Goal: Information Seeking & Learning: Learn about a topic

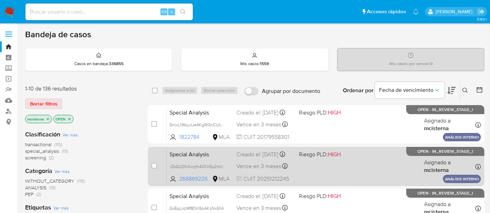
drag, startPoint x: 0, startPoint y: 0, endPoint x: 227, endPoint y: 161, distance: 277.9
click at [227, 161] on div "Special Analysis rZbGl23hXxojfn4IIXV6p2mU 268869226 MLA Riesgo PLD: HIGH Creado…" at bounding box center [324, 166] width 314 height 35
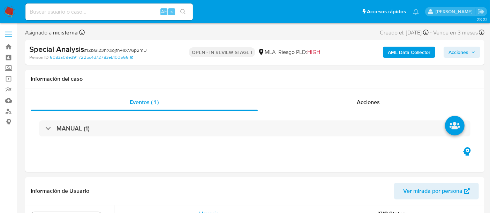
select select "10"
click at [51, 11] on input at bounding box center [108, 11] width 167 height 9
paste input "1822784"
type input "1822784"
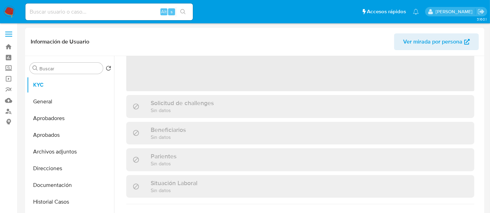
scroll to position [155, 0]
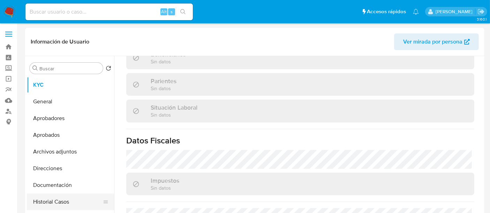
select select "10"
click at [67, 197] on button "Historial Casos" at bounding box center [68, 202] width 82 height 17
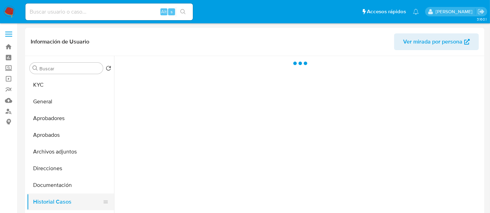
scroll to position [0, 0]
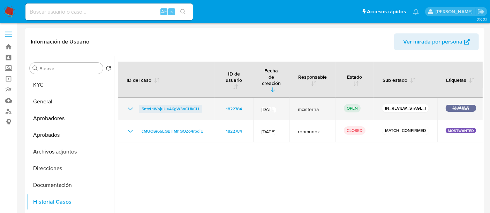
click at [168, 105] on span "5ntxL1WojuUe4KgW3nCUkCLl" at bounding box center [169, 109] width 57 height 8
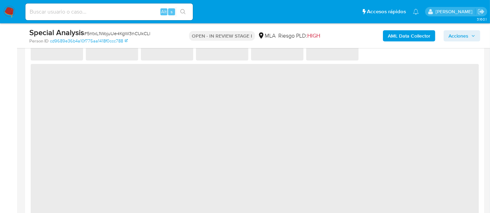
select select "10"
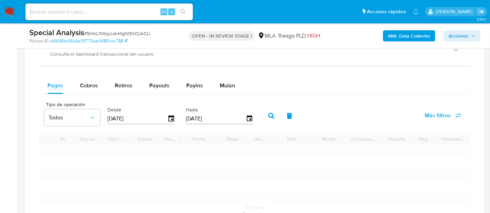
scroll to position [464, 0]
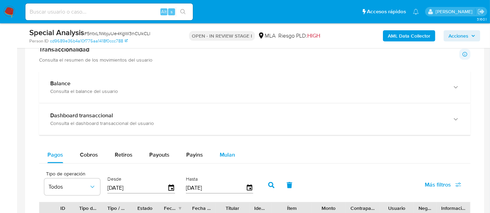
click at [222, 153] on span "Mulan" at bounding box center [227, 155] width 15 height 8
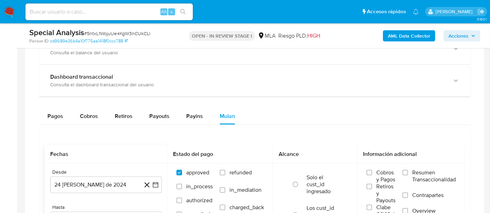
scroll to position [542, 0]
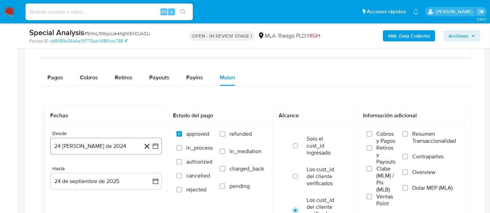
click at [99, 147] on button "24 de agosto de 2024" at bounding box center [106, 146] width 112 height 17
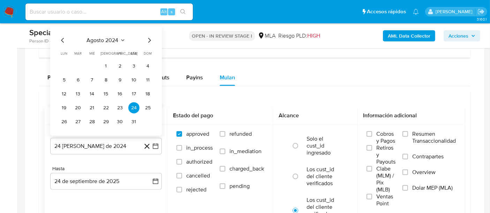
click at [112, 40] on span "agosto 2024" at bounding box center [103, 40] width 32 height 7
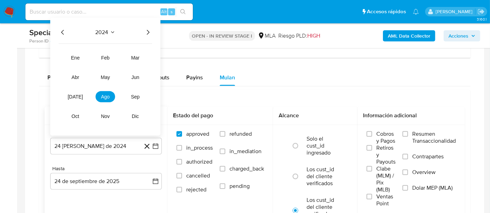
click at [145, 28] on icon "Año siguiente" at bounding box center [148, 32] width 8 height 8
click at [109, 81] on td "may" at bounding box center [105, 77] width 20 height 11
click at [109, 81] on button "may" at bounding box center [105, 77] width 20 height 11
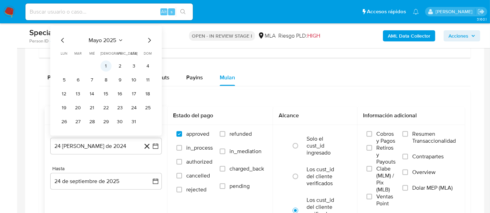
click at [105, 62] on button "1" at bounding box center [105, 66] width 11 height 11
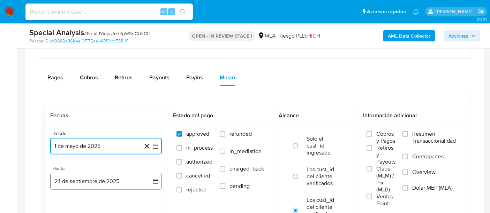
click at [90, 176] on button "24 de septiembre de 2025" at bounding box center [106, 181] width 112 height 17
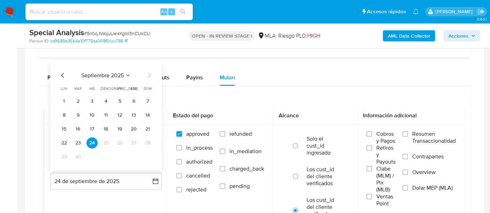
click at [65, 73] on icon "Mes anterior" at bounding box center [63, 75] width 8 height 8
click at [146, 156] on button "31" at bounding box center [147, 157] width 11 height 11
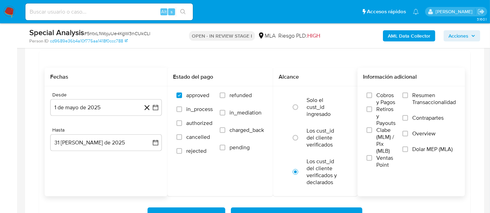
click at [426, 148] on span "Dolar MEP (MLA)" at bounding box center [432, 149] width 40 height 7
click at [408, 148] on input "Dolar MEP (MLA)" at bounding box center [405, 150] width 6 height 6
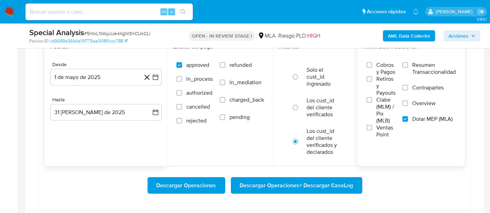
scroll to position [658, 0]
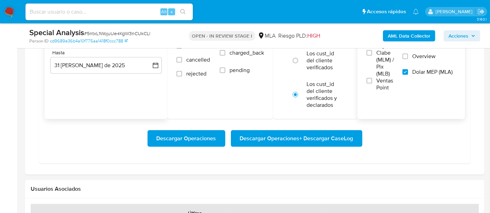
click at [260, 141] on span "Descargar Operaciones + Descargar CaseLog" at bounding box center [296, 138] width 113 height 15
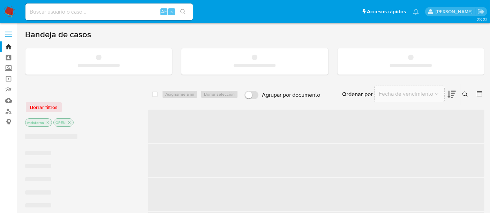
click at [46, 10] on input at bounding box center [108, 11] width 167 height 9
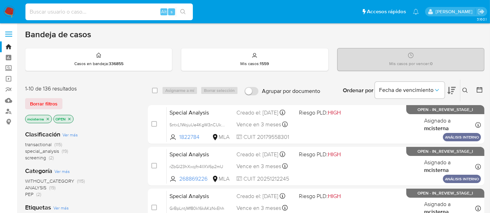
paste input "268869226"
type input "268869226"
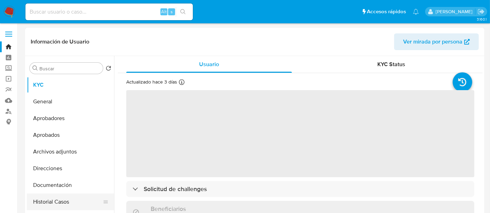
click at [79, 204] on button "Historial Casos" at bounding box center [68, 202] width 82 height 17
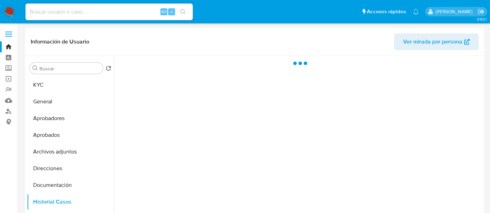
select select "10"
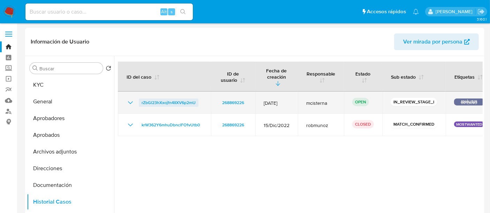
click at [183, 99] on span "rZbGl23hXxojfn4IIXV6p2mU" at bounding box center [168, 103] width 54 height 8
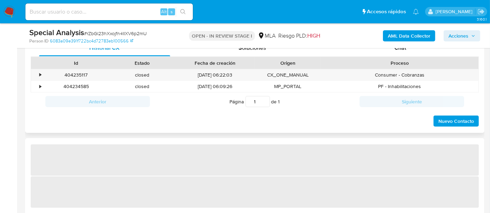
select select "10"
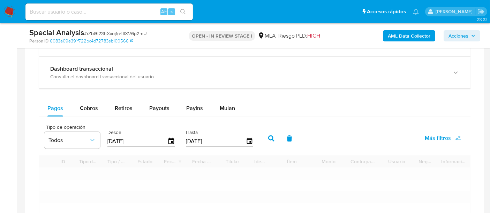
scroll to position [503, 0]
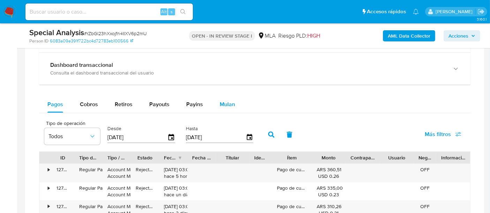
click at [227, 103] on span "Mulan" at bounding box center [227, 104] width 15 height 8
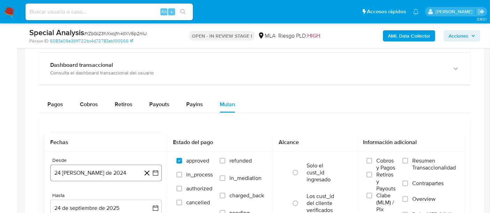
click at [98, 171] on button "24 de agosto de 2024" at bounding box center [106, 173] width 112 height 17
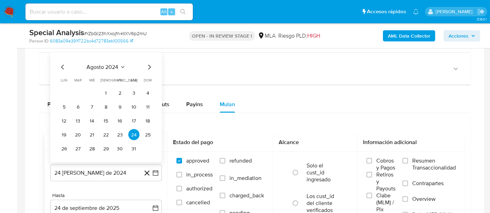
click at [106, 69] on span "agosto 2024" at bounding box center [103, 67] width 32 height 7
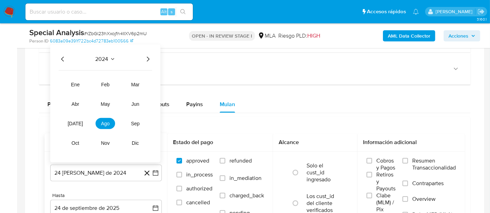
click at [146, 57] on icon "Año siguiente" at bounding box center [148, 59] width 8 height 8
click at [102, 99] on button "may" at bounding box center [105, 104] width 20 height 11
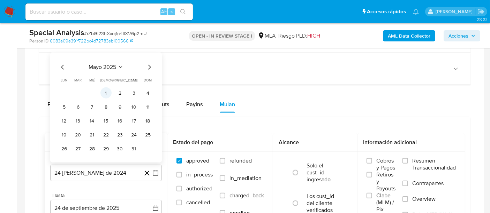
click at [107, 94] on button "1" at bounding box center [105, 92] width 11 height 11
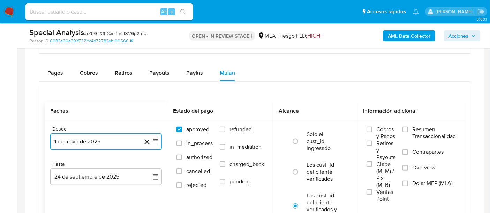
scroll to position [542, 0]
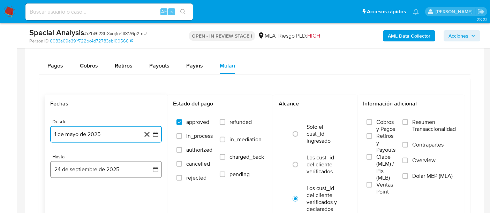
click at [105, 175] on button "24 de septiembre de 2025" at bounding box center [106, 169] width 112 height 17
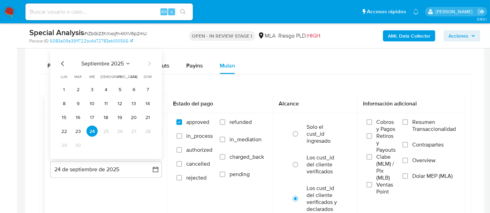
click at [61, 60] on icon "Mes anterior" at bounding box center [63, 64] width 8 height 8
click at [146, 142] on button "31" at bounding box center [147, 145] width 11 height 11
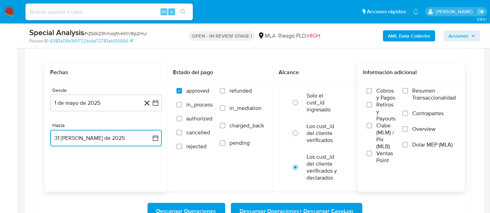
scroll to position [581, 0]
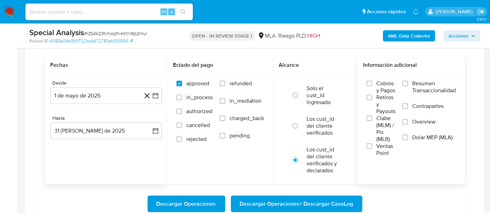
click at [445, 137] on span "Dolar MEP (MLA)" at bounding box center [432, 137] width 40 height 7
click at [408, 137] on input "Dolar MEP (MLA)" at bounding box center [405, 138] width 6 height 6
click at [341, 200] on span "Descargar Operaciones + Descargar CaseLog" at bounding box center [296, 204] width 113 height 15
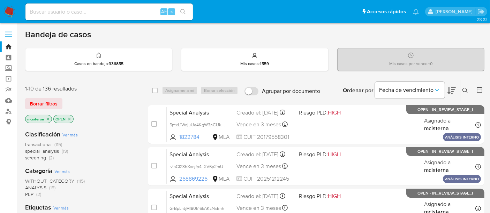
click at [115, 10] on input at bounding box center [108, 11] width 167 height 9
paste input "471011009"
type input "471011009"
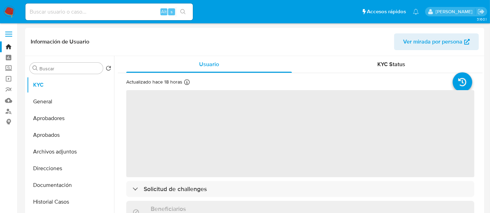
select select "10"
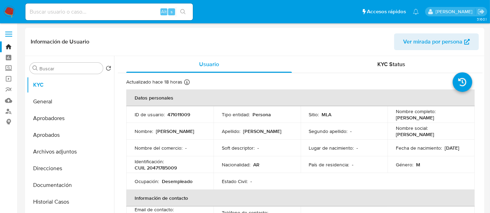
click at [166, 169] on p "CUIL 20471785009" at bounding box center [156, 168] width 42 height 6
copy p "20471785009"
click at [55, 195] on button "Historial Casos" at bounding box center [68, 202] width 82 height 17
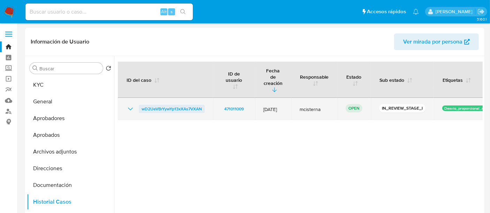
click at [188, 105] on span "wD2UeVBrYywYp13xXAs7VXAN" at bounding box center [171, 109] width 60 height 8
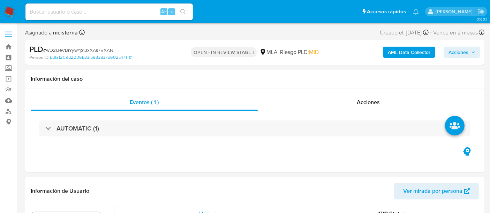
select select "10"
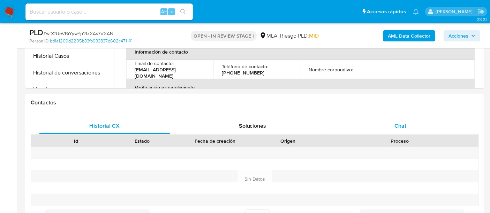
click at [398, 128] on span "Chat" at bounding box center [400, 126] width 12 height 8
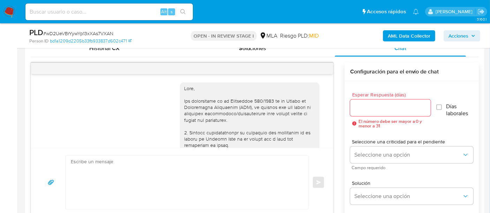
scroll to position [366, 0]
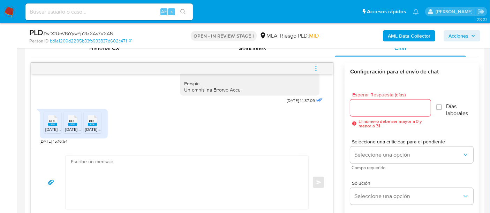
drag, startPoint x: 53, startPoint y: 132, endPoint x: 68, endPoint y: 131, distance: 14.7
click at [54, 132] on li "PDF PDF Junio 2025 (2).pdf" at bounding box center [52, 123] width 17 height 22
drag, startPoint x: 69, startPoint y: 130, endPoint x: 95, endPoint y: 130, distance: 26.1
click at [70, 130] on span "Agosto 2025 (9).pdf" at bounding box center [77, 129] width 25 height 6
click at [95, 130] on span "Julio 2025 (2).pdf" at bounding box center [97, 129] width 25 height 6
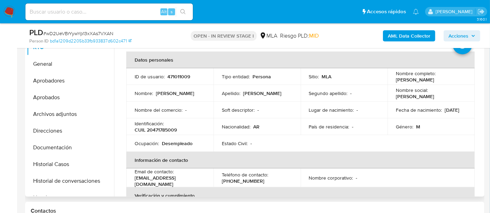
scroll to position [77, 0]
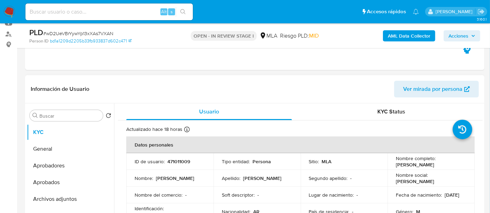
drag, startPoint x: 394, startPoint y: 166, endPoint x: 460, endPoint y: 166, distance: 66.2
click at [461, 166] on div "Nombre completo : Matias Gonzalo Moreno Marin" at bounding box center [431, 161] width 70 height 13
copy p "Matias Gonzalo Moreno Marin"
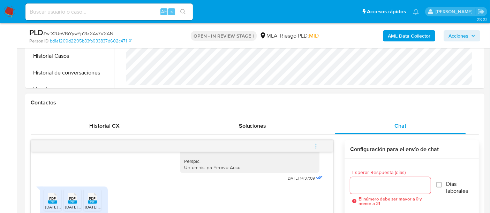
scroll to position [387, 0]
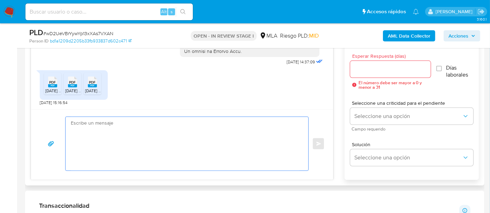
click at [154, 132] on textarea at bounding box center [185, 144] width 229 height 54
paste textarea "Matias Gonzalo Moreno Marin"
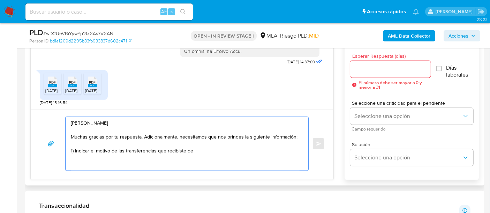
paste textarea "HABITO 1 S.A."
paste textarea "30715003216"
paste textarea "ALTO VERA SRL"
paste textarea "30717037363"
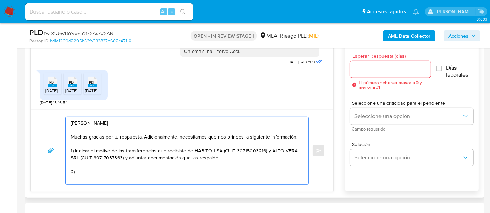
drag, startPoint x: 294, startPoint y: 138, endPoint x: 213, endPoint y: 139, distance: 81.2
click at [213, 139] on textarea "Hola Matias Gonzalo Moreno Marin Muchas gracias por tu respuesta. Adicionalment…" at bounding box center [185, 151] width 229 height 68
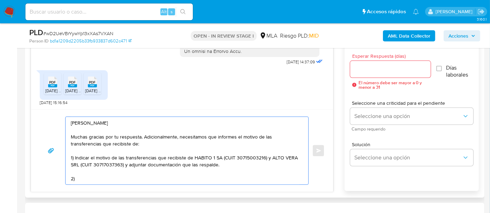
drag, startPoint x: 192, startPoint y: 159, endPoint x: 75, endPoint y: 158, distance: 117.1
click at [75, 158] on textarea "Hola Matias Gonzalo Moreno Marin Muchas gracias por tu respuesta. Adicionalment…" at bounding box center [185, 151] width 229 height 68
click at [152, 156] on textarea "Hola Matias Gonzalo Moreno Marin Muchas gracias por tu respuesta. Adicionalment…" at bounding box center [185, 151] width 229 height 68
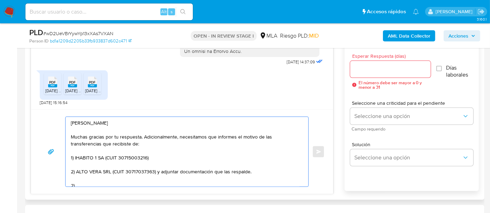
drag, startPoint x: 154, startPoint y: 183, endPoint x: 156, endPoint y: 171, distance: 11.4
click at [156, 171] on textarea "Hola Matias Gonzalo Moreno Marin Muchas gracias por tu respuesta. Adicionalment…" at bounding box center [185, 152] width 229 height 70
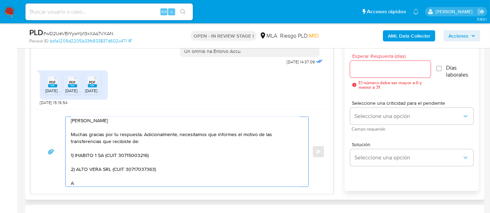
click at [76, 156] on textarea "Hola Matias Gonzalo Moreno Marin Muchas gracias por tu respuesta. Adicionalment…" at bounding box center [185, 152] width 229 height 70
click at [81, 183] on textarea "Hola Matias Gonzalo Moreno Marin Muchas gracias por tu respuesta. Adicionalment…" at bounding box center [185, 152] width 229 height 70
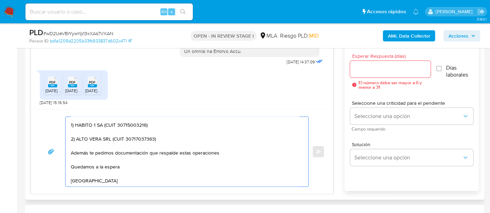
scroll to position [44, 0]
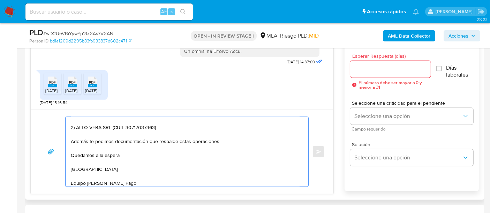
type textarea "Hola Matias Gonzalo Moreno Marin Muchas gracias por tu respuesta. Adicionalment…"
click at [378, 64] on div at bounding box center [390, 69] width 80 height 17
click at [373, 66] on input "Esperar Respuesta (días)" at bounding box center [390, 69] width 80 height 9
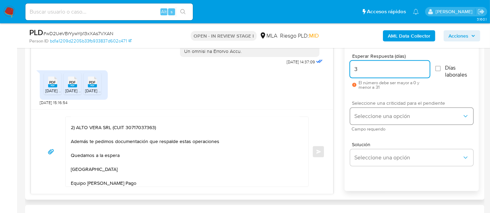
type input "3"
click at [375, 113] on span "Seleccione una opción" at bounding box center [408, 116] width 108 height 7
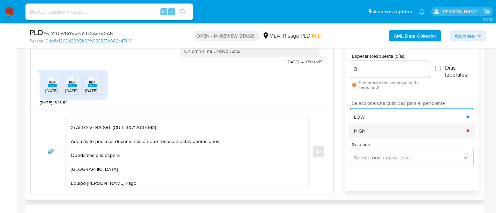
click at [371, 135] on div "HIGH" at bounding box center [410, 131] width 112 height 14
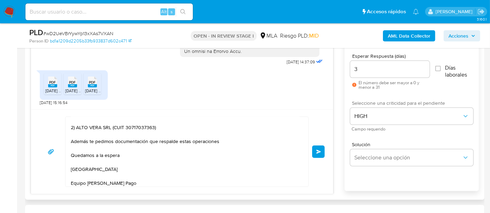
click at [320, 153] on span "Enviar" at bounding box center [318, 152] width 5 height 4
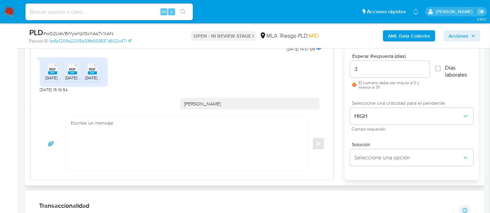
scroll to position [501, 0]
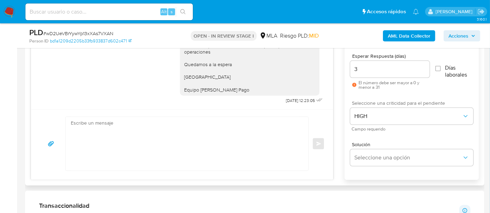
click at [321, 153] on div "Enviar" at bounding box center [181, 144] width 285 height 54
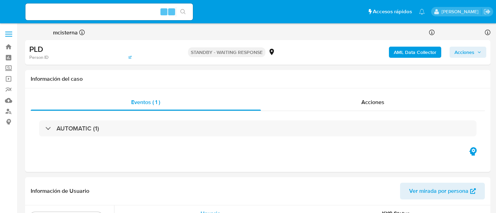
select select "10"
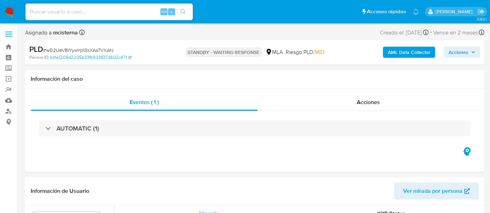
click at [150, 14] on input at bounding box center [108, 11] width 167 height 9
paste input "2583695755"
type input "2583695755"
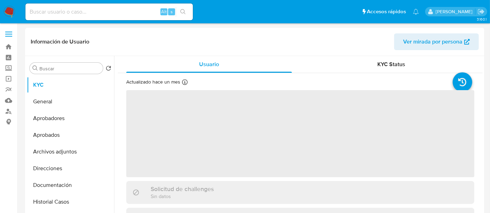
select select "10"
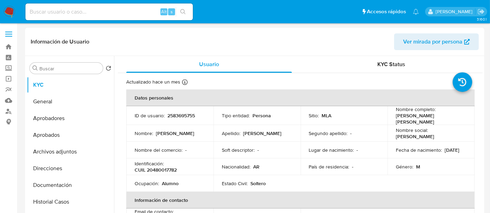
click at [167, 167] on p "CUIL 20480017782" at bounding box center [156, 170] width 42 height 6
copy p "20480017782"
click at [67, 206] on button "Historial Casos" at bounding box center [68, 202] width 82 height 17
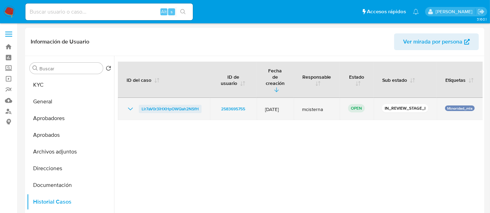
click at [191, 105] on span "Llr7aV0r3iHXHpOWQah2NSfH" at bounding box center [169, 109] width 57 height 8
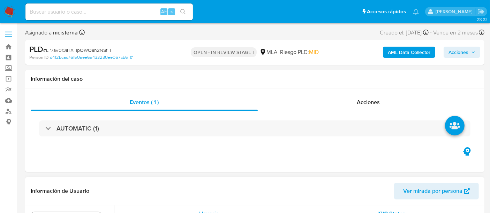
select select "10"
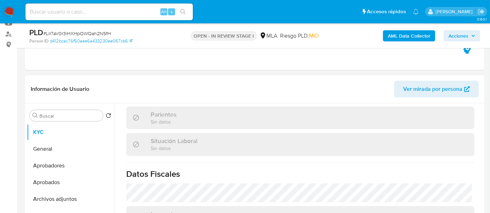
scroll to position [375, 0]
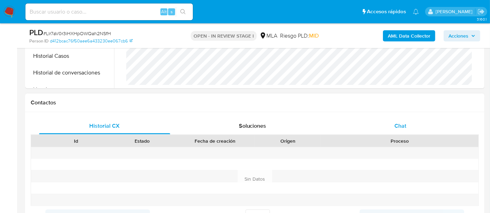
click at [396, 128] on span "Chat" at bounding box center [400, 126] width 12 height 8
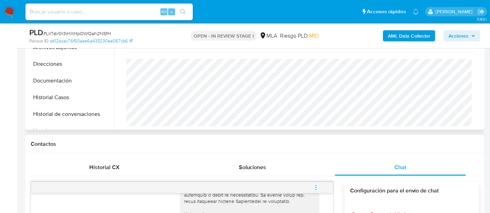
scroll to position [155, 0]
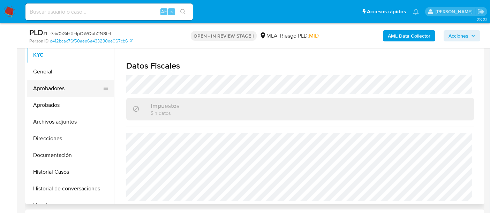
click at [72, 87] on button "Aprobadores" at bounding box center [68, 88] width 82 height 17
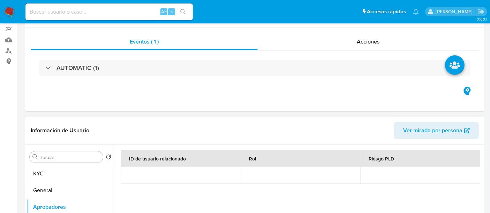
scroll to position [116, 0]
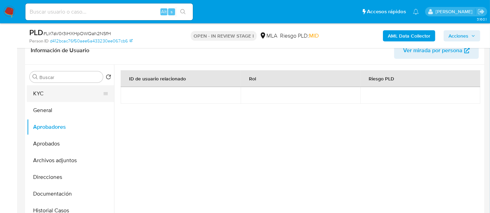
click at [70, 95] on button "KYC" at bounding box center [68, 93] width 82 height 17
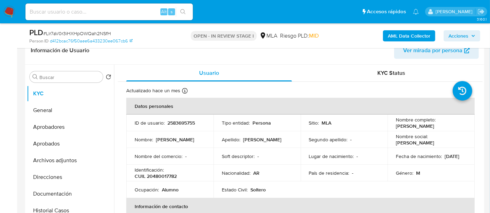
drag, startPoint x: 392, startPoint y: 127, endPoint x: 454, endPoint y: 127, distance: 61.3
click at [454, 127] on td "Nombre completo : Juan Roman Mancilla" at bounding box center [430, 123] width 87 height 17
copy p "Juan Roman Mancilla"
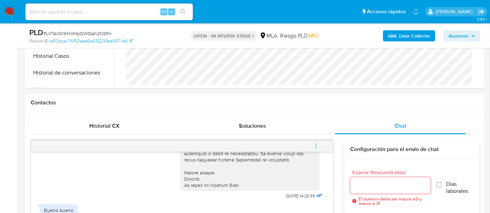
scroll to position [387, 0]
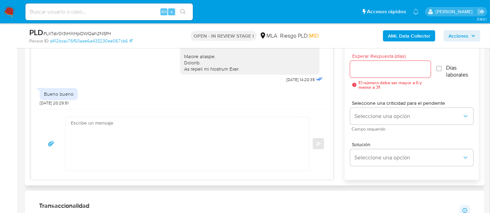
click at [222, 154] on textarea at bounding box center [185, 144] width 229 height 54
paste textarea "Hola Juan Roman Mancilla Necesitamos que informes el motivo de las transferenci…"
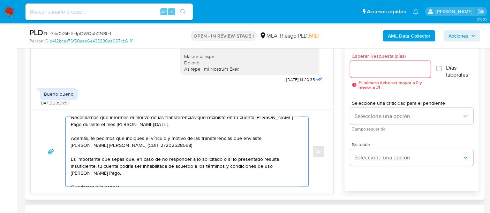
scroll to position [0, 0]
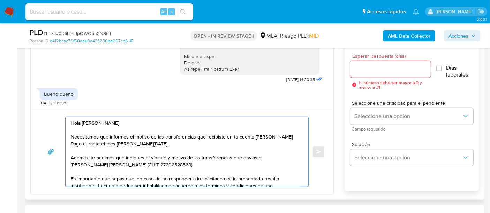
type textarea "Hola Juan Roman Mancilla Necesitamos que informes el motivo de las transferenci…"
click at [359, 67] on input "Esperar Respuesta (días)" at bounding box center [390, 69] width 80 height 9
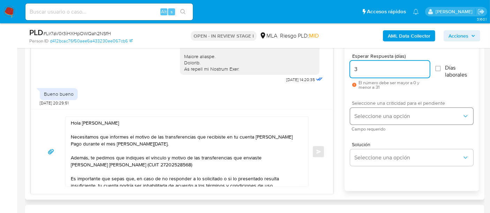
type input "3"
click at [385, 116] on span "Seleccione una opción" at bounding box center [408, 116] width 108 height 7
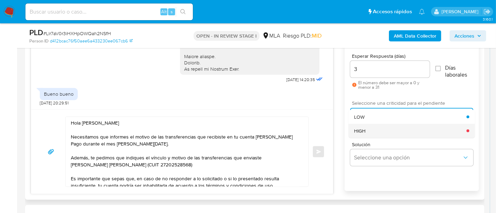
click at [379, 130] on div "HIGH" at bounding box center [410, 131] width 112 height 14
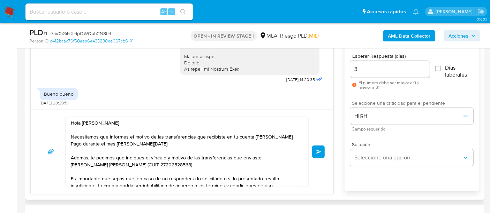
click at [323, 154] on button "Enviar" at bounding box center [318, 152] width 13 height 13
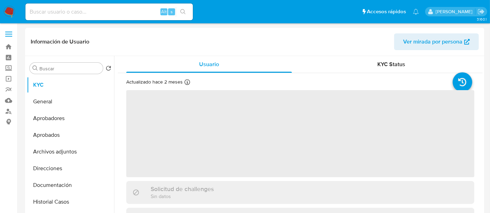
select select "10"
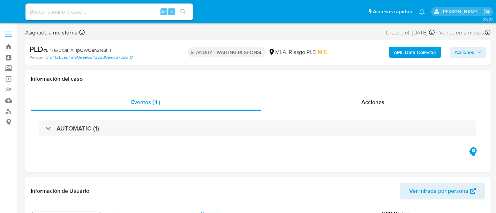
select select "10"
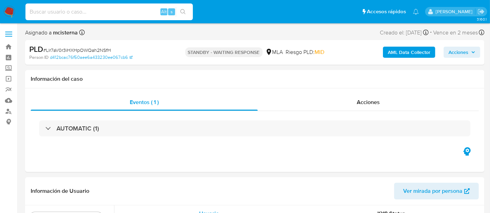
click at [112, 14] on input at bounding box center [108, 11] width 167 height 9
paste input "1528868511"
type input "1528868511"
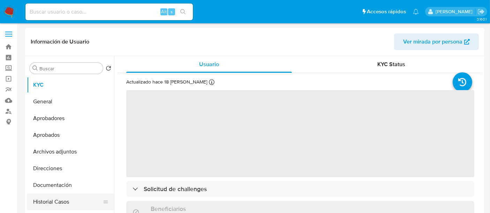
select select "10"
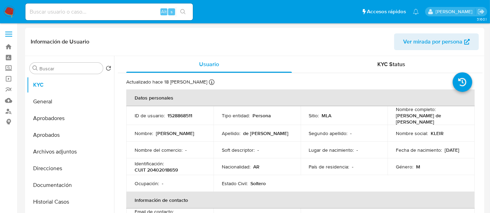
click at [165, 171] on p "CUIT 20402018659" at bounding box center [156, 170] width 43 height 6
copy p "20402018659"
click at [58, 199] on button "Historial Casos" at bounding box center [68, 202] width 82 height 17
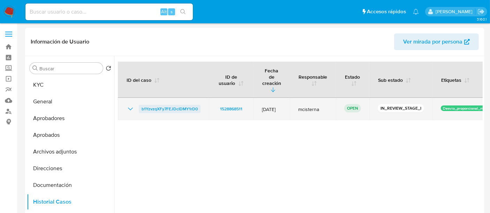
click at [169, 105] on span "b1YzvzqXFy7FEJDcIDMY1rD0" at bounding box center [169, 109] width 56 height 8
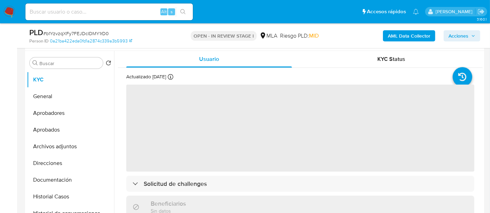
scroll to position [155, 0]
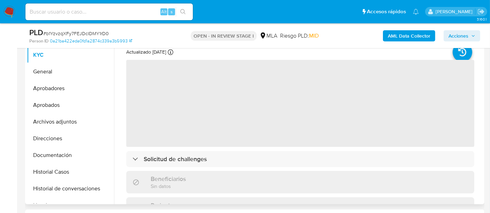
select select "10"
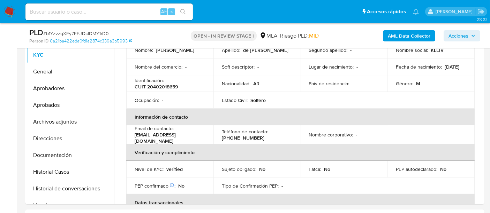
scroll to position [116, 0]
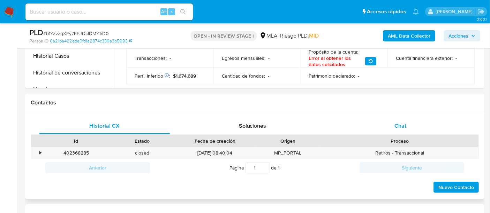
click at [396, 122] on span "Chat" at bounding box center [400, 126] width 12 height 8
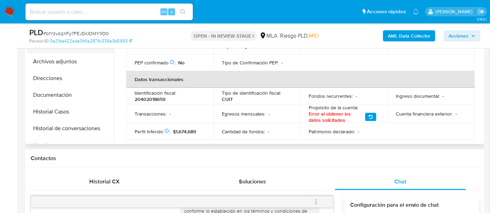
scroll to position [155, 0]
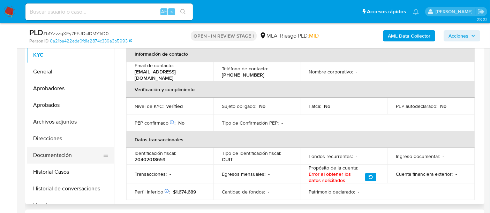
click at [61, 151] on button "Documentación" at bounding box center [68, 155] width 82 height 17
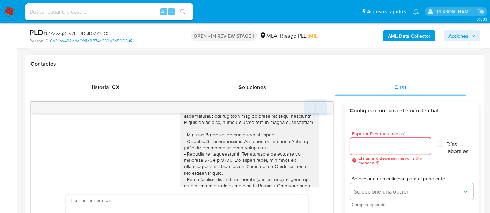
scroll to position [87, 0]
click at [313, 100] on span "menu-action" at bounding box center [316, 107] width 6 height 17
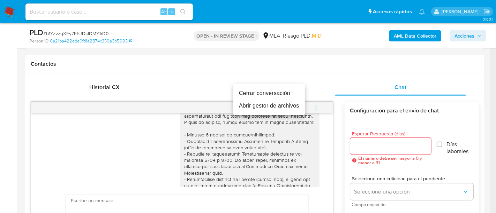
click at [245, 90] on li "Cerrar conversación" at bounding box center [268, 93] width 71 height 13
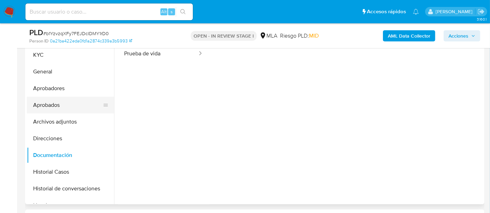
scroll to position [0, 0]
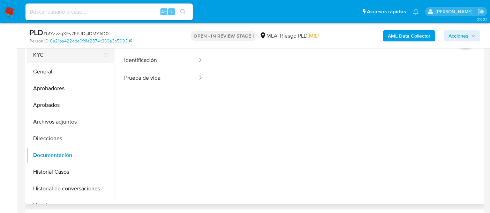
click at [81, 49] on button "KYC" at bounding box center [68, 55] width 82 height 17
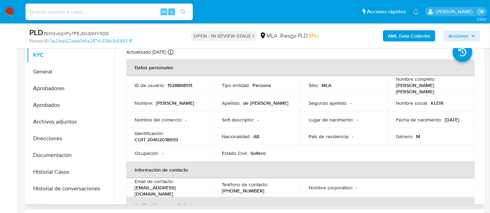
click at [170, 139] on p "CUIT 20402018659" at bounding box center [156, 140] width 43 height 6
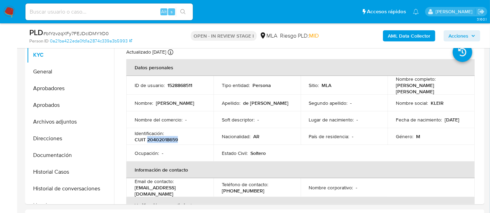
copy p "20402018659"
click at [87, 14] on input at bounding box center [108, 11] width 167 height 9
paste input "1282886186"
type input "1282886186"
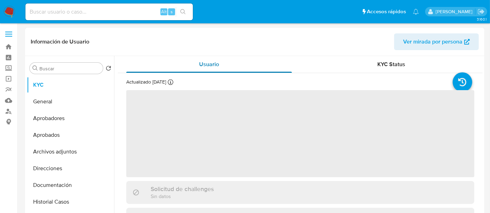
select select "10"
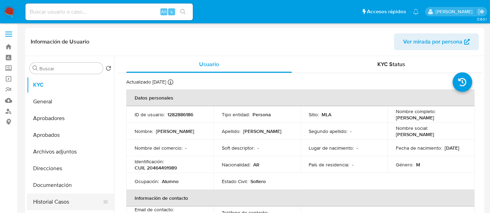
click at [68, 197] on button "Historial Casos" at bounding box center [68, 202] width 82 height 17
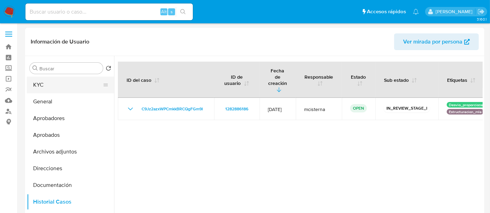
click at [78, 92] on button "KYC" at bounding box center [68, 85] width 82 height 17
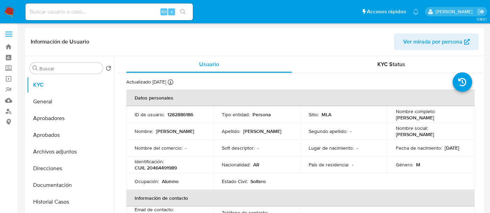
click at [164, 165] on p "CUIL 20464491989" at bounding box center [156, 168] width 42 height 6
copy p "20464491989"
click at [61, 195] on button "Historial Casos" at bounding box center [68, 202] width 82 height 17
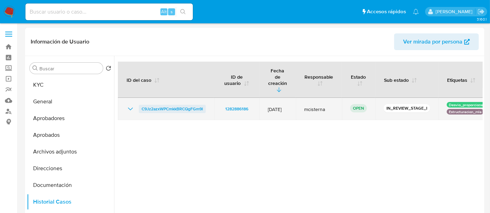
click at [161, 105] on span "C9Jz2azxWPCmkkBRCQgFGm9l" at bounding box center [171, 109] width 61 height 8
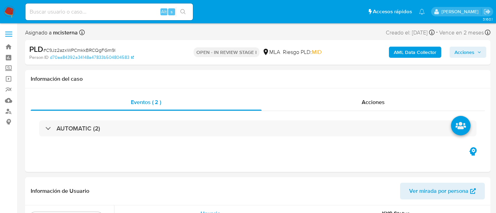
select select "10"
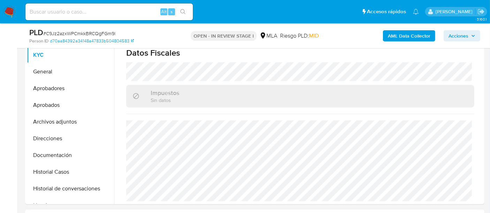
scroll to position [271, 0]
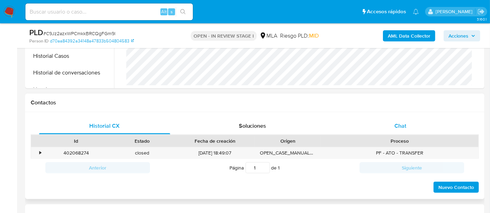
click at [411, 127] on div "Chat" at bounding box center [400, 126] width 131 height 17
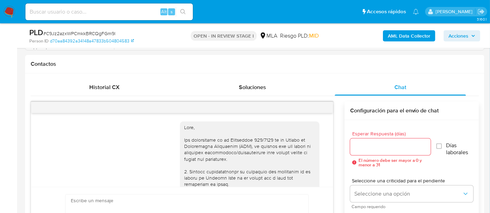
scroll to position [475, 0]
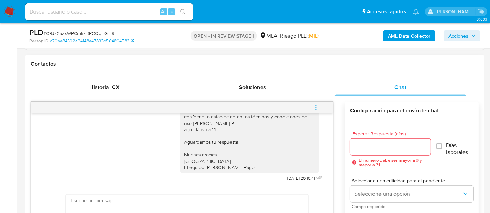
click at [321, 114] on button "menu-action" at bounding box center [315, 107] width 23 height 17
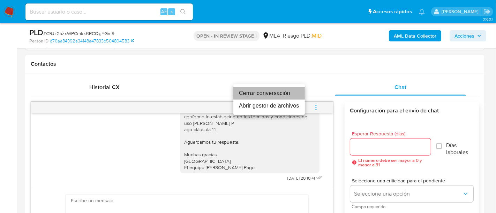
click at [271, 96] on li "Cerrar conversación" at bounding box center [268, 93] width 71 height 13
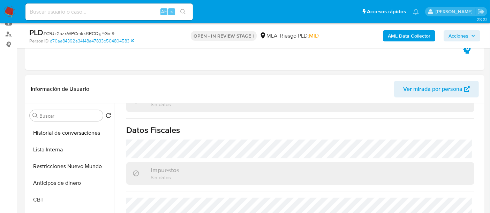
scroll to position [193, 0]
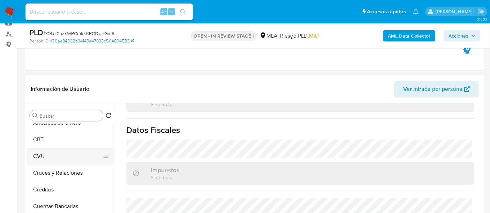
click at [82, 158] on button "CVU" at bounding box center [68, 156] width 82 height 17
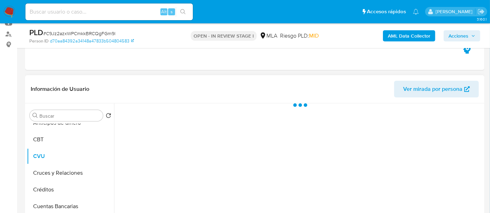
scroll to position [0, 0]
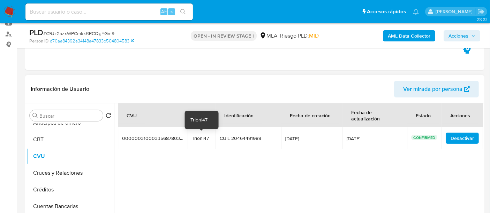
click at [200, 140] on div "Trioni47" at bounding box center [202, 138] width 20 height 6
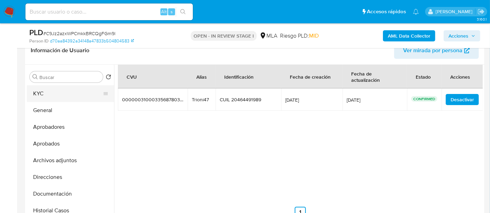
click at [55, 94] on button "KYC" at bounding box center [68, 93] width 82 height 17
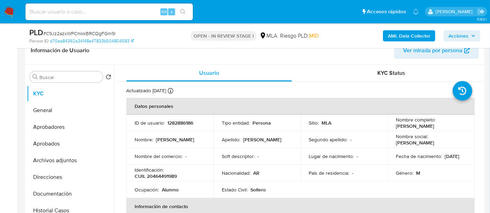
drag, startPoint x: 390, startPoint y: 126, endPoint x: 441, endPoint y: 126, distance: 51.2
click at [441, 126] on td "Nombre completo : Juan David Benitez" at bounding box center [430, 123] width 87 height 17
copy p "Juan David Benitez"
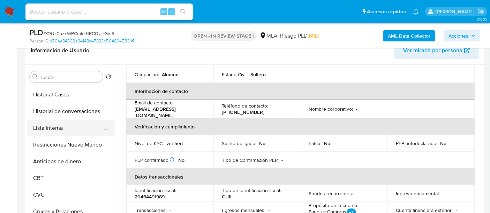
scroll to position [155, 0]
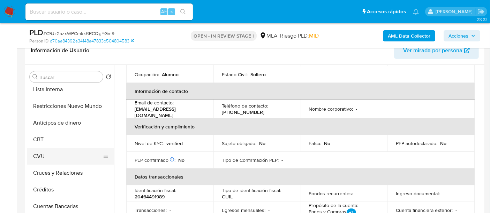
click at [63, 158] on button "CVU" at bounding box center [68, 156] width 82 height 17
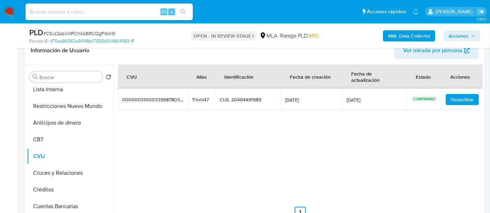
click at [193, 99] on div "Trioni47" at bounding box center [202, 100] width 20 height 6
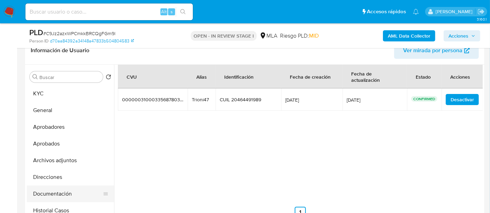
click at [72, 188] on button "Documentación" at bounding box center [68, 194] width 82 height 17
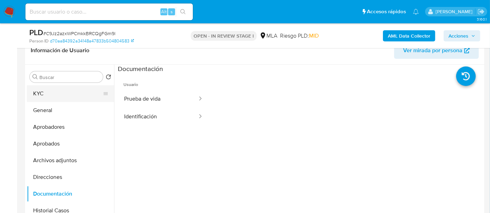
click at [58, 95] on button "KYC" at bounding box center [68, 93] width 82 height 17
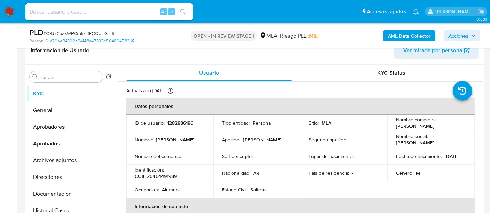
click at [173, 174] on p "CUIL 20464491989" at bounding box center [156, 176] width 42 height 6
click at [172, 175] on p "CUIL 20464491989" at bounding box center [156, 176] width 42 height 6
click at [169, 176] on p "CUIL 20464491989" at bounding box center [156, 176] width 42 height 6
copy p "20464491989"
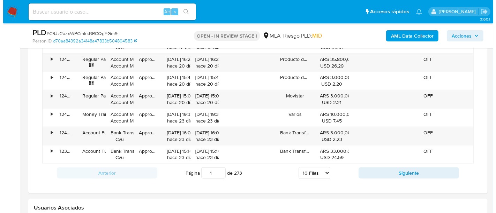
scroll to position [1078, 0]
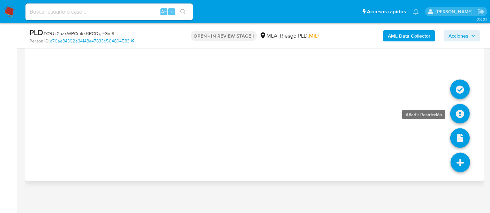
click at [458, 114] on icon at bounding box center [460, 114] width 20 height 20
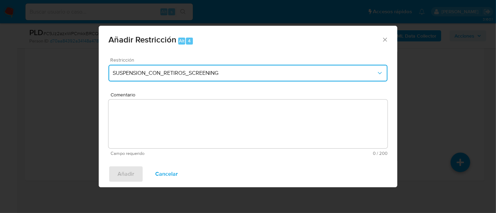
click at [223, 70] on span "SUSPENSION_CON_RETIROS_SCREENING" at bounding box center [244, 73] width 263 height 7
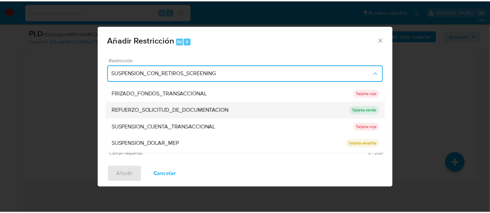
scroll to position [147, 0]
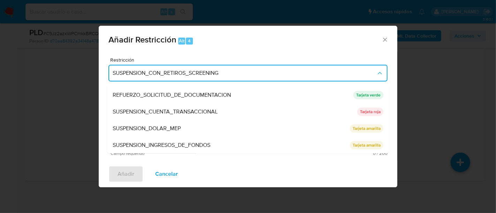
drag, startPoint x: 195, startPoint y: 115, endPoint x: 297, endPoint y: 117, distance: 102.5
click at [195, 115] on span "SUSPENSION_CUENTA_TRANSACCIONAL" at bounding box center [165, 111] width 105 height 7
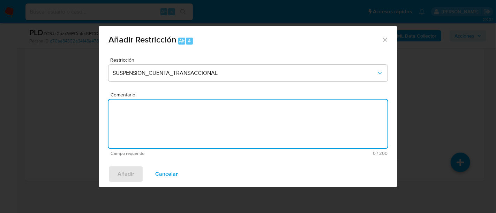
click at [299, 118] on textarea "Comentario" at bounding box center [247, 124] width 279 height 49
type textarea "AML"
click at [108, 170] on div "Añadir Cancelar" at bounding box center [248, 174] width 298 height 26
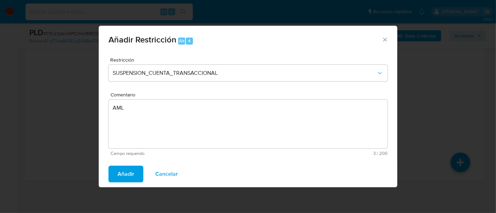
click at [121, 173] on span "Añadir" at bounding box center [125, 174] width 17 height 15
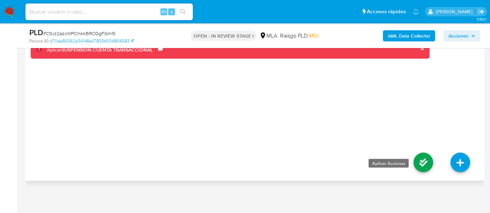
click at [419, 159] on icon at bounding box center [423, 163] width 20 height 20
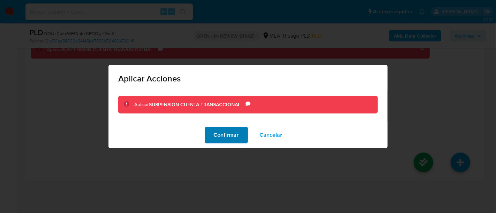
click at [223, 138] on span "Confirmar" at bounding box center [226, 135] width 25 height 15
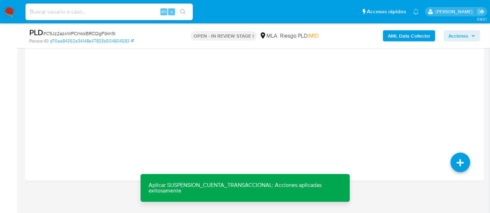
click at [105, 12] on input at bounding box center [108, 11] width 167 height 9
paste input "1263832921"
type input "1263832921"
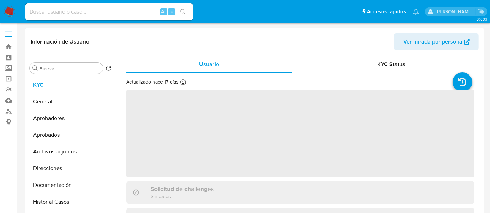
select select "10"
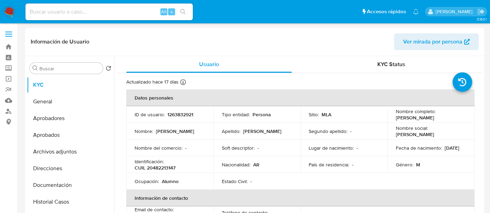
click at [164, 168] on p "CUIL 20482213147" at bounding box center [155, 168] width 41 height 6
copy p "20482213147"
click at [64, 204] on button "Historial Casos" at bounding box center [68, 202] width 82 height 17
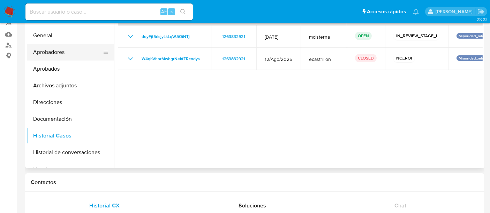
scroll to position [39, 0]
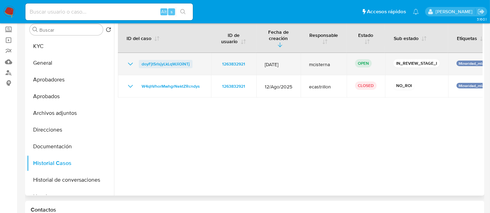
click at [141, 60] on span "doyFjt5rlsjyLkLqWJiOiNTj" at bounding box center [165, 64] width 48 height 8
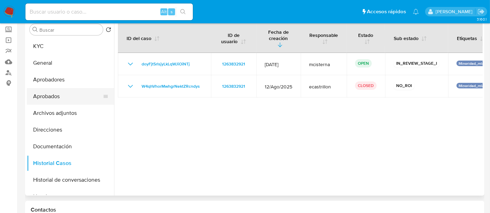
click at [76, 103] on button "Aprobados" at bounding box center [68, 96] width 82 height 17
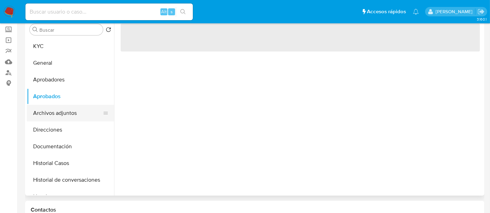
click at [75, 107] on button "Archivos adjuntos" at bounding box center [68, 113] width 82 height 17
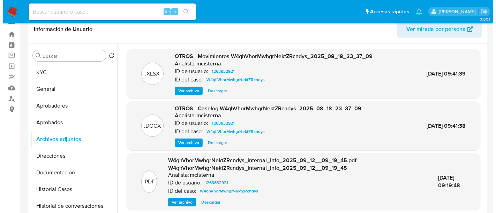
scroll to position [0, 0]
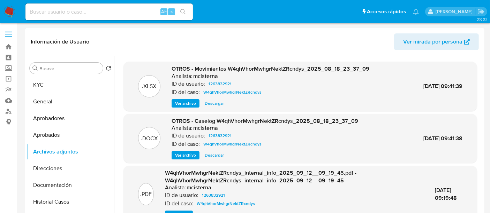
click at [185, 152] on span "Ver archivo" at bounding box center [185, 155] width 21 height 7
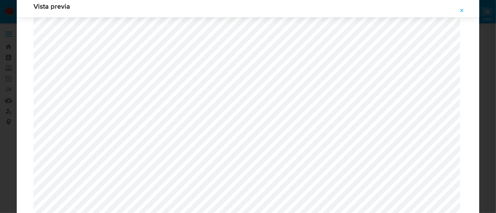
scroll to position [218, 0]
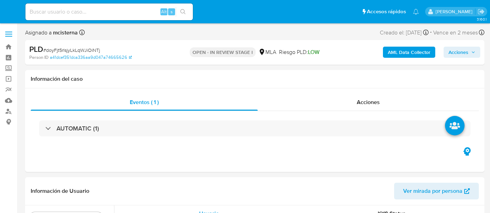
select select "10"
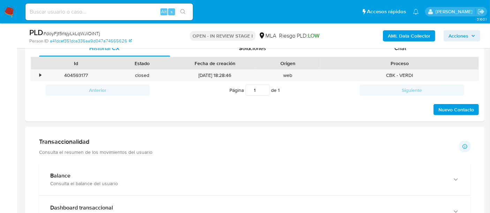
scroll to position [464, 0]
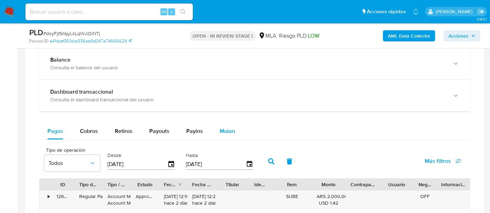
click at [223, 129] on span "Mulan" at bounding box center [227, 131] width 15 height 8
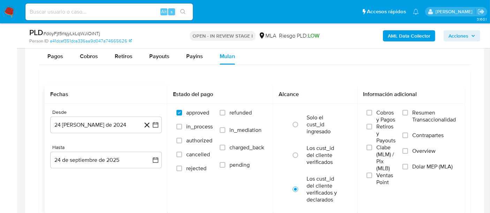
scroll to position [542, 0]
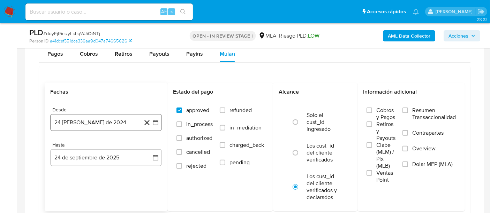
click at [106, 124] on button "24 [PERSON_NAME] de 2024" at bounding box center [106, 122] width 112 height 17
click at [110, 123] on button "24 [PERSON_NAME] de 2024" at bounding box center [106, 122] width 112 height 17
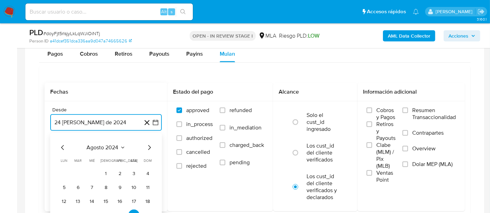
click at [106, 146] on span "agosto 2024" at bounding box center [103, 147] width 32 height 7
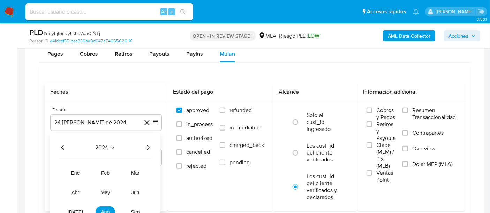
click at [151, 145] on icon "Año siguiente" at bounding box center [148, 148] width 8 height 8
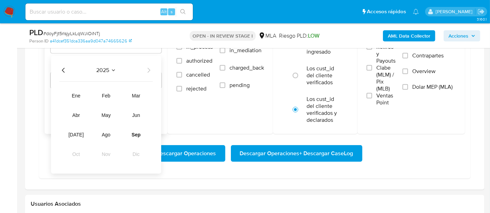
scroll to position [619, 0]
click at [105, 141] on tr "ene feb mar abr may jun [DATE] ago sep oct nov dic" at bounding box center [105, 125] width 79 height 70
click at [105, 136] on span "ago" at bounding box center [106, 135] width 9 height 6
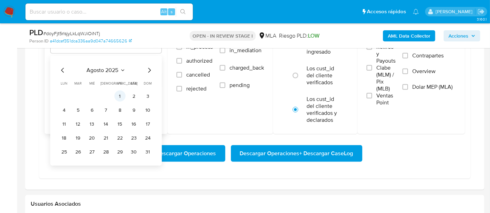
click at [119, 92] on button "1" at bounding box center [119, 96] width 11 height 11
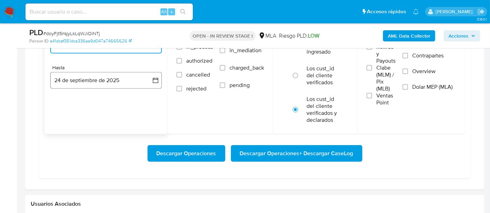
click at [97, 80] on button "24 de septiembre de 2025" at bounding box center [106, 80] width 112 height 17
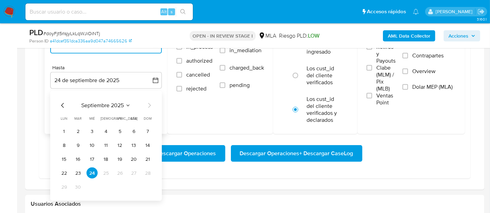
click at [63, 104] on icon "Mes anterior" at bounding box center [63, 105] width 8 height 8
click at [144, 187] on button "31" at bounding box center [147, 187] width 11 height 11
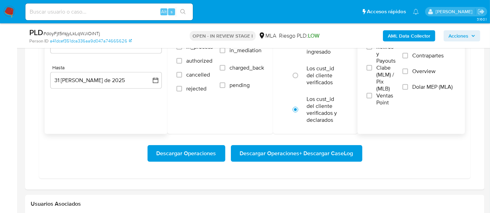
click at [426, 86] on span "Dolar MEP (MLA)" at bounding box center [432, 87] width 40 height 7
click at [408, 86] on input "Dolar MEP (MLA)" at bounding box center [405, 87] width 6 height 6
click at [340, 147] on span "Descargar Operaciones + Descargar CaseLog" at bounding box center [296, 153] width 113 height 15
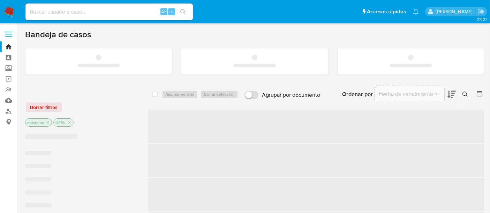
click at [44, 14] on input at bounding box center [108, 11] width 167 height 9
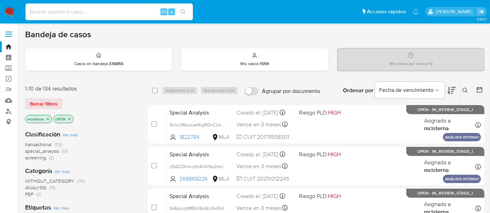
paste input "839553197"
type input "839553197"
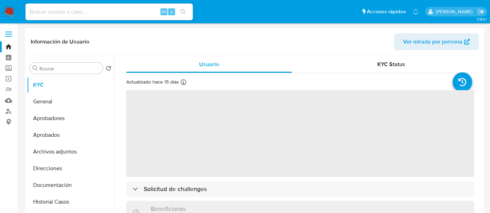
select select "10"
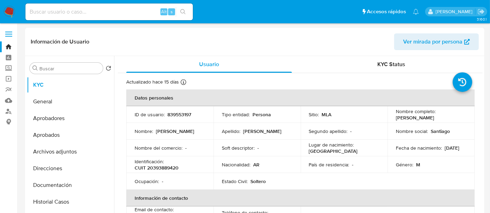
click at [172, 170] on p "CUIT 20393889420" at bounding box center [157, 168] width 44 height 6
copy div "Identificación : CUIT 20393889420"
click at [174, 171] on p "CUIT 20393889420" at bounding box center [157, 168] width 44 height 6
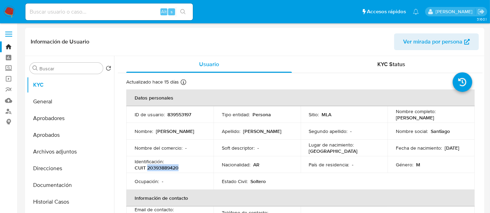
click at [174, 171] on p "CUIT 20393889420" at bounding box center [157, 168] width 44 height 6
click at [71, 208] on button "Historial Casos" at bounding box center [68, 202] width 82 height 17
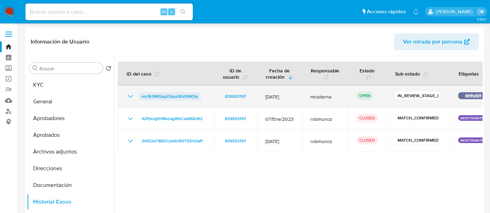
click at [176, 96] on span "vm7k3MtQxpiObyvl9LVXMOty" at bounding box center [169, 96] width 56 height 8
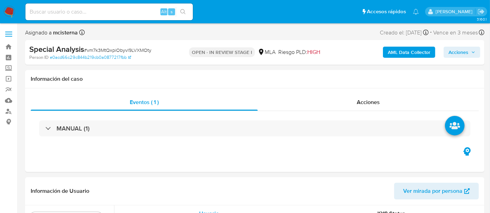
select select "10"
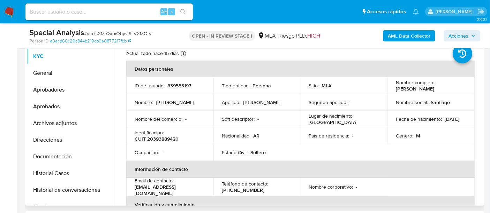
scroll to position [155, 0]
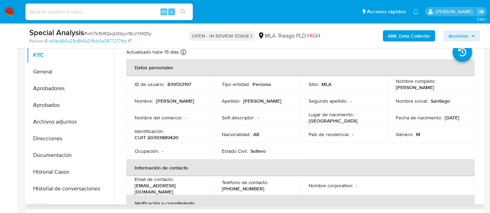
click at [178, 87] on p "839553197" at bounding box center [179, 84] width 24 height 6
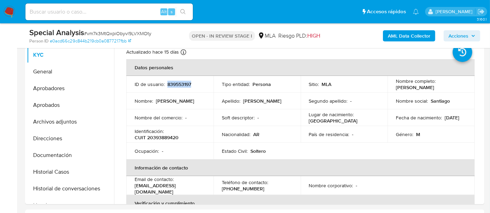
copy p "839553197"
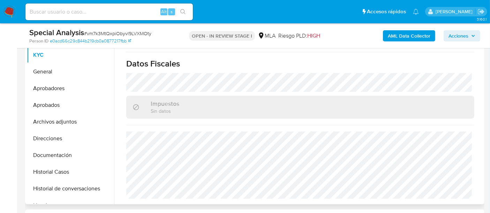
scroll to position [271, 0]
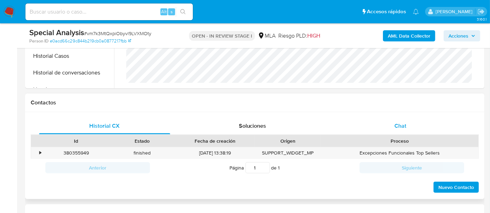
click at [412, 124] on div "Chat" at bounding box center [400, 126] width 131 height 17
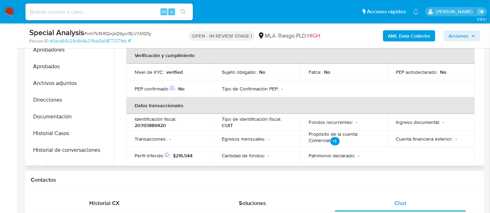
scroll to position [97, 0]
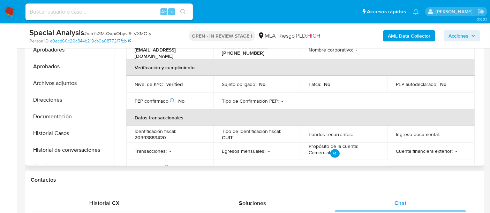
click at [155, 136] on p "20393889420" at bounding box center [150, 138] width 31 height 6
copy div "Identificación fiscal : 20393889420"
click at [156, 143] on td "Transacciones : -" at bounding box center [169, 151] width 87 height 17
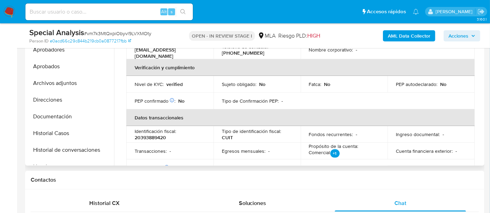
click at [156, 137] on p "20393889420" at bounding box center [150, 138] width 31 height 6
copy p "20393889420"
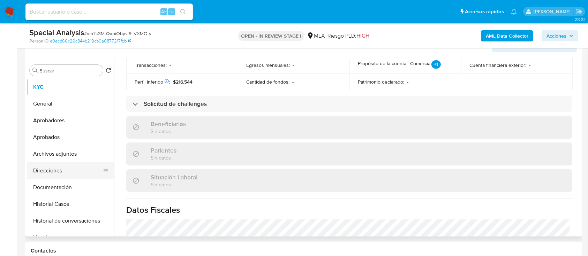
scroll to position [108, 0]
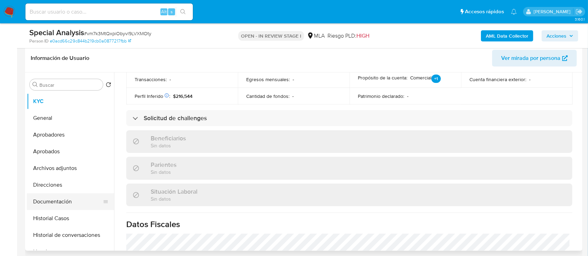
click at [72, 197] on button "Documentación" at bounding box center [68, 201] width 82 height 17
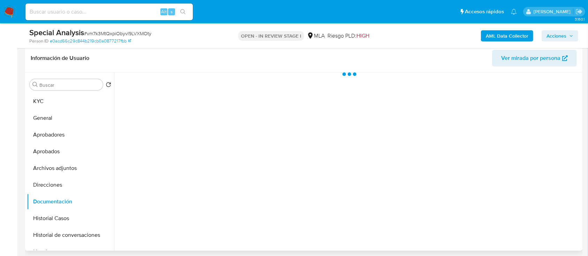
scroll to position [0, 0]
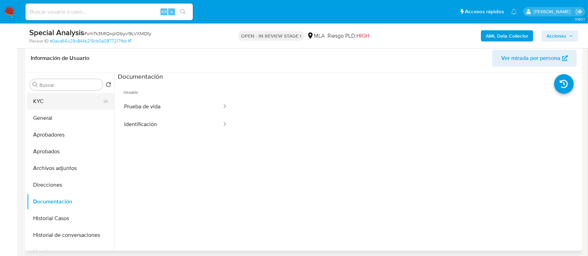
click at [51, 98] on button "KYC" at bounding box center [68, 101] width 82 height 17
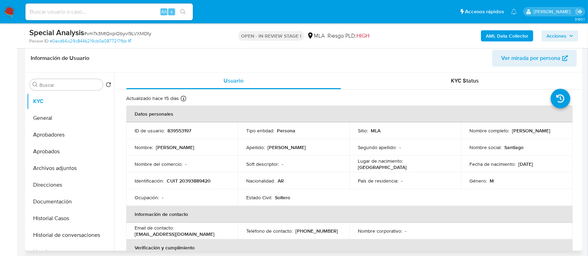
click at [495, 132] on p "Santiago Raul Martinez Piccione" at bounding box center [531, 131] width 38 height 6
drag, startPoint x: 468, startPoint y: 132, endPoint x: 546, endPoint y: 133, distance: 78.1
click at [495, 133] on div "Nombre completo : Santiago Raul Martinez Piccione" at bounding box center [516, 131] width 95 height 6
copy p "Santiago Raul Martinez Piccione"
drag, startPoint x: 135, startPoint y: 234, endPoint x: 219, endPoint y: 234, distance: 83.6
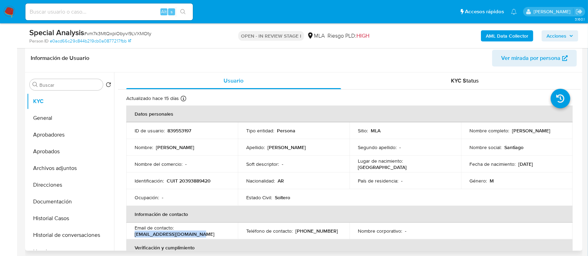
click at [219, 213] on div "Email de contacto : sanraulmartinez@gmail.com" at bounding box center [182, 231] width 95 height 13
copy p "sanraulmartinez@gmail.com"
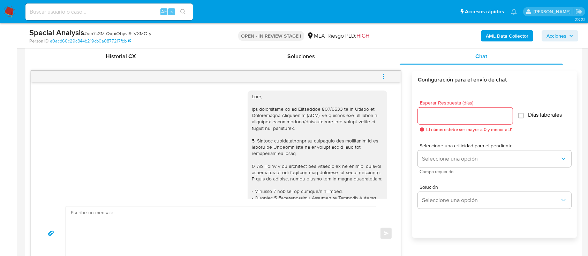
scroll to position [433, 0]
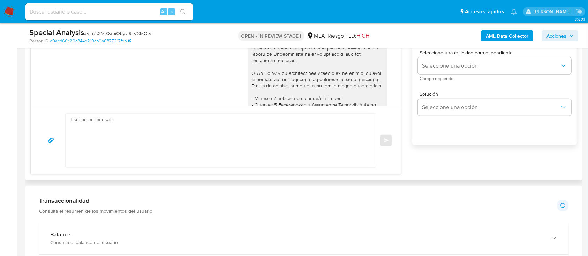
click at [273, 119] on textarea at bounding box center [219, 141] width 296 height 54
paste textarea "Hola Santiago Raul Martinez Piccione En función de las operaciones registradas …"
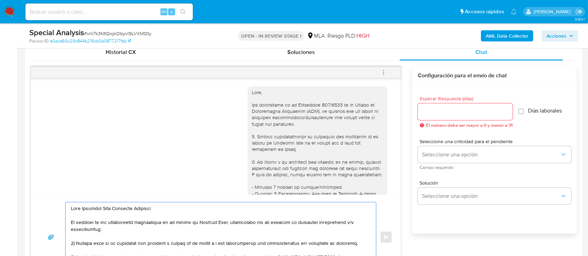
scroll to position [340, 0]
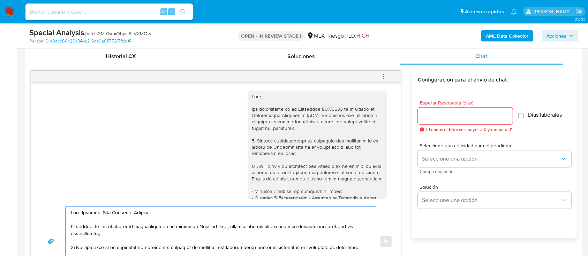
type textarea "Hola Santiago Raul Martinez Piccione En función de las operaciones registradas …"
click at [435, 124] on div "Esperar Respuesta (días) El número debe ser mayor a 0 y menor a 31" at bounding box center [464, 116] width 95 height 32
click at [433, 116] on input "Esperar Respuesta (días)" at bounding box center [464, 116] width 95 height 9
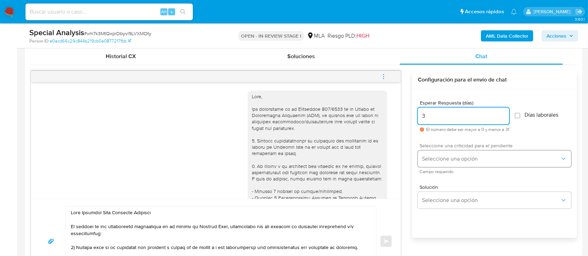
type input "3"
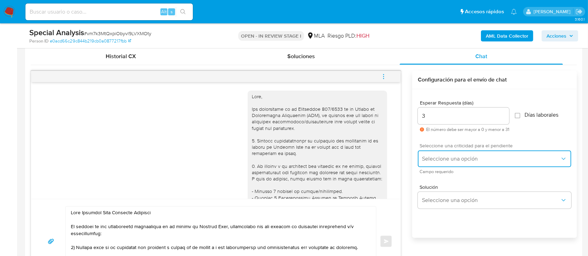
click at [442, 160] on span "Seleccione una opción" at bounding box center [491, 158] width 138 height 7
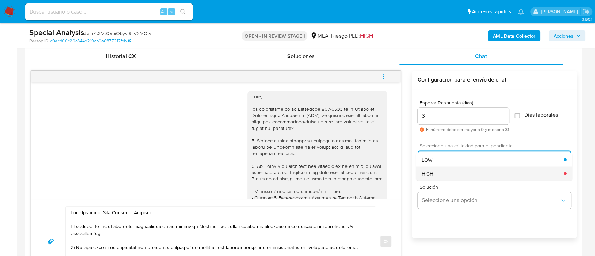
click at [439, 176] on div "HIGH" at bounding box center [493, 174] width 142 height 14
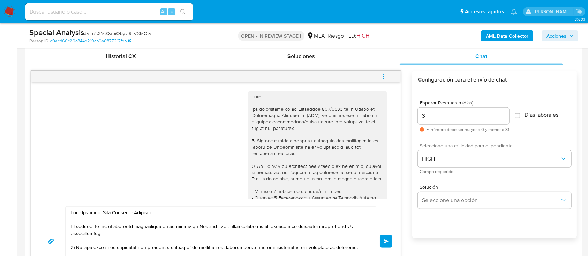
click at [388, 213] on span "Enviar" at bounding box center [386, 241] width 5 height 4
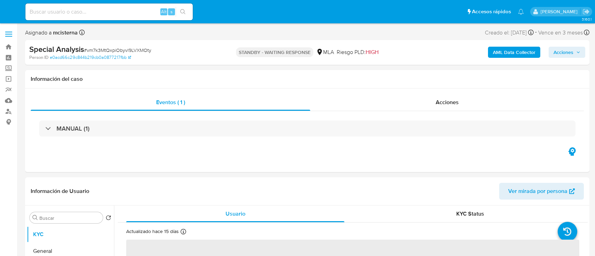
select select "10"
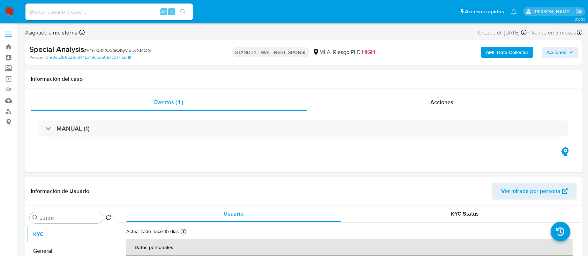
click at [95, 15] on input at bounding box center [108, 11] width 167 height 9
paste input "817869428"
type input "817869428"
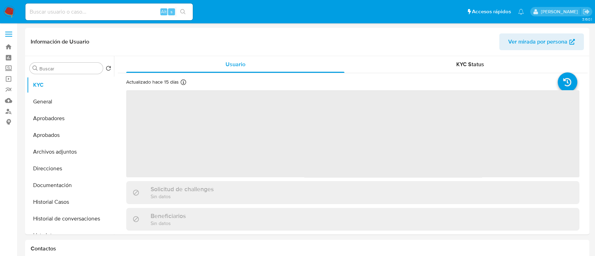
select select "10"
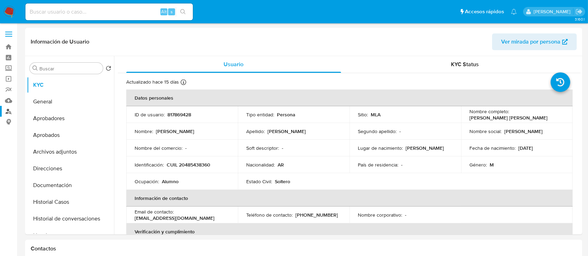
click at [11, 111] on link "Buscador de personas" at bounding box center [41, 111] width 83 height 11
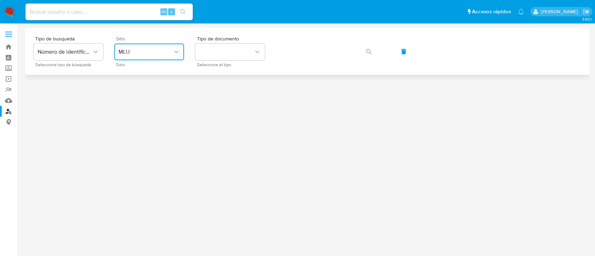
click at [122, 51] on span "MLU" at bounding box center [145, 51] width 54 height 7
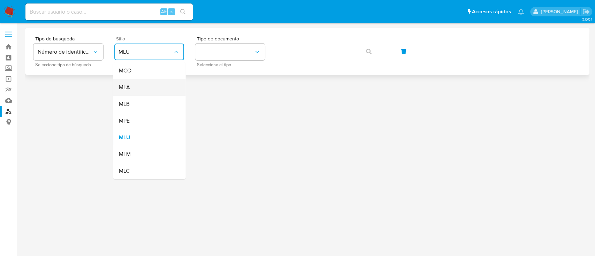
click at [147, 82] on div "MLA" at bounding box center [146, 87] width 57 height 17
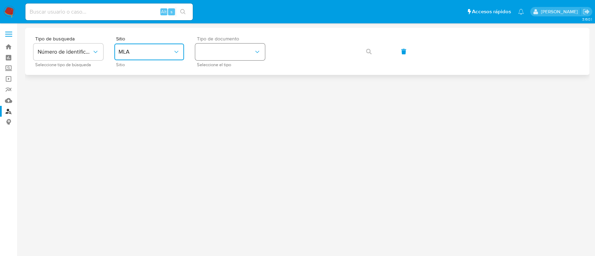
click at [223, 54] on button "identificationType" at bounding box center [230, 52] width 70 height 17
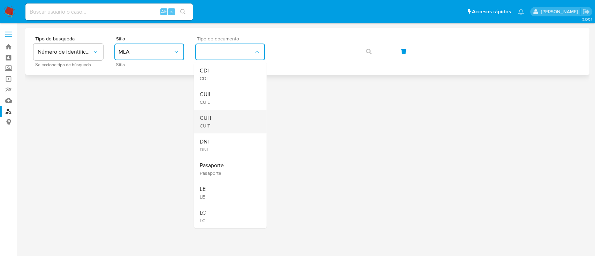
click at [233, 119] on div "CUIT CUIT" at bounding box center [227, 122] width 57 height 24
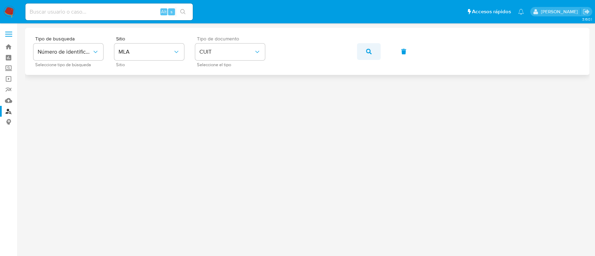
click at [369, 53] on icon "button" at bounding box center [369, 52] width 6 height 6
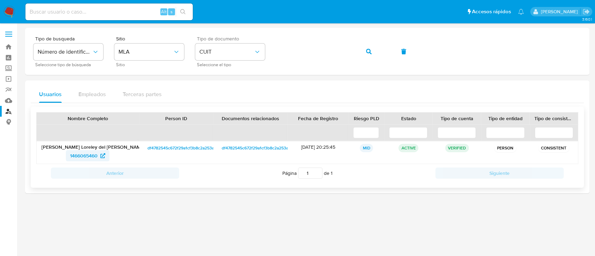
click at [90, 152] on span "1466065460" at bounding box center [84, 155] width 28 height 11
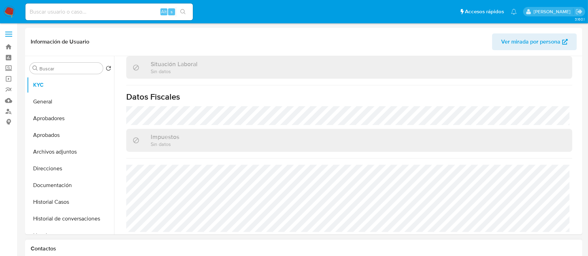
scroll to position [209, 0]
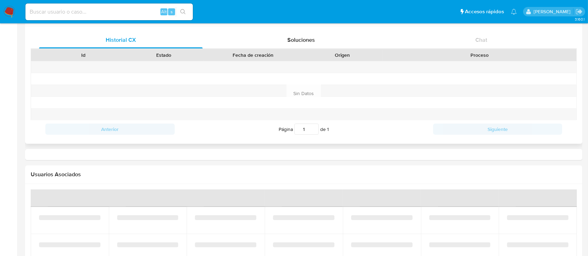
select select "10"
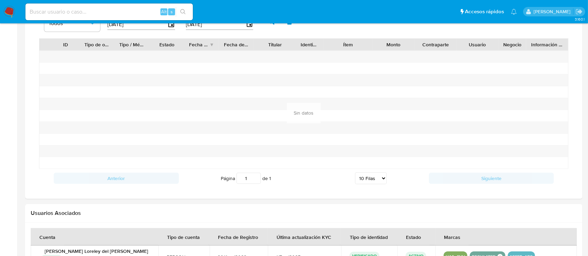
scroll to position [584, 0]
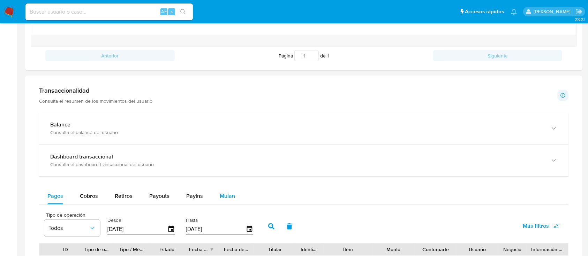
click at [220, 196] on span "Mulan" at bounding box center [227, 196] width 15 height 8
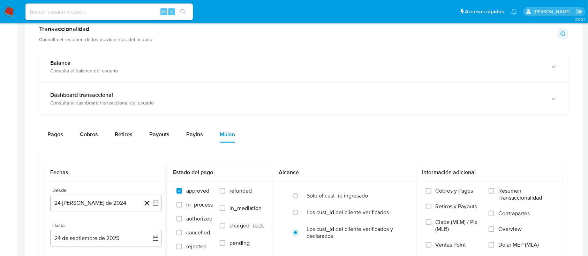
scroll to position [445, 0]
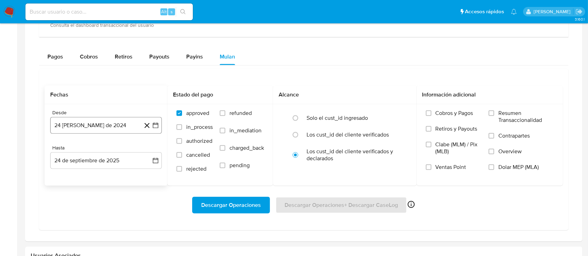
click at [105, 124] on button "24 de agosto de 2024" at bounding box center [106, 125] width 112 height 17
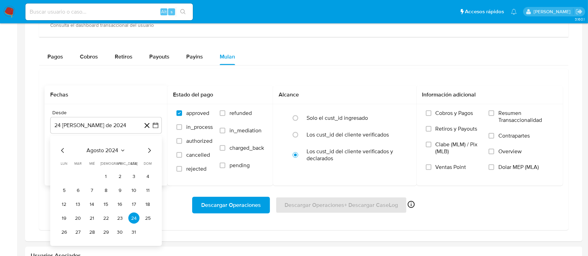
click at [108, 154] on span "agosto 2024" at bounding box center [103, 150] width 32 height 7
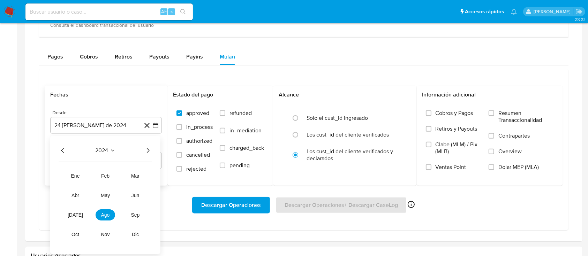
click at [147, 149] on icon "Año siguiente" at bounding box center [148, 150] width 3 height 5
click at [61, 149] on icon "Año anterior" at bounding box center [63, 151] width 8 height 8
click at [78, 232] on span "oct" at bounding box center [75, 235] width 8 height 6
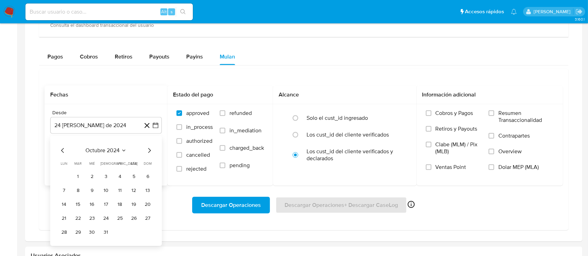
click at [77, 175] on button "1" at bounding box center [77, 176] width 11 height 11
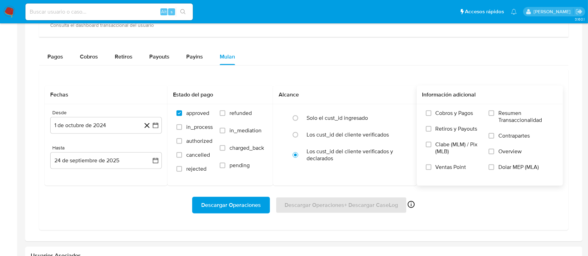
click at [515, 172] on label "Dolar MEP (MLA)" at bounding box center [520, 172] width 65 height 16
click at [494, 170] on input "Dolar MEP (MLA)" at bounding box center [491, 167] width 6 height 6
click at [245, 208] on span "Descargar Operaciones" at bounding box center [231, 205] width 60 height 15
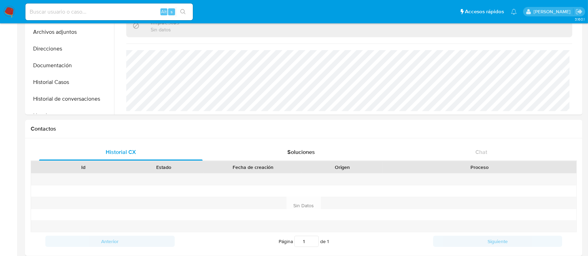
scroll to position [0, 0]
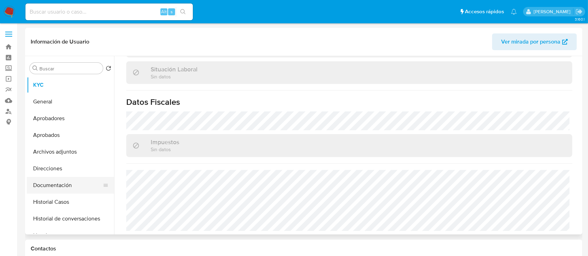
click at [84, 180] on button "Documentación" at bounding box center [68, 185] width 82 height 17
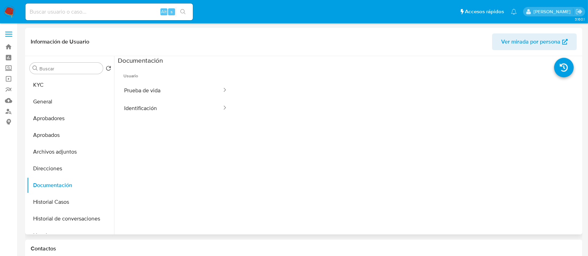
click at [167, 117] on ul "Usuario Prueba de vida Identificación" at bounding box center [176, 165] width 116 height 201
click at [178, 115] on button "Identificación" at bounding box center [170, 108] width 105 height 18
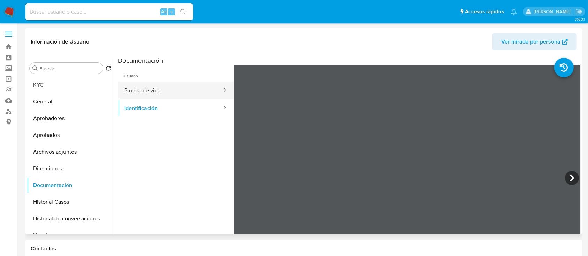
click at [177, 97] on button "Prueba de vida" at bounding box center [170, 91] width 105 height 18
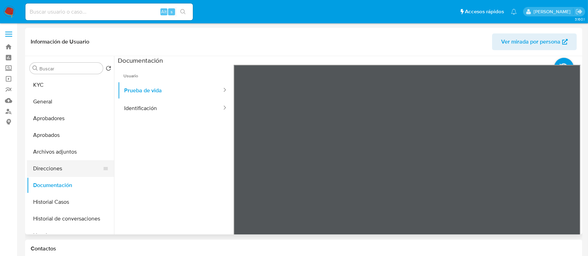
click at [74, 163] on button "Direcciones" at bounding box center [68, 168] width 82 height 17
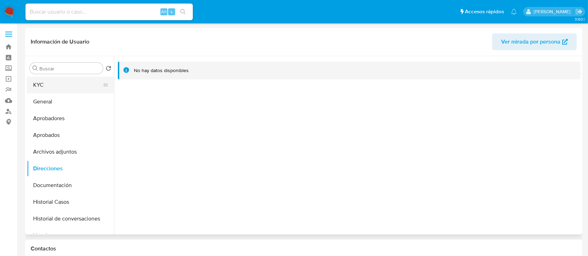
click at [69, 85] on button "KYC" at bounding box center [68, 85] width 82 height 17
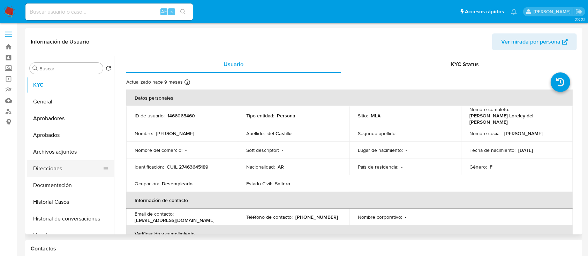
click at [68, 172] on button "Direcciones" at bounding box center [68, 168] width 82 height 17
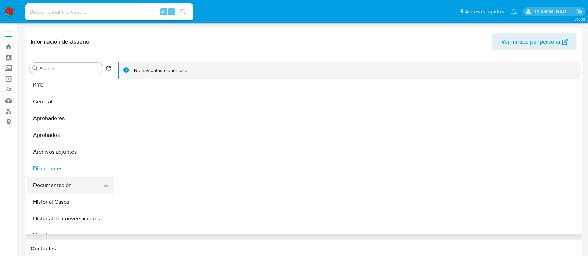
click at [67, 187] on button "Documentación" at bounding box center [68, 185] width 82 height 17
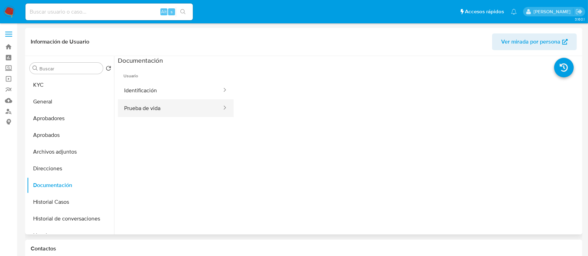
click at [148, 101] on button "Prueba de vida" at bounding box center [170, 108] width 105 height 18
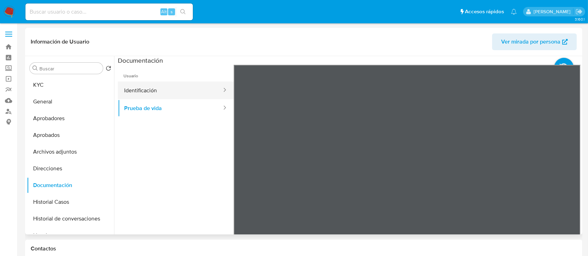
click at [151, 90] on button "Identificación" at bounding box center [170, 91] width 105 height 18
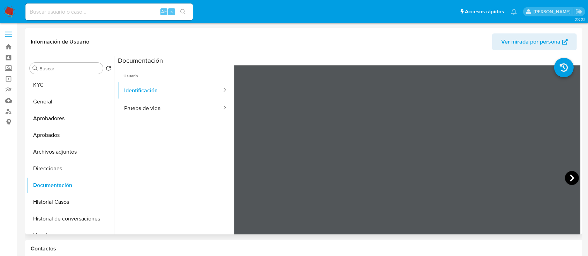
click at [571, 178] on icon at bounding box center [572, 178] width 14 height 14
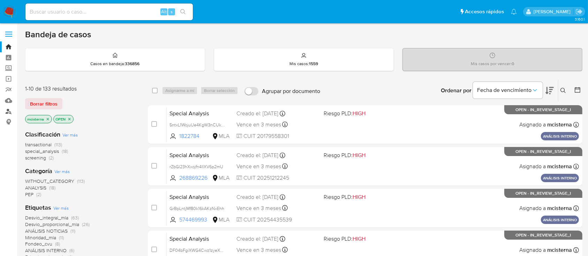
click at [8, 112] on link "Buscador de personas" at bounding box center [41, 111] width 83 height 11
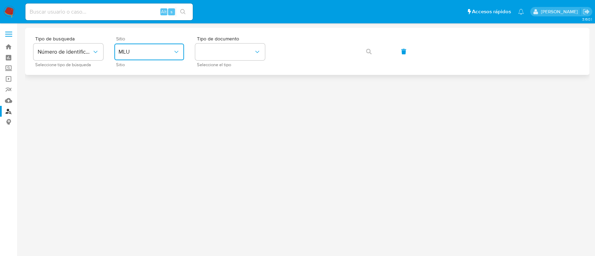
click at [140, 57] on button "MLU" at bounding box center [149, 52] width 70 height 17
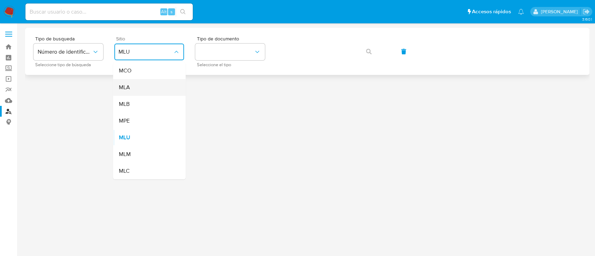
click at [145, 89] on div "MLA" at bounding box center [146, 87] width 57 height 17
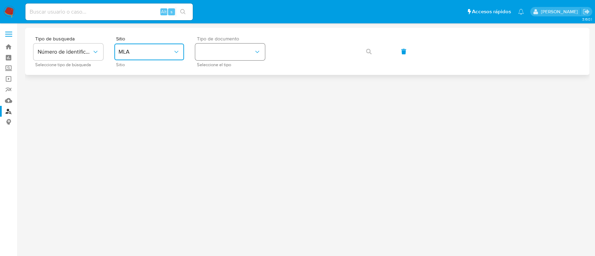
click at [247, 48] on button "identificationType" at bounding box center [230, 52] width 70 height 17
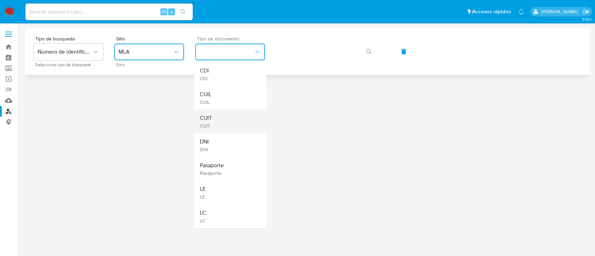
click at [239, 124] on div "CUIT CUIT" at bounding box center [227, 122] width 57 height 24
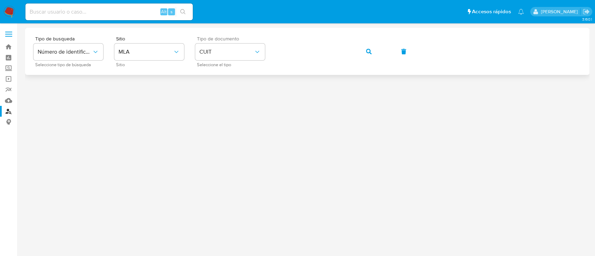
drag, startPoint x: 365, startPoint y: 55, endPoint x: 340, endPoint y: 74, distance: 31.4
click at [365, 55] on button "button" at bounding box center [369, 51] width 24 height 17
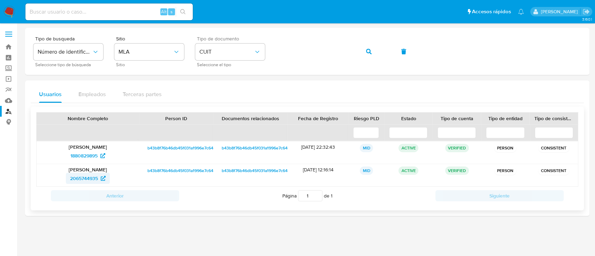
click at [96, 183] on span "2065744935" at bounding box center [84, 178] width 28 height 11
click at [106, 151] on link "1880829895" at bounding box center [87, 155] width 43 height 11
click at [370, 53] on icon "button" at bounding box center [369, 52] width 6 height 6
click at [100, 182] on span "2010731024" at bounding box center [88, 178] width 34 height 11
click at [85, 177] on span "2010731024" at bounding box center [84, 178] width 26 height 11
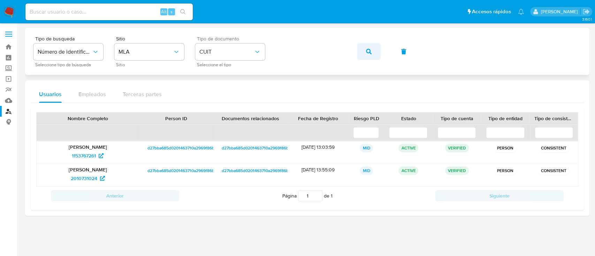
click at [360, 50] on button "button" at bounding box center [369, 51] width 24 height 17
click at [90, 181] on span "2065744935" at bounding box center [84, 178] width 28 height 11
click at [95, 154] on span "1880829895" at bounding box center [83, 155] width 27 height 11
click at [360, 52] on button "button" at bounding box center [369, 51] width 24 height 17
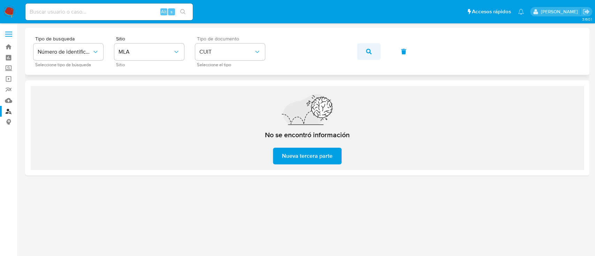
click at [368, 52] on icon "button" at bounding box center [369, 52] width 6 height 6
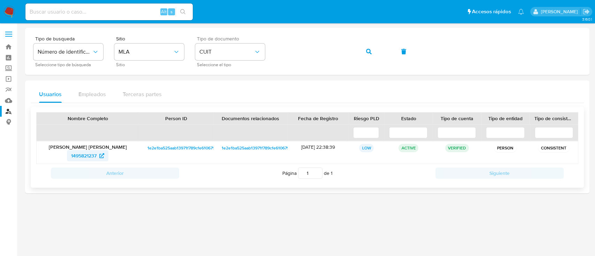
click at [88, 155] on span "1495821237" at bounding box center [83, 155] width 25 height 11
click at [358, 53] on button "button" at bounding box center [369, 51] width 24 height 17
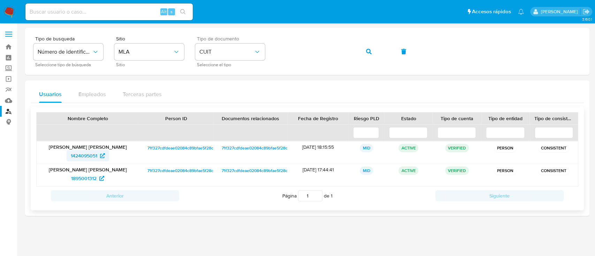
click at [86, 152] on span "1424095051" at bounding box center [84, 155] width 26 height 11
click at [366, 52] on icon "button" at bounding box center [369, 52] width 6 height 6
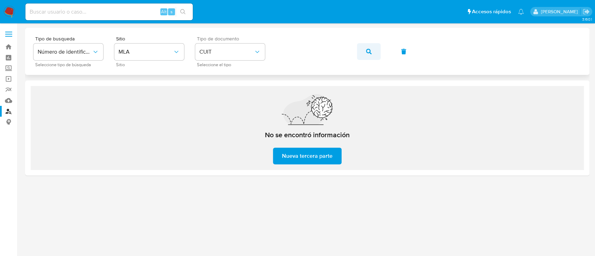
click at [358, 52] on button "button" at bounding box center [369, 51] width 24 height 17
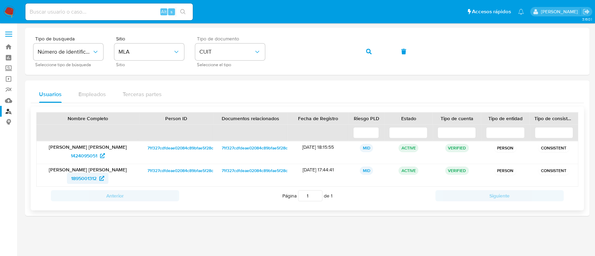
click at [96, 178] on span "1895001312" at bounding box center [83, 178] width 25 height 11
click at [366, 55] on span "button" at bounding box center [369, 51] width 6 height 15
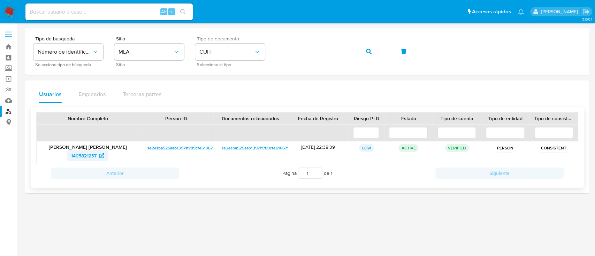
click at [101, 156] on icon at bounding box center [101, 155] width 5 height 5
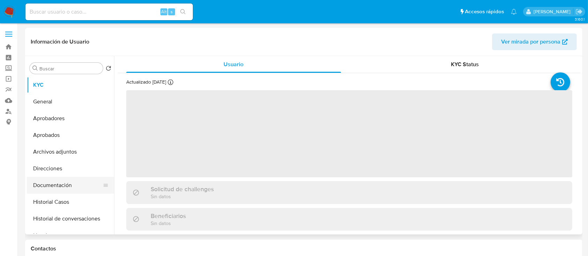
click at [71, 179] on button "Documentación" at bounding box center [68, 185] width 82 height 17
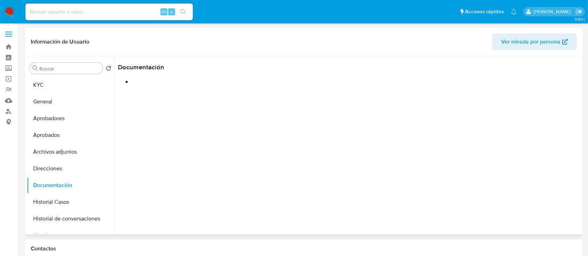
select select "10"
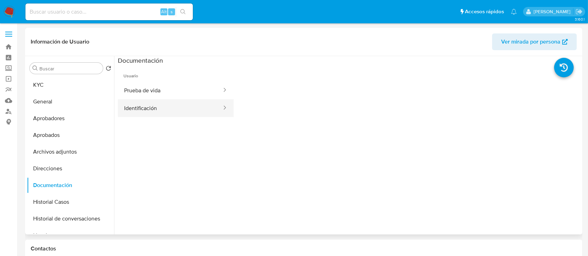
click at [156, 112] on button "Identificación" at bounding box center [170, 108] width 105 height 18
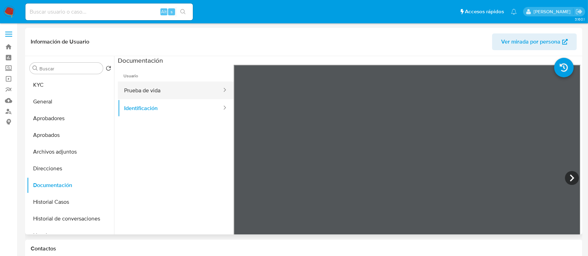
click at [152, 93] on button "Prueba de vida" at bounding box center [170, 91] width 105 height 18
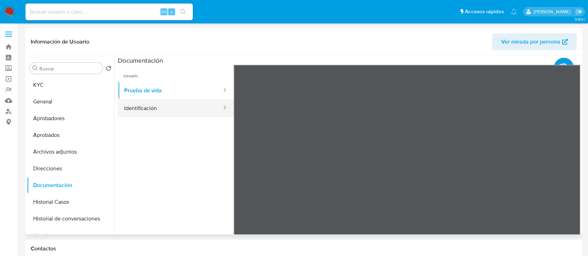
click at [168, 110] on button "Identificación" at bounding box center [170, 108] width 105 height 18
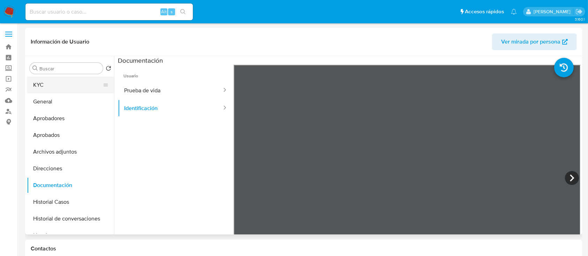
click at [69, 88] on button "KYC" at bounding box center [68, 85] width 82 height 17
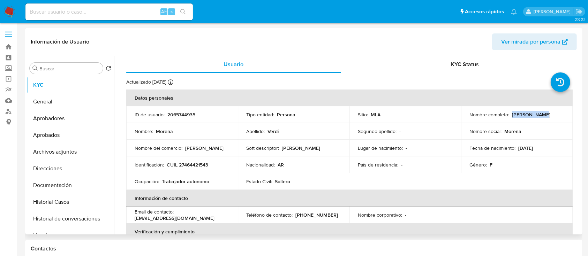
drag, startPoint x: 510, startPoint y: 116, endPoint x: 559, endPoint y: 116, distance: 48.4
click at [559, 116] on div "Nombre completo : Morena Verdi" at bounding box center [516, 115] width 95 height 6
copy p "[PERSON_NAME]"
click at [91, 171] on button "Direcciones" at bounding box center [68, 168] width 82 height 17
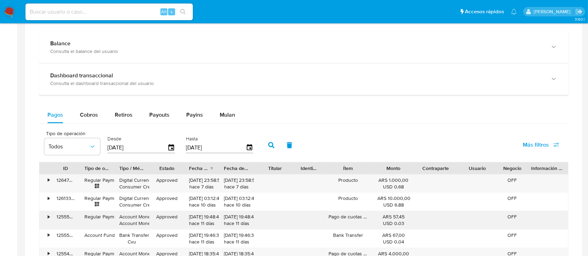
scroll to position [371, 0]
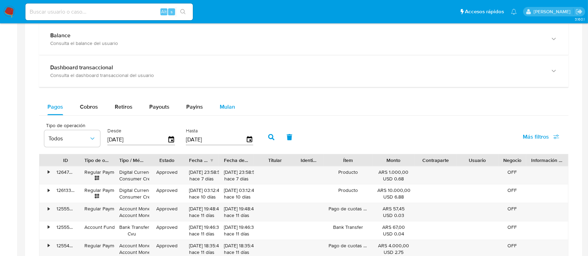
click at [223, 107] on span "Mulan" at bounding box center [227, 107] width 15 height 8
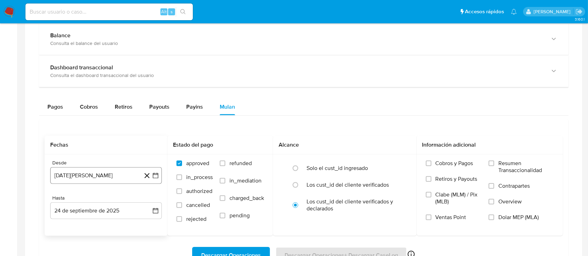
click at [98, 175] on button "24 de agosto de 2024" at bounding box center [106, 175] width 112 height 17
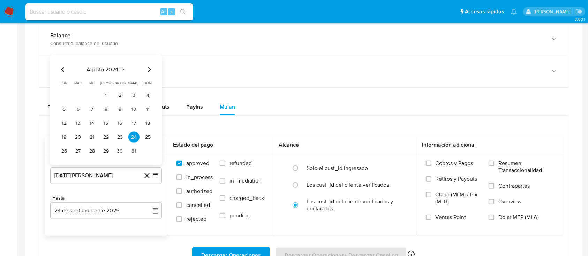
click at [151, 68] on icon "Mes siguiente" at bounding box center [149, 69] width 8 height 8
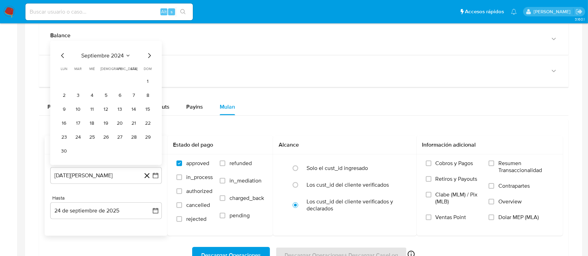
click at [149, 55] on icon "Mes siguiente" at bounding box center [149, 55] width 8 height 8
click at [118, 69] on span "octubre 2024" at bounding box center [102, 69] width 34 height 7
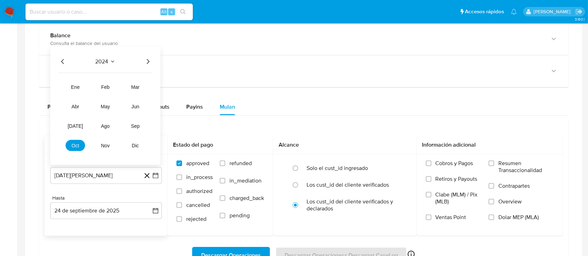
click at [151, 57] on icon "Año siguiente" at bounding box center [148, 61] width 8 height 8
click at [59, 58] on icon "Año anterior" at bounding box center [63, 61] width 8 height 8
click at [70, 144] on button "oct" at bounding box center [76, 145] width 20 height 11
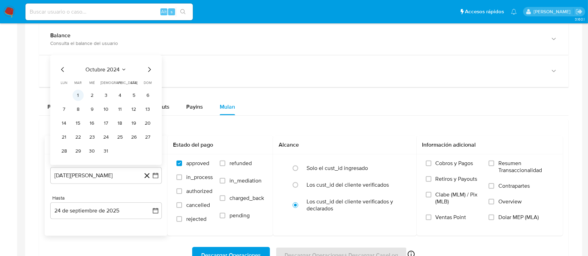
click at [79, 93] on button "1" at bounding box center [77, 95] width 11 height 11
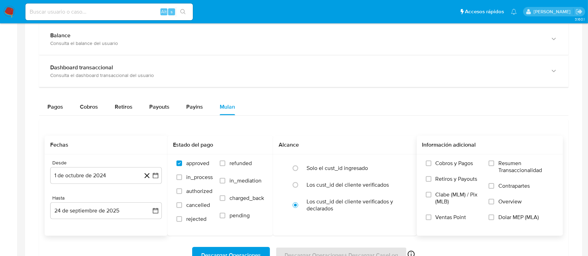
click at [536, 220] on span "Dolar MEP (MLA)" at bounding box center [518, 217] width 40 height 7
click at [494, 220] on input "Dolar MEP (MLA)" at bounding box center [491, 218] width 6 height 6
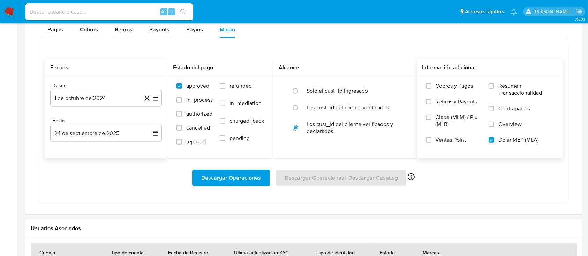
scroll to position [511, 0]
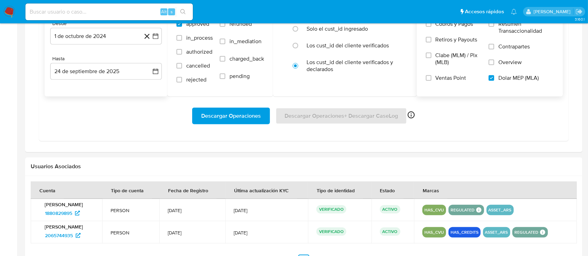
click at [215, 115] on span "Descargar Operaciones" at bounding box center [231, 115] width 60 height 15
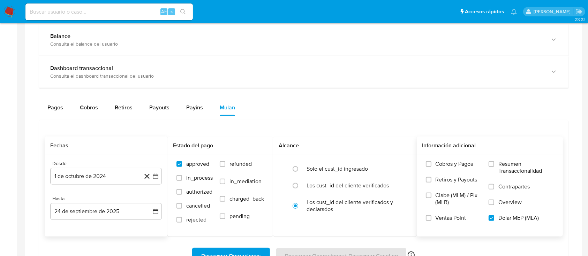
scroll to position [368, 0]
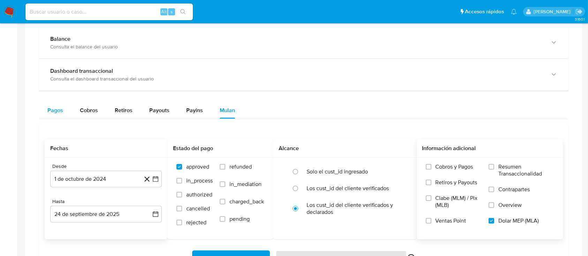
click at [62, 116] on div "Pagos" at bounding box center [55, 110] width 16 height 17
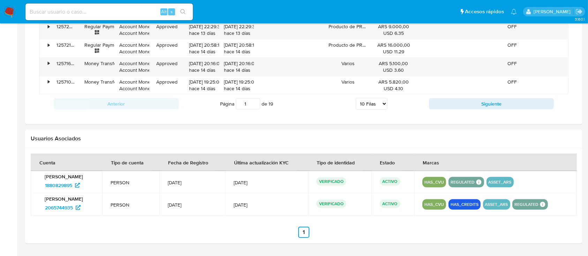
scroll to position [649, 0]
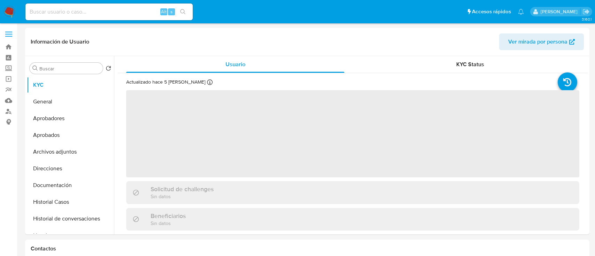
select select "10"
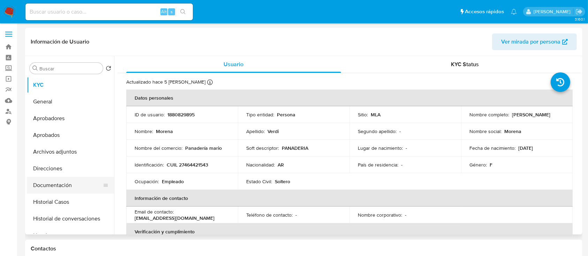
click at [85, 180] on button "Documentación" at bounding box center [68, 185] width 82 height 17
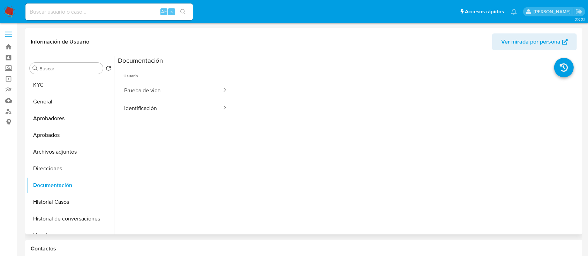
drag, startPoint x: 170, startPoint y: 113, endPoint x: 190, endPoint y: 128, distance: 24.6
click at [169, 113] on button "Identificación" at bounding box center [170, 108] width 105 height 18
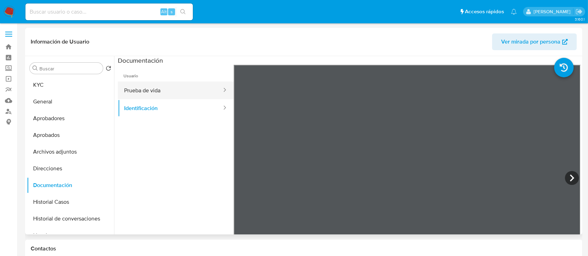
click at [151, 89] on button "Prueba de vida" at bounding box center [170, 91] width 105 height 18
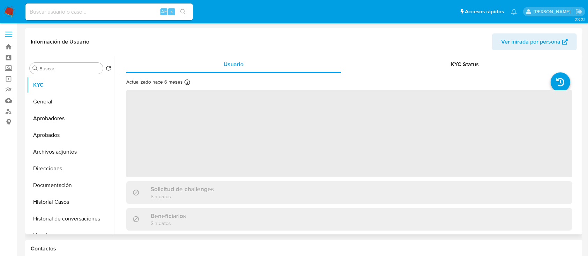
drag, startPoint x: 60, startPoint y: 183, endPoint x: 214, endPoint y: 118, distance: 167.1
click at [60, 183] on button "Documentación" at bounding box center [70, 185] width 87 height 17
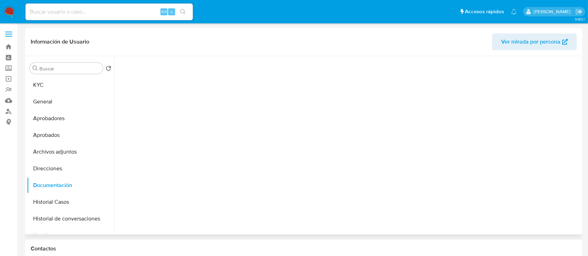
select select "10"
click at [161, 117] on ul "Usuario Identificación Prueba de vida" at bounding box center [176, 165] width 116 height 201
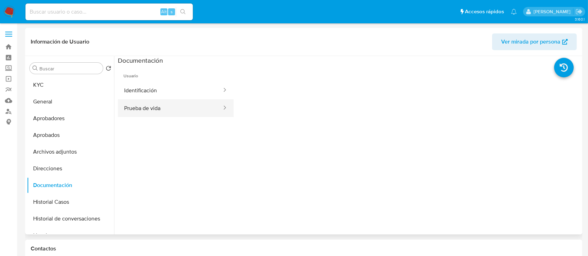
click at [162, 108] on button "Prueba de vida" at bounding box center [170, 108] width 105 height 18
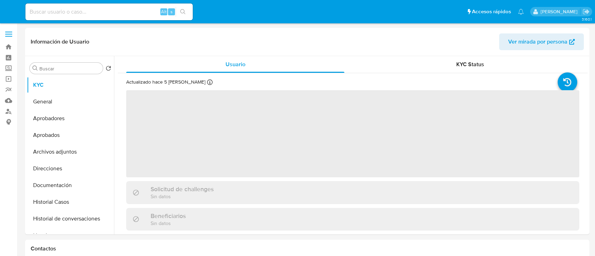
select select "10"
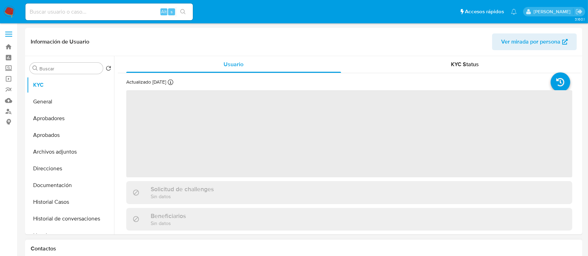
select select "10"
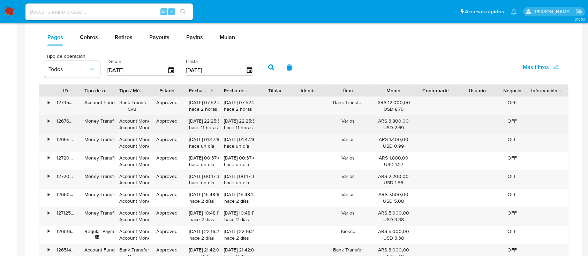
scroll to position [511, 0]
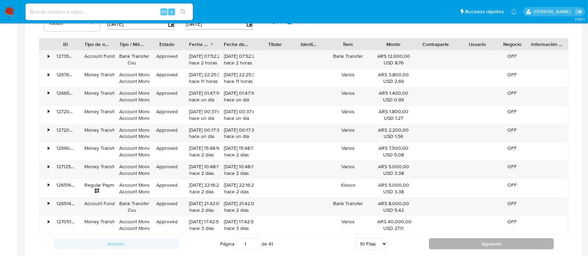
click at [460, 246] on button "Siguiente" at bounding box center [491, 243] width 125 height 11
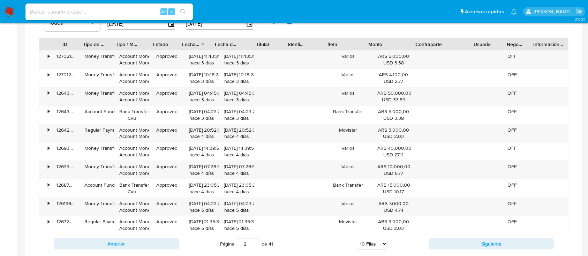
drag, startPoint x: 456, startPoint y: 40, endPoint x: 523, endPoint y: 40, distance: 67.3
click at [523, 40] on div "ID Tipo de operación Tipo / Método Estado Fecha de creación Fecha de aprobación…" at bounding box center [303, 44] width 528 height 12
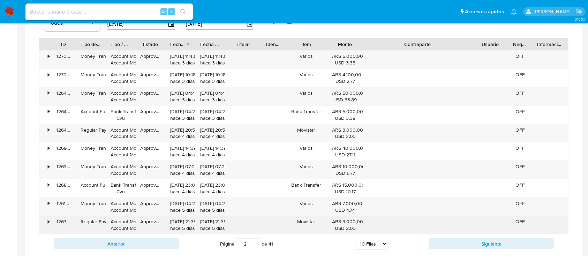
scroll to position [558, 0]
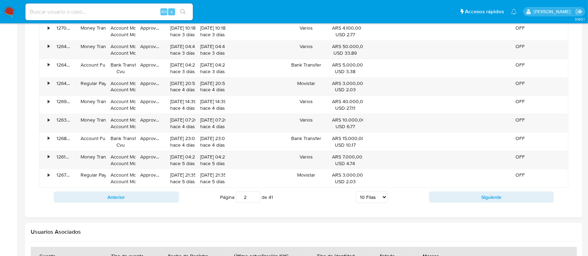
click at [432, 195] on button "Siguiente" at bounding box center [491, 197] width 125 height 11
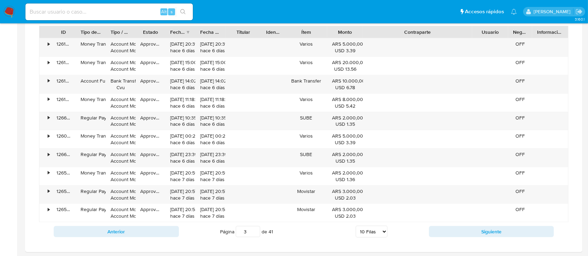
scroll to position [511, 0]
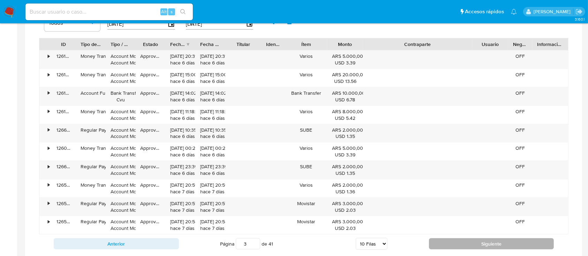
click at [451, 242] on button "Siguiente" at bounding box center [491, 243] width 125 height 11
click at [430, 241] on button "Siguiente" at bounding box center [491, 243] width 125 height 11
type input "5"
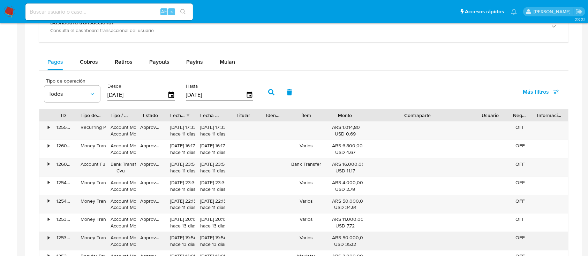
scroll to position [418, 0]
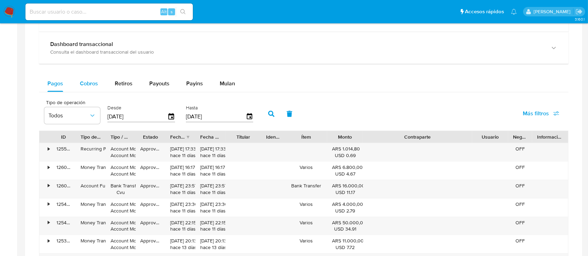
click at [92, 86] on span "Cobros" at bounding box center [89, 83] width 18 height 8
select select "10"
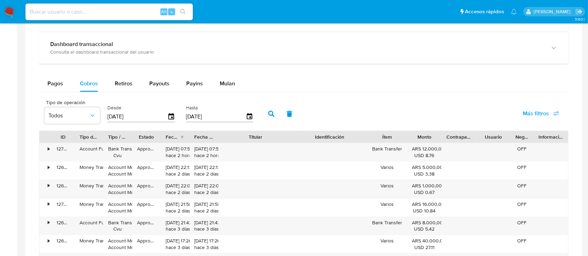
drag, startPoint x: 298, startPoint y: 140, endPoint x: 331, endPoint y: 141, distance: 32.4
click at [331, 141] on div "ID Tipo de operación Tipo / Método Estado Fecha de creación Fecha de aprobación…" at bounding box center [303, 137] width 528 height 12
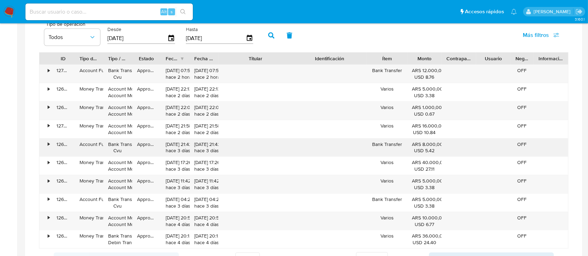
scroll to position [511, 0]
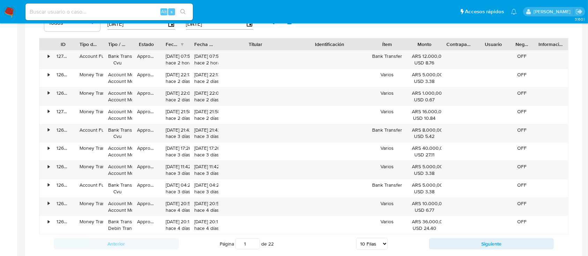
click at [443, 236] on div "Anterior Página 1 de 22 5 Filas 10 Filas 20 Filas 25 Filas 50 Filas 100 Filas S…" at bounding box center [303, 244] width 529 height 19
click at [452, 242] on button "Siguiente" at bounding box center [491, 243] width 125 height 11
type input "2"
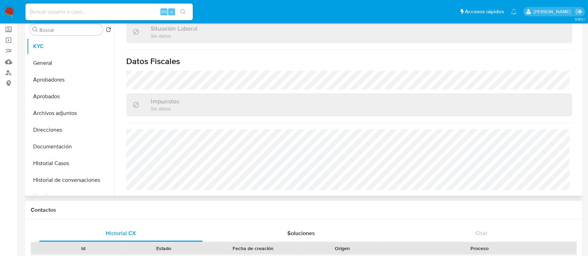
scroll to position [0, 0]
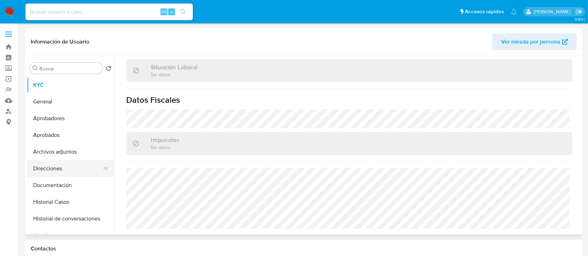
click at [60, 171] on button "Direcciones" at bounding box center [68, 168] width 82 height 17
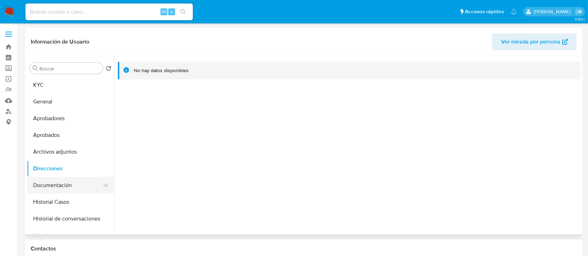
click at [68, 182] on button "Documentación" at bounding box center [68, 185] width 82 height 17
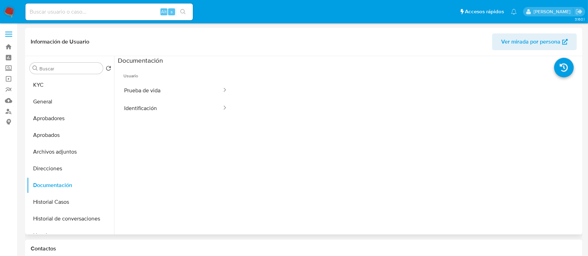
click at [540, 43] on span "Ver mirada por persona" at bounding box center [530, 41] width 59 height 17
click at [60, 85] on button "KYC" at bounding box center [68, 85] width 82 height 17
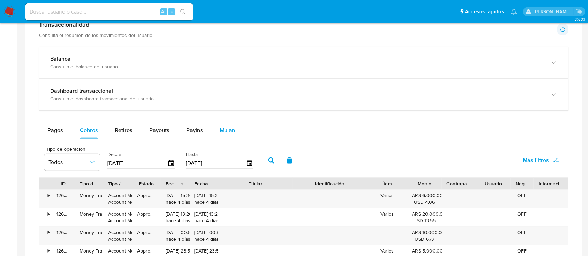
click at [221, 131] on span "Mulan" at bounding box center [227, 130] width 15 height 8
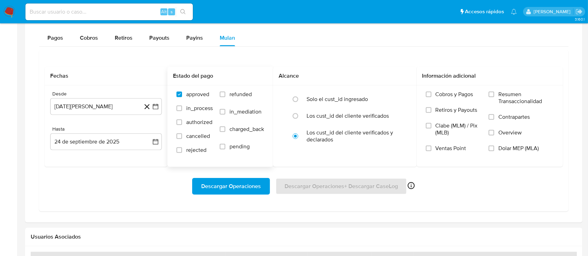
scroll to position [464, 0]
click at [120, 102] on button "24 de agosto de 2024" at bounding box center [106, 106] width 112 height 17
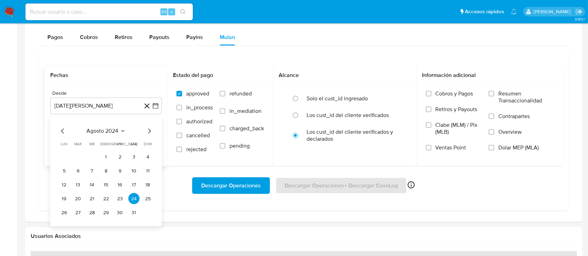
click at [115, 130] on span "agosto 2024" at bounding box center [103, 131] width 32 height 7
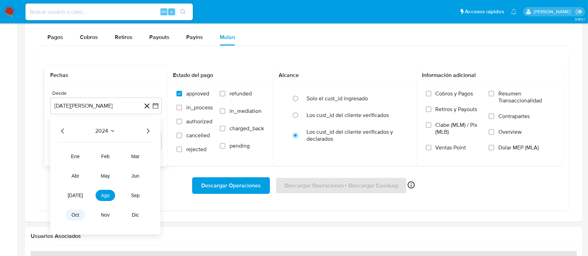
click at [74, 214] on span "oct" at bounding box center [75, 216] width 8 height 6
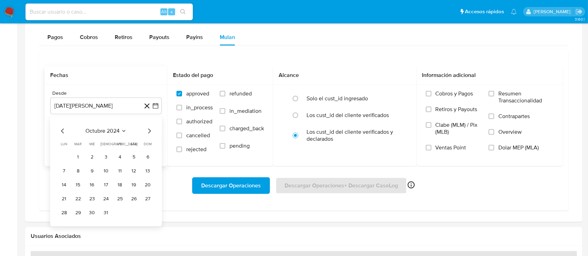
click at [82, 154] on button "1" at bounding box center [77, 157] width 11 height 11
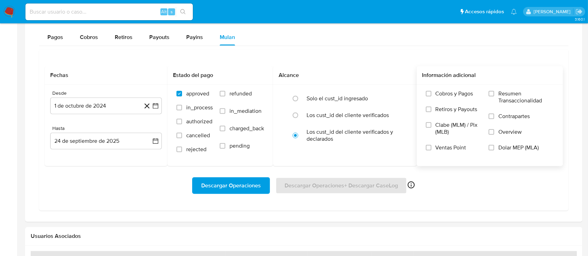
click at [497, 149] on label "Dolar MEP (MLA)" at bounding box center [520, 152] width 65 height 16
click at [494, 149] on input "Dolar MEP (MLA)" at bounding box center [491, 148] width 6 height 6
click at [248, 186] on span "Descargar Operaciones" at bounding box center [231, 185] width 60 height 15
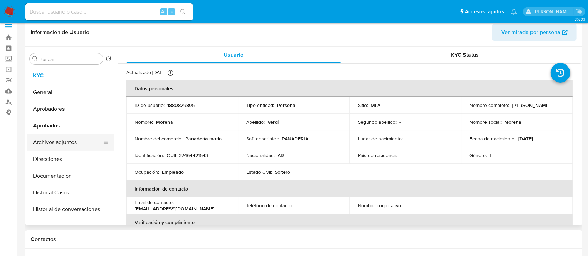
scroll to position [0, 0]
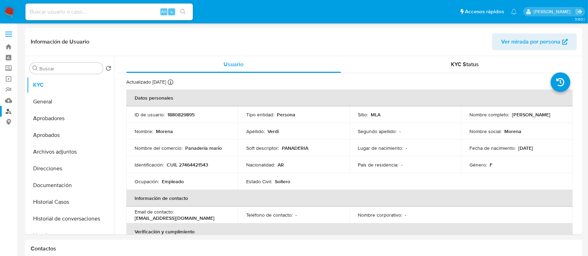
click at [5, 112] on link "Buscador de personas" at bounding box center [41, 111] width 83 height 11
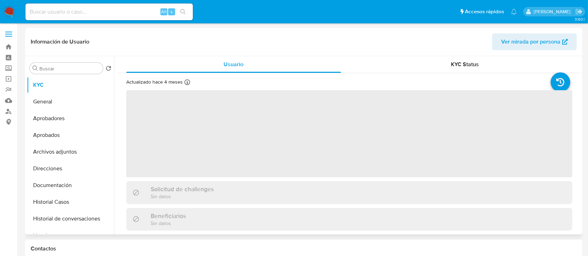
select select "10"
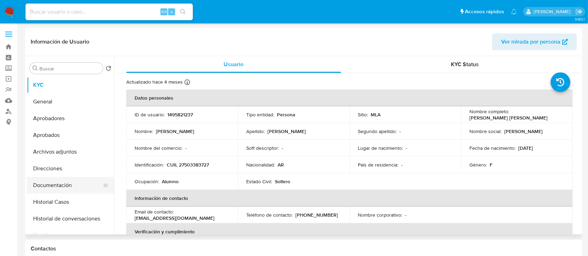
click at [71, 185] on button "Documentación" at bounding box center [68, 185] width 82 height 17
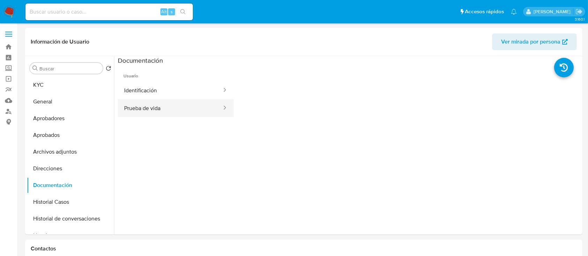
click at [182, 105] on button "Prueba de vida" at bounding box center [170, 108] width 105 height 18
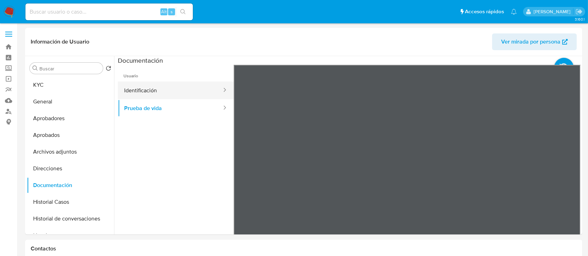
click at [171, 94] on button "Identificación" at bounding box center [170, 91] width 105 height 18
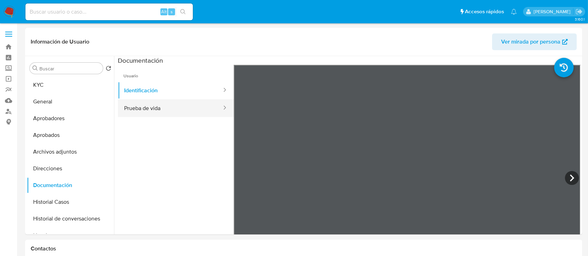
click at [167, 105] on button "Prueba de vida" at bounding box center [170, 108] width 105 height 18
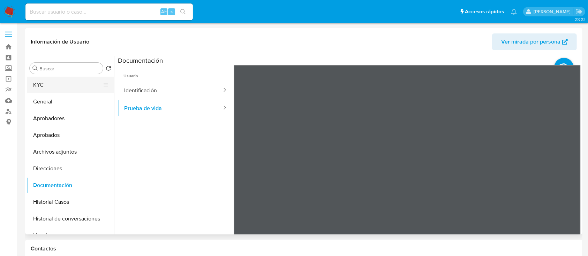
click at [72, 88] on button "KYC" at bounding box center [68, 85] width 82 height 17
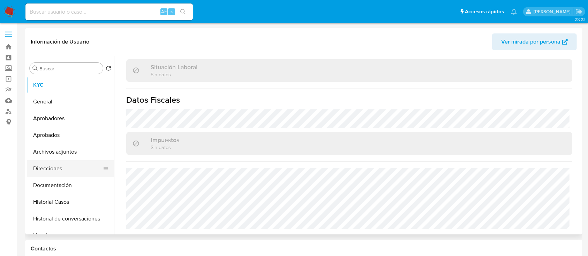
click at [59, 174] on button "Direcciones" at bounding box center [68, 168] width 82 height 17
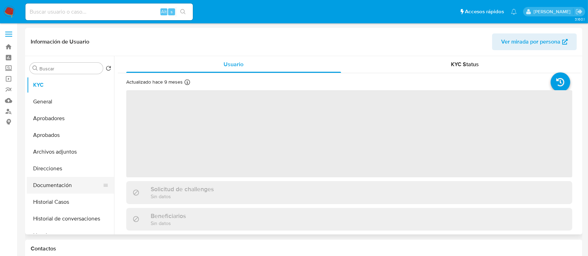
click at [83, 189] on button "Documentación" at bounding box center [68, 185] width 82 height 17
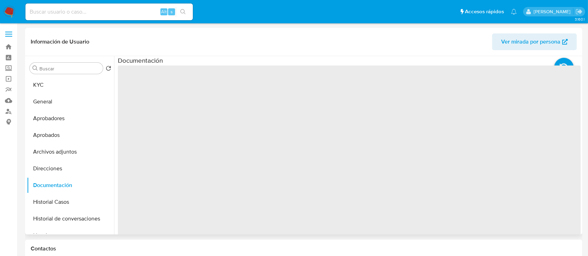
select select "10"
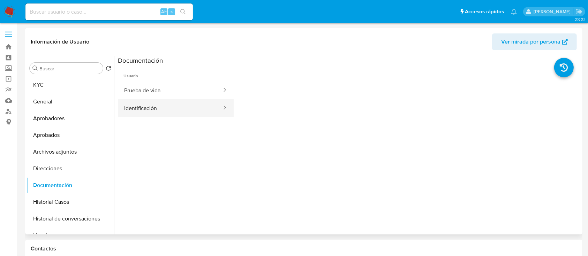
click at [172, 110] on button "Identificación" at bounding box center [170, 108] width 105 height 18
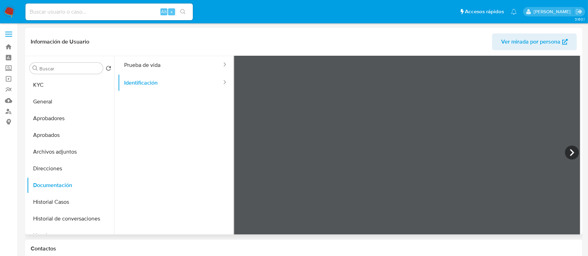
scroll to position [59, 0]
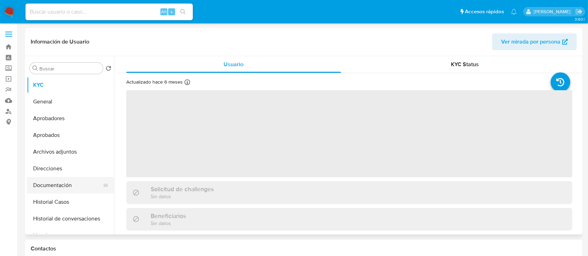
click at [82, 185] on button "Documentación" at bounding box center [68, 185] width 82 height 17
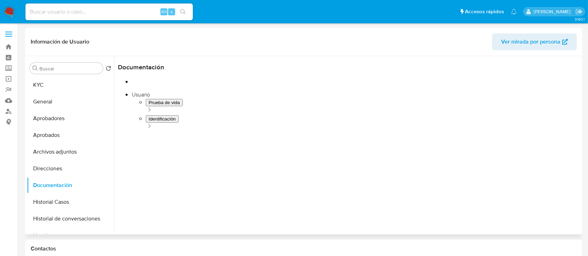
select select "10"
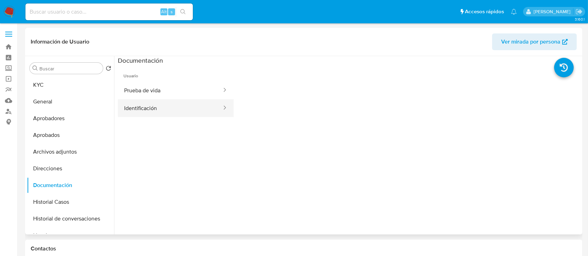
click at [160, 110] on button "Identificación" at bounding box center [170, 108] width 105 height 18
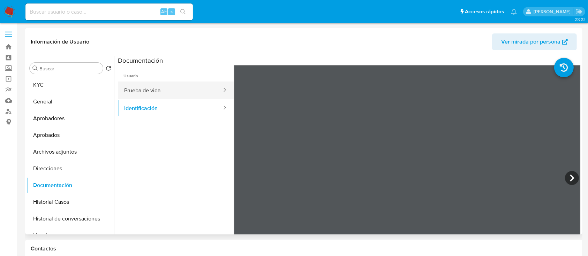
click at [158, 91] on button "Prueba de vida" at bounding box center [170, 91] width 105 height 18
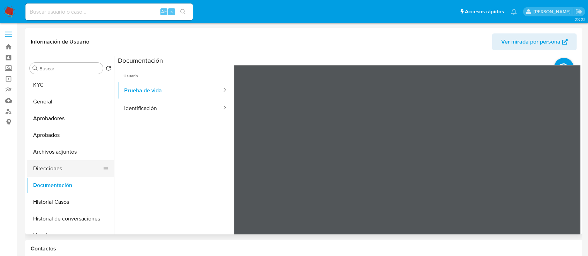
click at [53, 167] on button "Direcciones" at bounding box center [68, 168] width 82 height 17
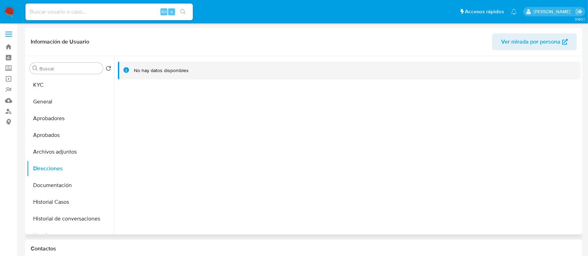
click at [44, 39] on h1 "Información de Usuario" at bounding box center [60, 41] width 59 height 7
click at [55, 89] on button "KYC" at bounding box center [68, 85] width 82 height 17
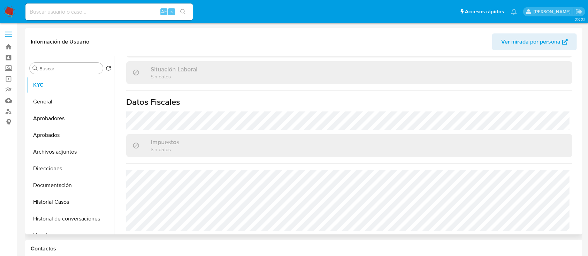
scroll to position [369, 0]
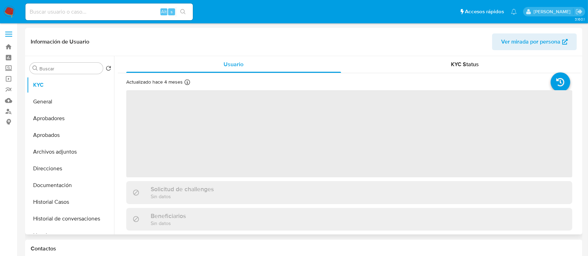
select select "10"
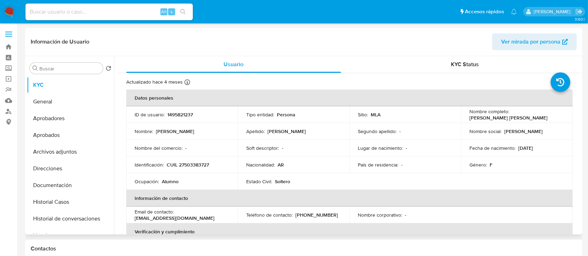
drag, startPoint x: 75, startPoint y: 166, endPoint x: 149, endPoint y: 176, distance: 74.9
click at [75, 167] on button "Direcciones" at bounding box center [70, 168] width 87 height 17
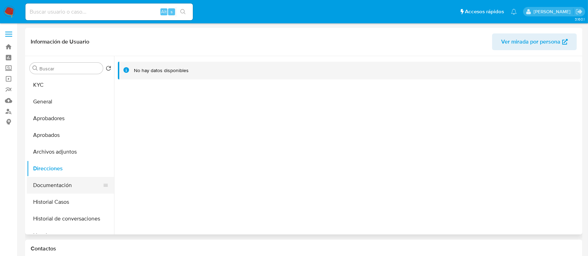
click at [66, 182] on button "Documentación" at bounding box center [68, 185] width 82 height 17
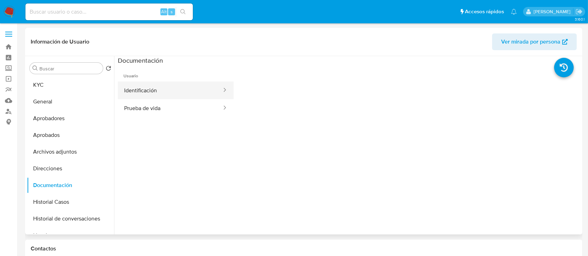
click at [149, 96] on button "Identificación" at bounding box center [170, 91] width 105 height 18
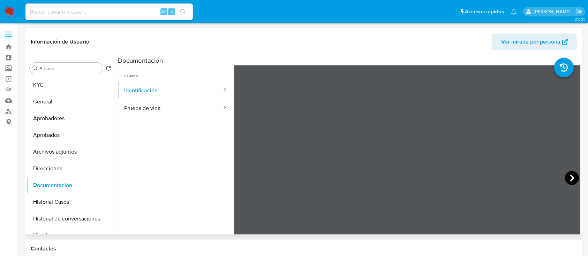
click at [570, 177] on icon at bounding box center [572, 178] width 14 height 14
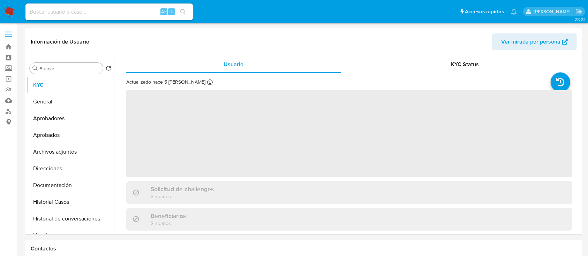
select select "10"
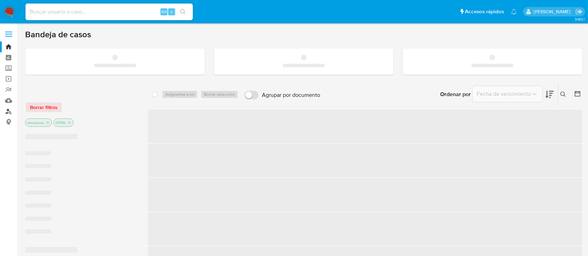
click at [9, 110] on link "Buscador de personas" at bounding box center [41, 111] width 83 height 11
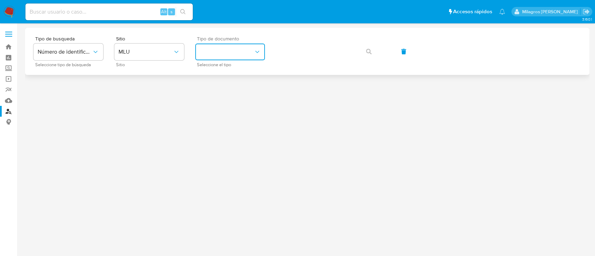
click at [217, 48] on button "identificationType" at bounding box center [230, 52] width 70 height 17
click at [155, 52] on span "MLU" at bounding box center [145, 51] width 54 height 7
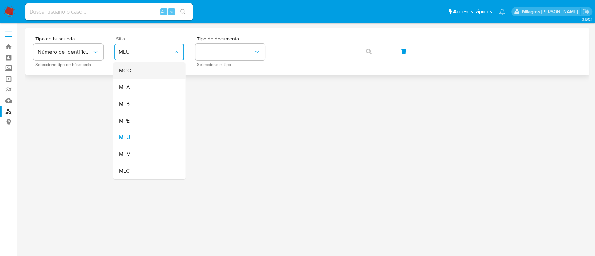
click at [175, 78] on div "MCO" at bounding box center [146, 70] width 57 height 17
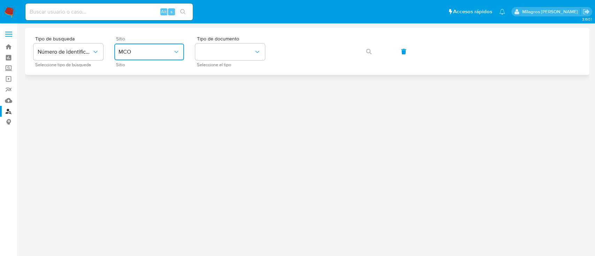
click at [172, 59] on button "MCO" at bounding box center [149, 52] width 70 height 17
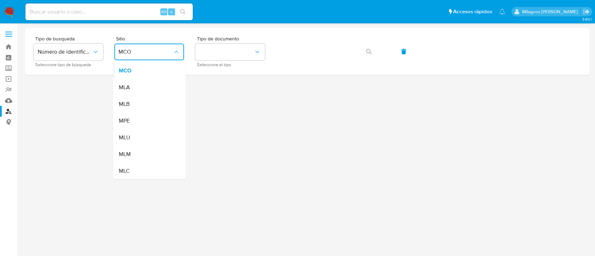
click at [155, 84] on div "MLA" at bounding box center [146, 87] width 57 height 17
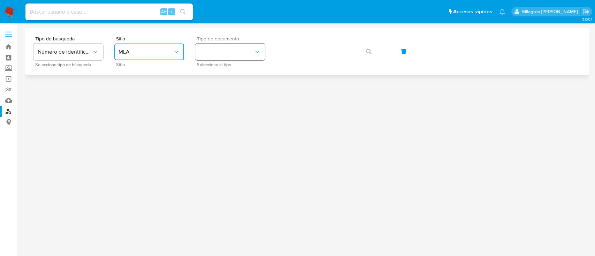
click at [228, 50] on button "identificationType" at bounding box center [230, 52] width 70 height 17
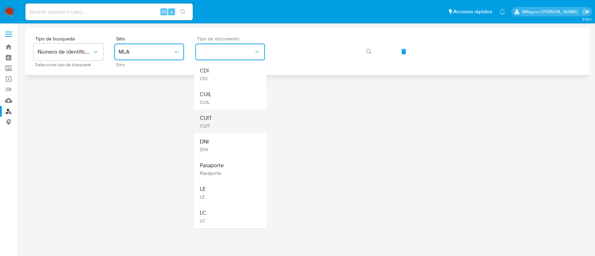
click at [223, 118] on div "CUIT CUIT" at bounding box center [227, 122] width 57 height 24
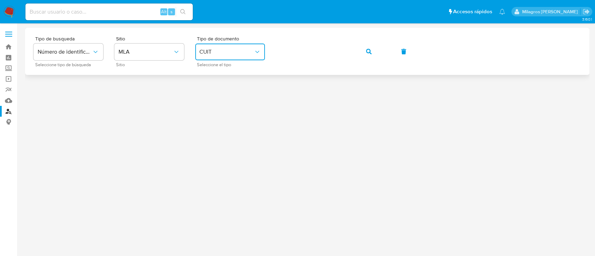
click at [365, 49] on button "button" at bounding box center [369, 51] width 24 height 17
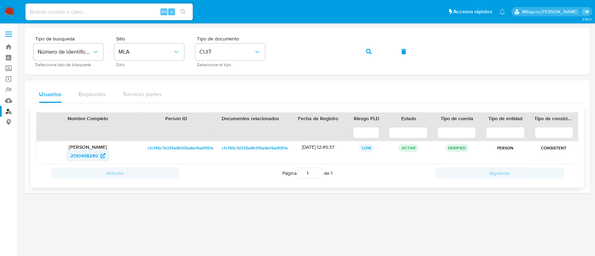
click at [81, 155] on span "2510498249" at bounding box center [83, 155] width 27 height 11
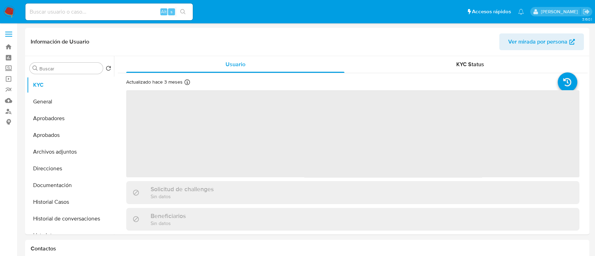
select select "10"
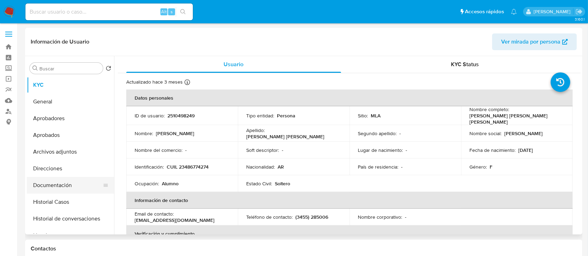
click at [47, 186] on button "Documentación" at bounding box center [68, 185] width 82 height 17
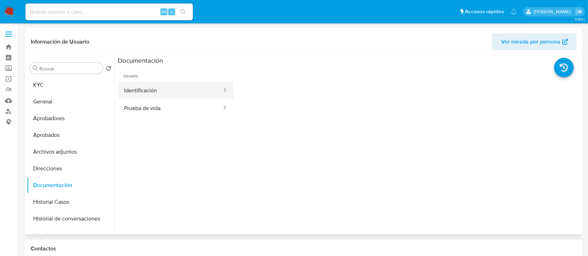
click at [184, 95] on button "Identificación" at bounding box center [170, 91] width 105 height 18
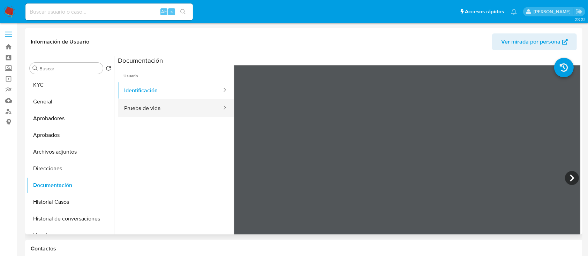
click at [176, 111] on button "Prueba de vida" at bounding box center [170, 108] width 105 height 18
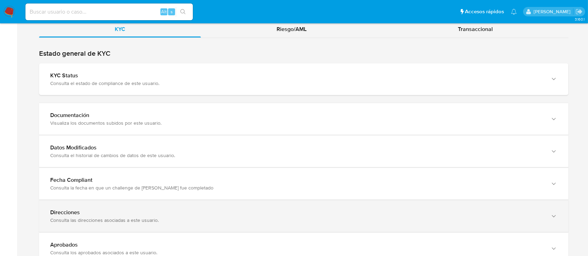
scroll to position [736, 0]
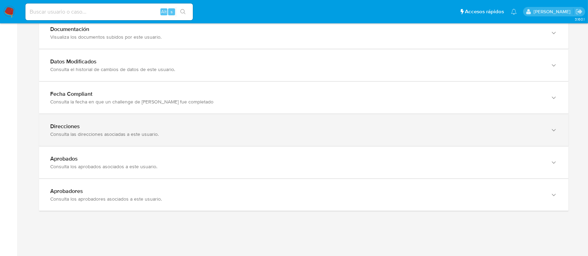
click at [127, 123] on div "Direcciones" at bounding box center [296, 126] width 493 height 7
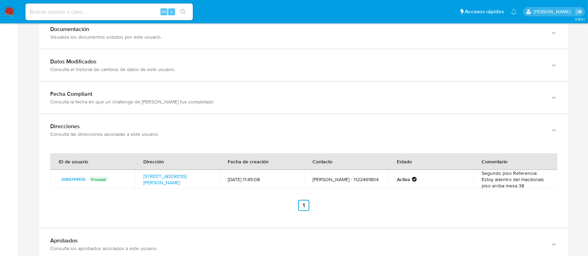
drag, startPoint x: 189, startPoint y: 186, endPoint x: 135, endPoint y: 174, distance: 55.2
click at [135, 174] on td "[STREET_ADDRESS][PERSON_NAME]" at bounding box center [177, 179] width 85 height 19
click at [238, 211] on div "ID de usuario Dirección Fecha de creación Contacto Estado Comentario 2065744935…" at bounding box center [303, 187] width 529 height 82
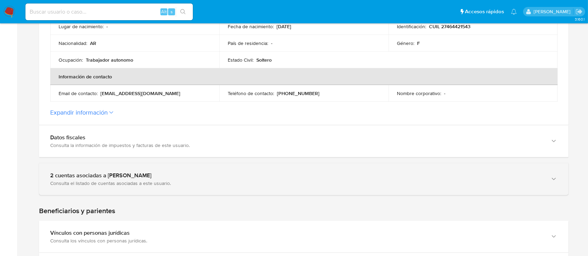
click at [124, 185] on div "Consulta el listado de cuentas asociadas a este usuario." at bounding box center [296, 183] width 493 height 6
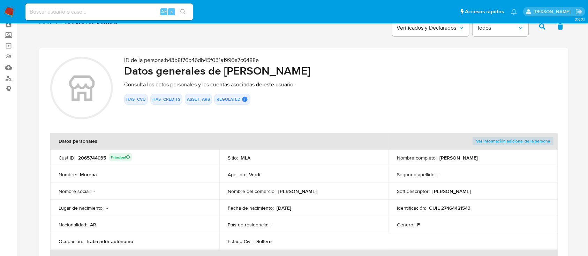
scroll to position [0, 0]
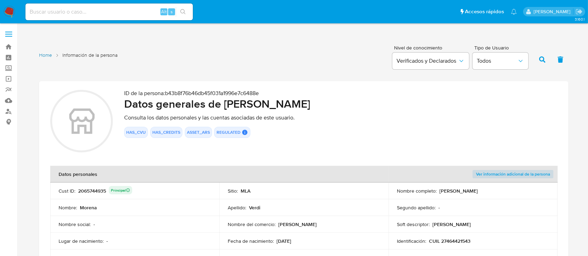
click at [42, 54] on link "Home" at bounding box center [45, 55] width 13 height 7
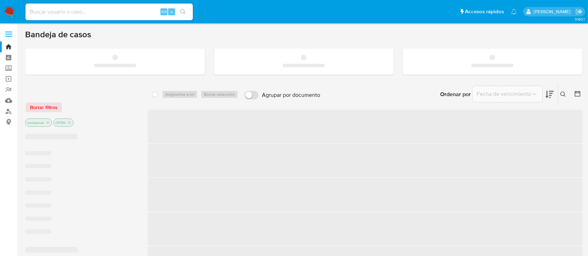
click at [95, 11] on input at bounding box center [108, 11] width 167 height 9
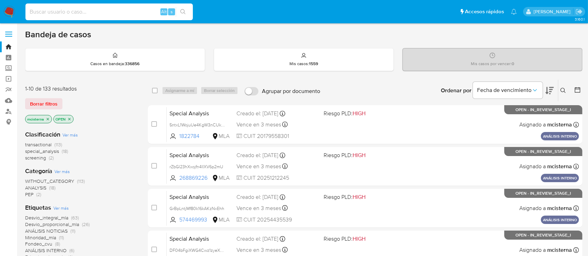
paste input "1466065460"
type input "1466065460"
click at [187, 9] on button "search-icon" at bounding box center [183, 12] width 14 height 10
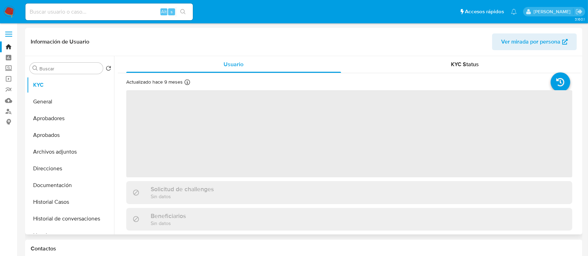
select select "10"
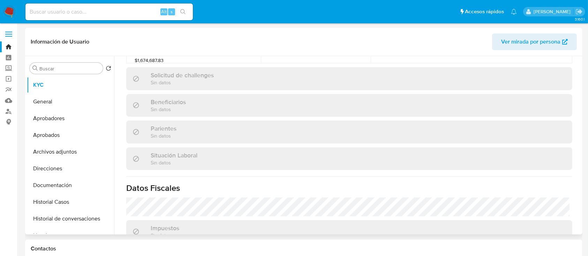
scroll to position [367, 0]
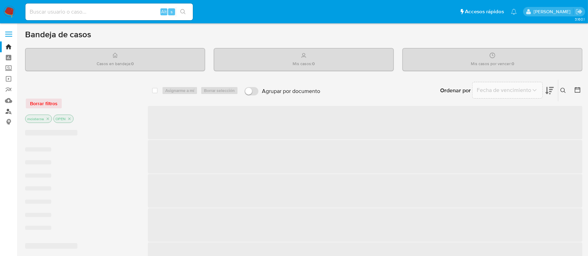
click at [7, 111] on link "Buscador de personas" at bounding box center [41, 111] width 83 height 11
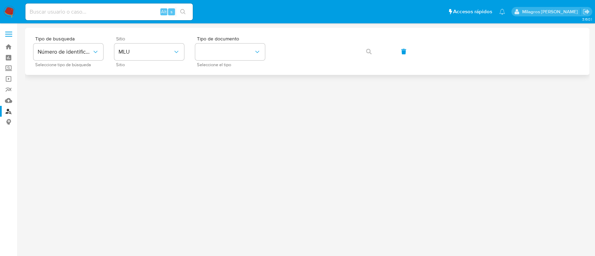
click at [114, 41] on div "Sitio MLU Sitio" at bounding box center [149, 51] width 70 height 30
click at [132, 47] on button "MLU" at bounding box center [149, 52] width 70 height 17
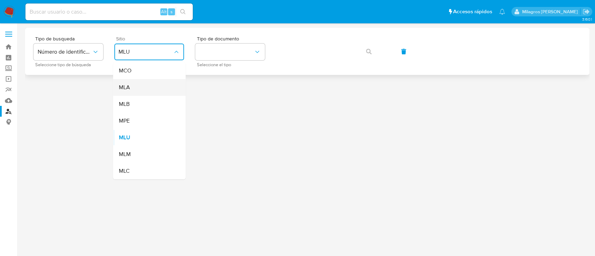
click at [143, 85] on div "MLA" at bounding box center [146, 87] width 57 height 17
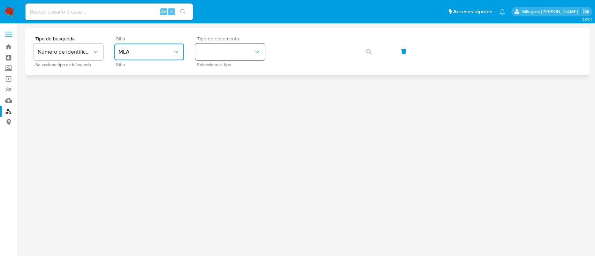
click at [241, 49] on button "identificationType" at bounding box center [230, 52] width 70 height 17
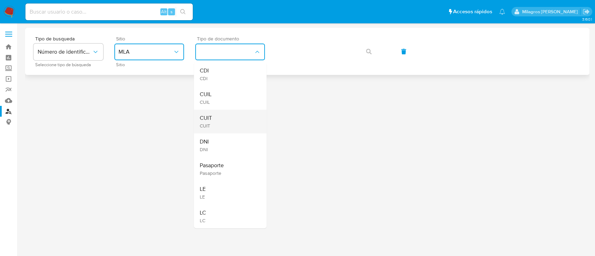
click at [237, 122] on div "CUIT CUIT" at bounding box center [227, 122] width 57 height 24
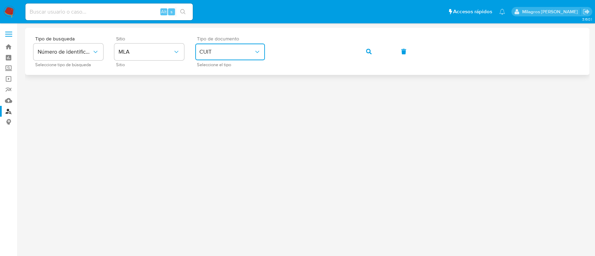
click at [365, 51] on button "button" at bounding box center [369, 51] width 24 height 17
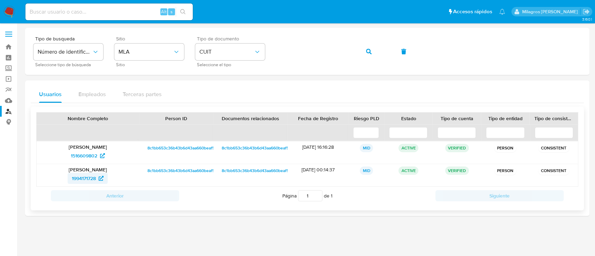
click at [99, 178] on icon at bounding box center [101, 178] width 5 height 5
click at [101, 158] on span "1516609802" at bounding box center [88, 155] width 34 height 11
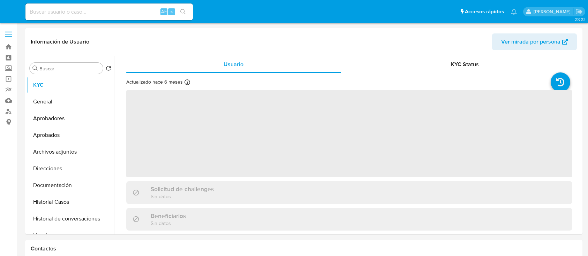
select select "10"
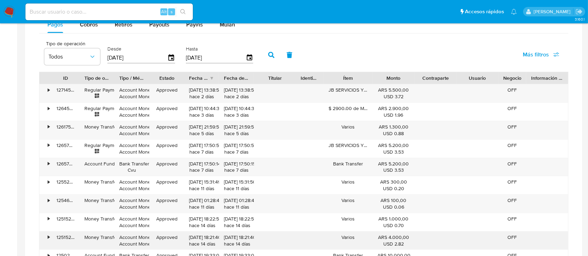
scroll to position [511, 0]
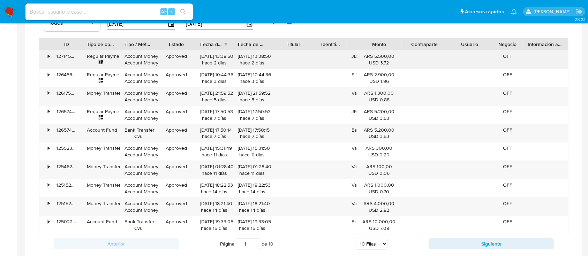
click at [322, 55] on div "ID Tipo de operación Tipo / Método Estado Fecha de creación Fecha de aprobación…" at bounding box center [303, 136] width 529 height 197
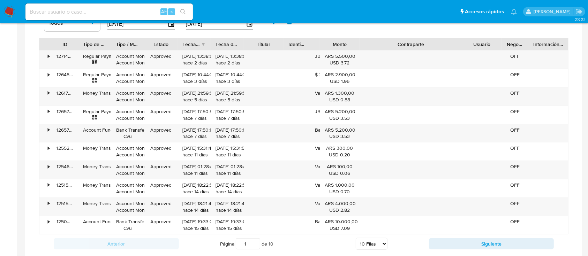
drag, startPoint x: 446, startPoint y: 43, endPoint x: 503, endPoint y: 48, distance: 57.3
click at [503, 48] on div "ID Tipo de operación Tipo / Método Estado Fecha de creación Fecha de aprobación…" at bounding box center [303, 44] width 528 height 12
drag, startPoint x: 490, startPoint y: 241, endPoint x: 410, endPoint y: 237, distance: 80.3
click at [490, 241] on button "Siguiente" at bounding box center [491, 243] width 125 height 11
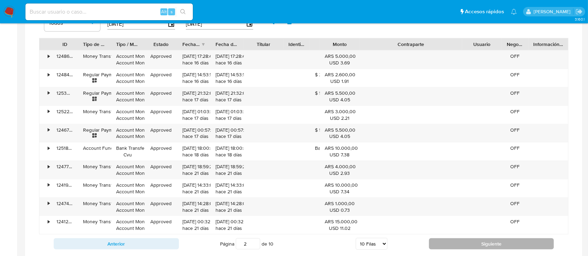
click at [456, 244] on button "Siguiente" at bounding box center [491, 243] width 125 height 11
click at [457, 242] on button "Siguiente" at bounding box center [491, 243] width 125 height 11
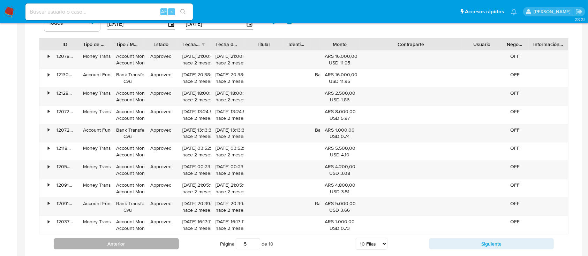
click at [114, 241] on button "Anterior" at bounding box center [116, 243] width 125 height 11
type input "4"
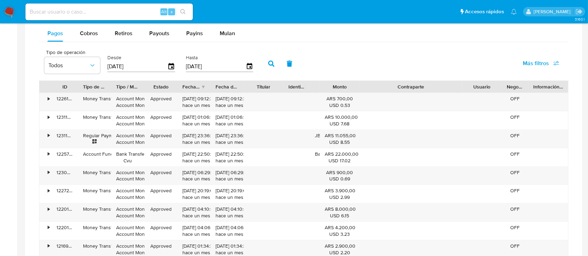
scroll to position [464, 0]
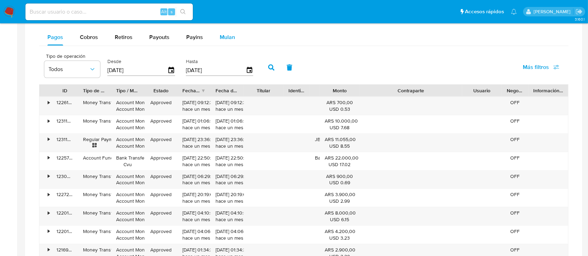
click at [221, 38] on span "Mulan" at bounding box center [227, 37] width 15 height 8
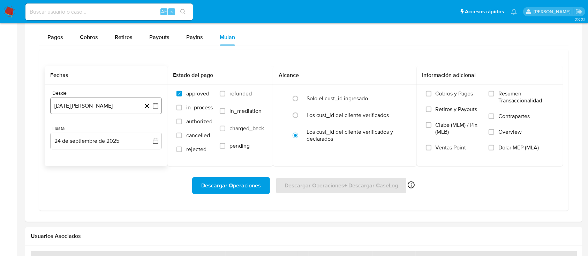
click at [116, 103] on button "24 de agosto de 2024" at bounding box center [106, 106] width 112 height 17
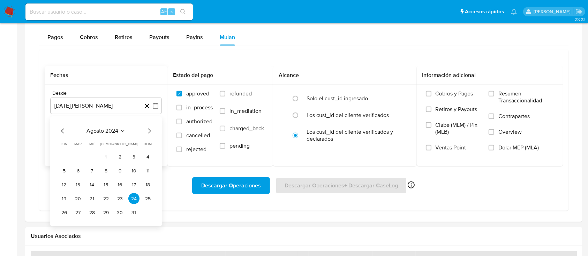
click at [149, 132] on icon "Mes siguiente" at bounding box center [149, 131] width 8 height 8
click at [77, 158] on button "1" at bounding box center [77, 157] width 11 height 11
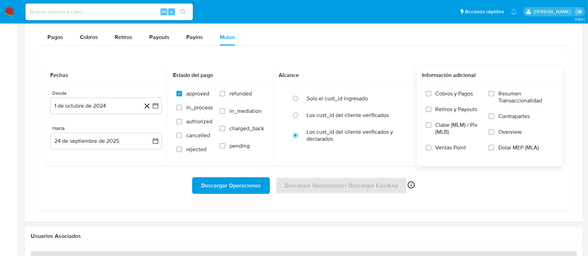
click at [508, 142] on label "Overview" at bounding box center [520, 137] width 65 height 16
click at [494, 135] on input "Overview" at bounding box center [491, 132] width 6 height 6
click at [505, 136] on label "Overview" at bounding box center [520, 137] width 65 height 16
click at [494, 135] on input "Overview" at bounding box center [491, 132] width 6 height 6
click at [503, 146] on span "Dolar MEP (MLA)" at bounding box center [518, 147] width 40 height 7
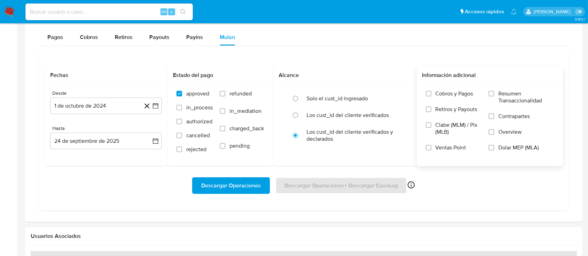
click at [494, 146] on input "Dolar MEP (MLA)" at bounding box center [491, 148] width 6 height 6
click at [243, 182] on span "Descargar Operaciones" at bounding box center [231, 185] width 60 height 15
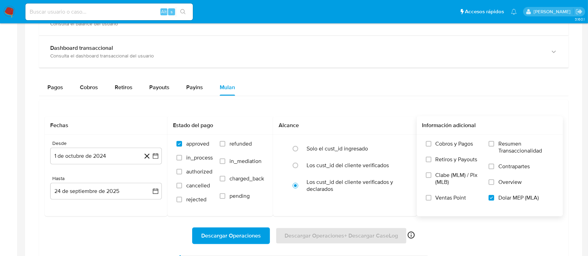
scroll to position [279, 0]
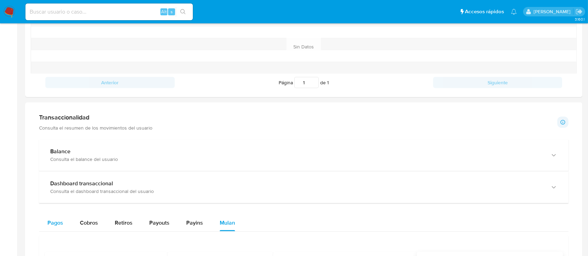
click at [59, 216] on div "Pagos" at bounding box center [55, 223] width 16 height 17
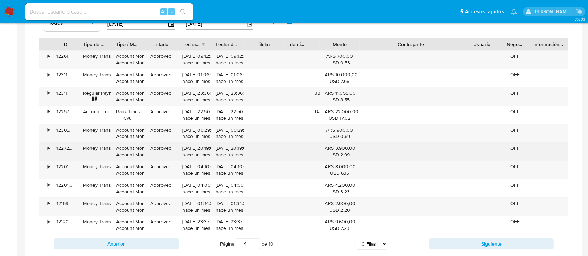
scroll to position [464, 0]
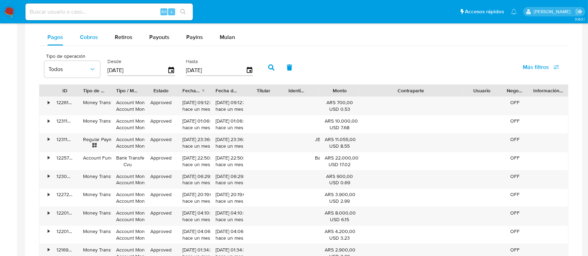
click at [95, 37] on span "Cobros" at bounding box center [89, 37] width 18 height 8
select select "10"
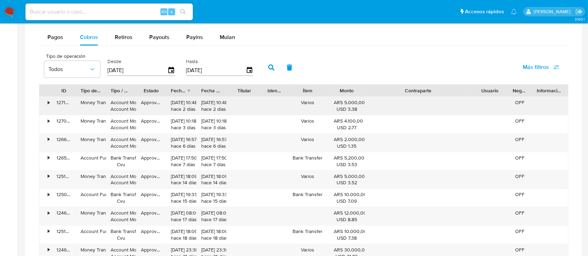
drag, startPoint x: 454, startPoint y: 93, endPoint x: 519, endPoint y: 100, distance: 65.2
click at [519, 100] on div "ID Tipo de operación Tipo / Método Estado Fecha de creación Fecha de aprobación…" at bounding box center [303, 182] width 529 height 197
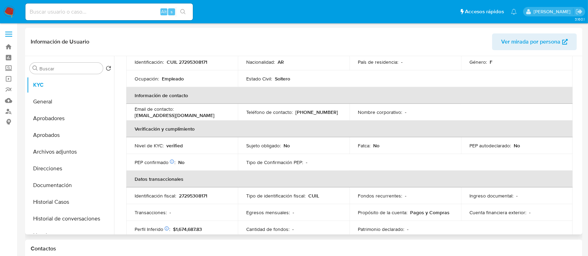
scroll to position [88, 0]
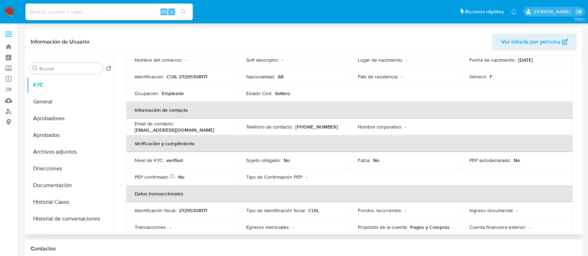
click at [191, 77] on p "CUIL 27295308171" at bounding box center [187, 77] width 40 height 6
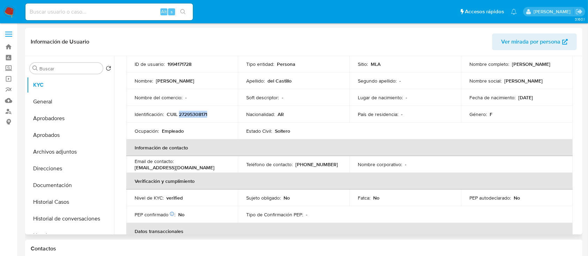
scroll to position [0, 0]
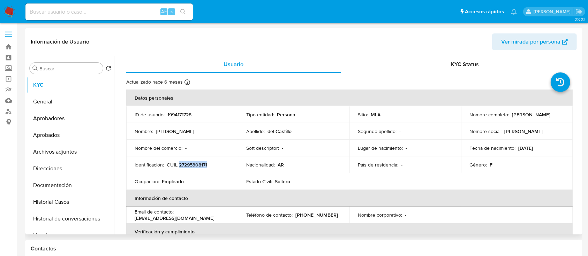
drag, startPoint x: 466, startPoint y: 118, endPoint x: 540, endPoint y: 119, distance: 74.2
click at [540, 119] on td "Nombre completo : Sabrina Mara del Castillo" at bounding box center [517, 114] width 112 height 17
copy p "Sabrina Mara del Castillo"
click at [195, 164] on p "CUIL 27295308171" at bounding box center [187, 165] width 40 height 6
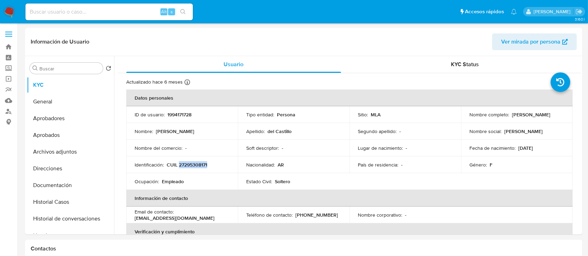
copy p "27295308171"
click at [188, 114] on p "1994171728" at bounding box center [179, 115] width 24 height 6
copy p "1994171728"
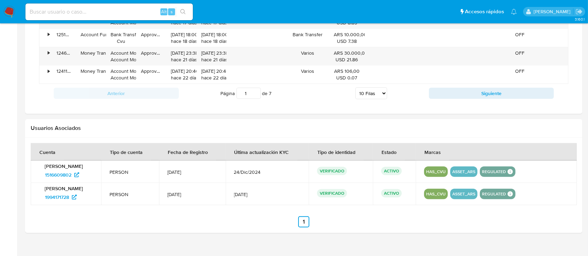
scroll to position [673, 0]
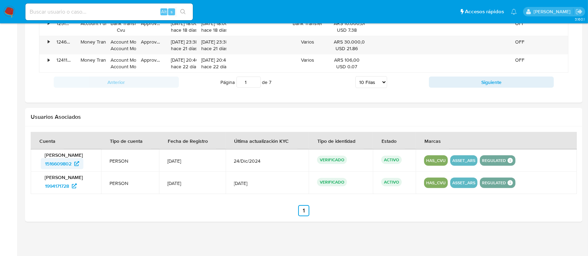
click at [53, 160] on span "1516609802" at bounding box center [58, 163] width 26 height 11
drag, startPoint x: 36, startPoint y: 185, endPoint x: 73, endPoint y: 187, distance: 37.0
click at [73, 187] on td "Sabrina Mara del Castillo 1994171728" at bounding box center [66, 183] width 70 height 22
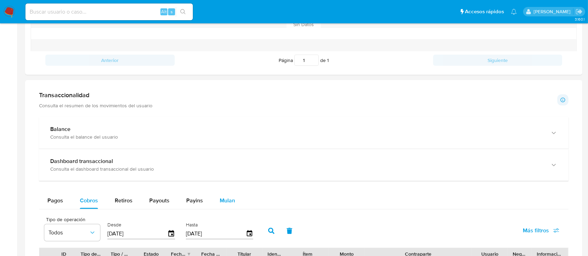
click at [221, 194] on div "Mulan" at bounding box center [227, 200] width 15 height 17
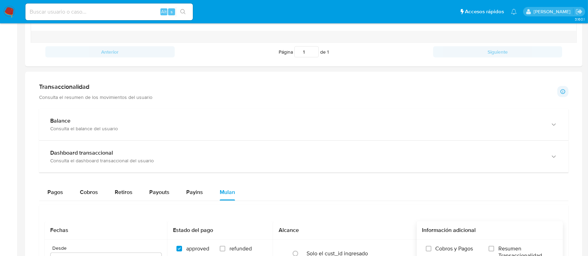
scroll to position [345, 0]
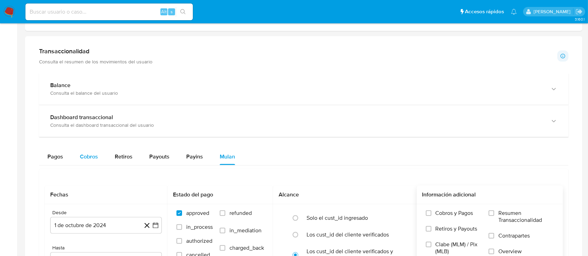
click at [94, 156] on span "Cobros" at bounding box center [89, 157] width 18 height 8
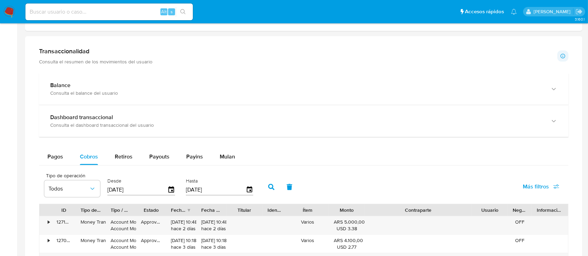
scroll to position [391, 0]
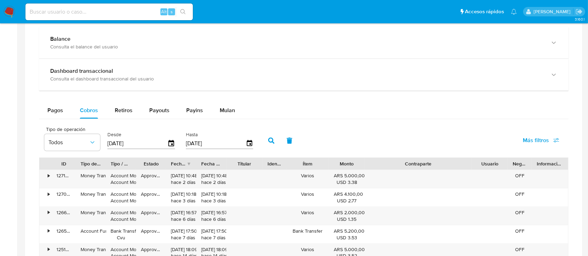
click at [115, 144] on input "[DATE]" at bounding box center [137, 143] width 60 height 11
click at [166, 144] on input "[DATE]" at bounding box center [137, 143] width 60 height 11
click at [168, 143] on icon "button" at bounding box center [171, 144] width 12 height 12
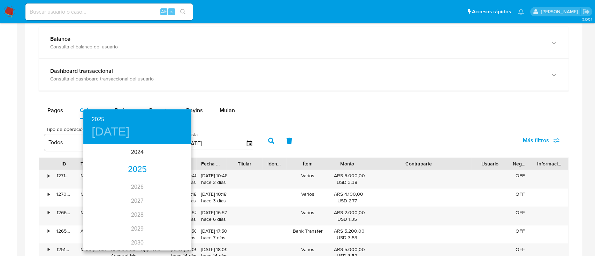
click at [140, 169] on div "2025" at bounding box center [137, 170] width 108 height 14
click at [168, 215] on div "sep." at bounding box center [173, 211] width 36 height 26
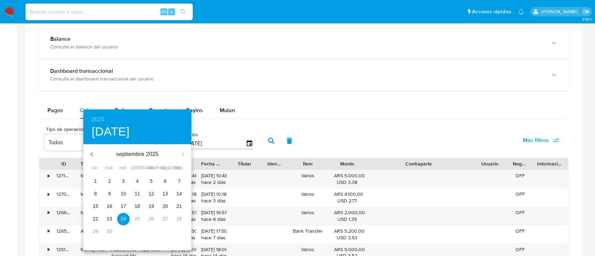
click at [153, 204] on p "19" at bounding box center [151, 206] width 6 height 7
type input "19/09/2025"
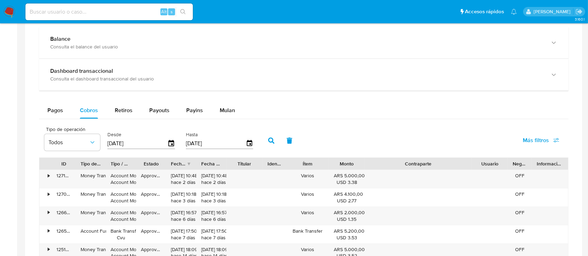
click at [276, 137] on button "button" at bounding box center [271, 140] width 18 height 17
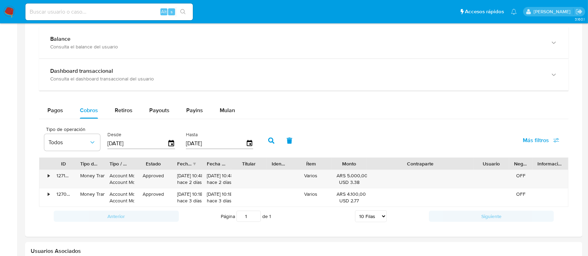
drag, startPoint x: 165, startPoint y: 161, endPoint x: 173, endPoint y: 163, distance: 8.2
click at [173, 163] on div at bounding box center [172, 164] width 13 height 12
click at [60, 112] on span "Pagos" at bounding box center [55, 110] width 16 height 8
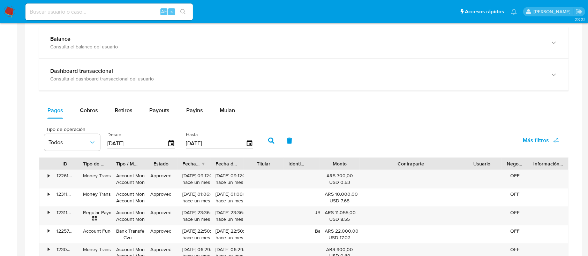
click at [126, 144] on input "[DATE]" at bounding box center [137, 143] width 60 height 11
click at [169, 142] on icon "button" at bounding box center [171, 144] width 12 height 12
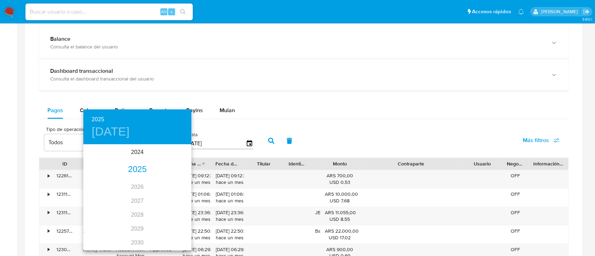
click at [134, 165] on div "2025" at bounding box center [137, 170] width 108 height 14
click at [170, 214] on div "sep." at bounding box center [173, 211] width 36 height 26
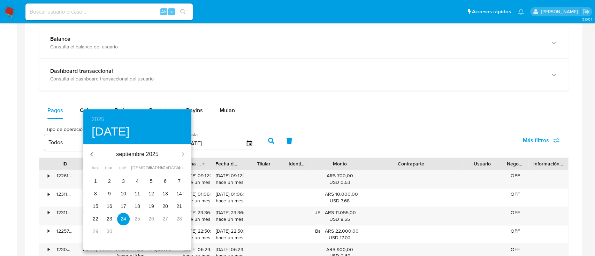
click at [153, 203] on p "19" at bounding box center [151, 206] width 6 height 7
type input "19/09/2025"
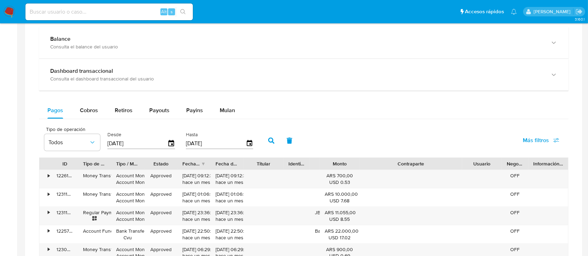
click at [270, 143] on icon "button" at bounding box center [271, 141] width 6 height 6
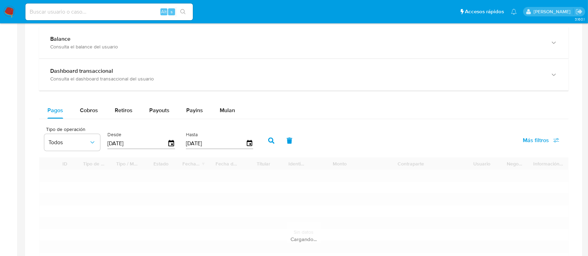
type input "1"
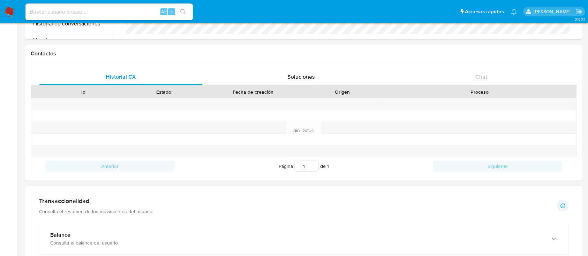
scroll to position [186, 0]
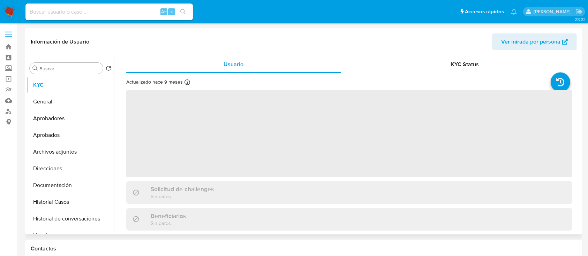
select select "10"
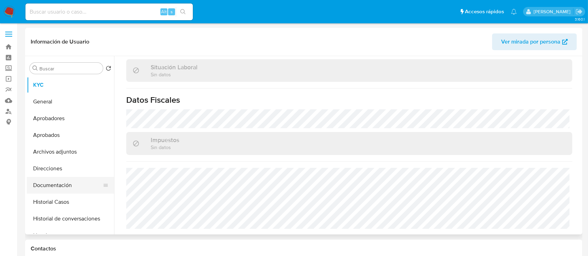
click at [71, 178] on button "Documentación" at bounding box center [68, 185] width 82 height 17
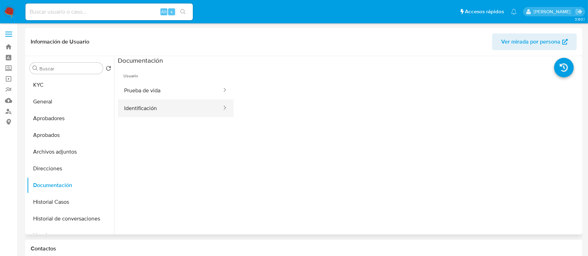
click at [164, 111] on button "Identificación" at bounding box center [170, 108] width 105 height 18
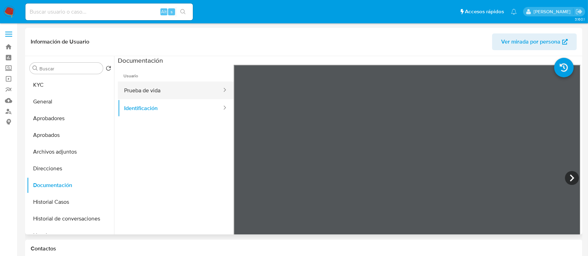
click at [156, 84] on button "Prueba de vida" at bounding box center [170, 91] width 105 height 18
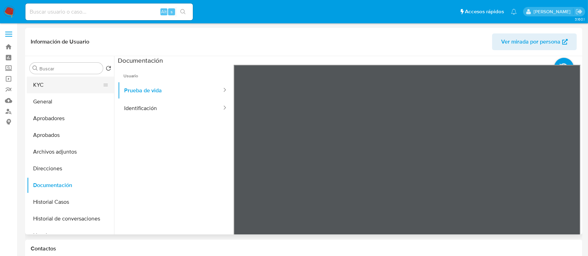
click at [70, 88] on button "KYC" at bounding box center [68, 85] width 82 height 17
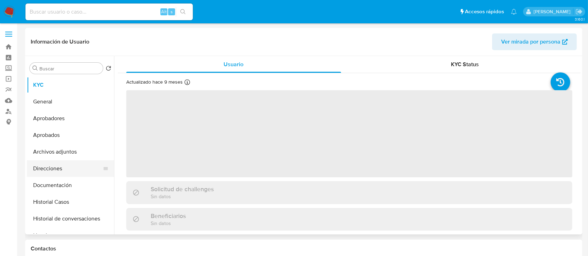
click at [73, 166] on button "Direcciones" at bounding box center [68, 168] width 82 height 17
select select "10"
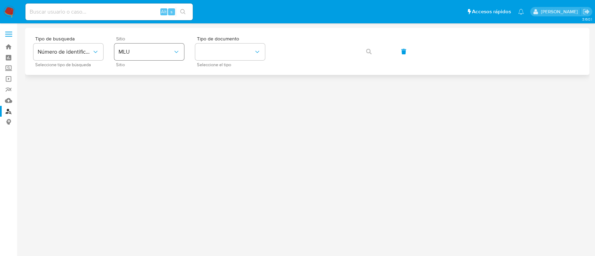
drag, startPoint x: 138, startPoint y: 41, endPoint x: 138, endPoint y: 52, distance: 10.1
click at [138, 43] on div "Sitio MLU Sitio" at bounding box center [149, 51] width 70 height 30
click at [138, 53] on span "MLU" at bounding box center [145, 51] width 54 height 7
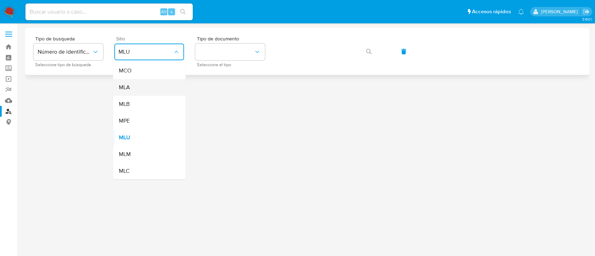
click at [143, 89] on div "MLA" at bounding box center [146, 87] width 57 height 17
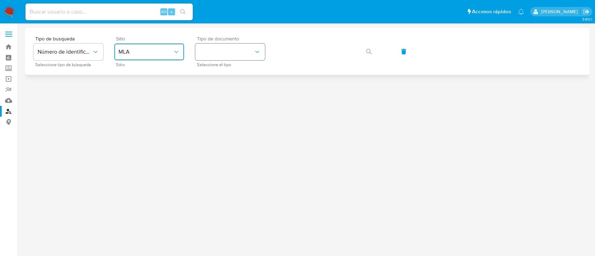
click at [247, 44] on button "identificationType" at bounding box center [230, 52] width 70 height 17
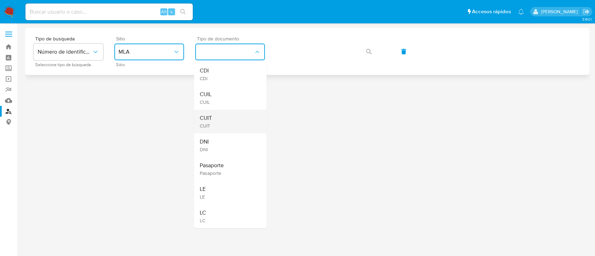
click at [234, 116] on div "CUIT CUIT" at bounding box center [227, 122] width 57 height 24
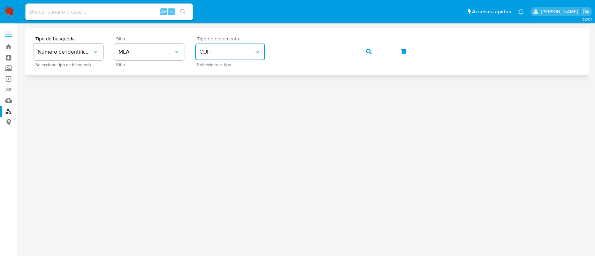
drag, startPoint x: 365, startPoint y: 49, endPoint x: 363, endPoint y: 53, distance: 3.9
click at [365, 49] on button "button" at bounding box center [369, 51] width 24 height 17
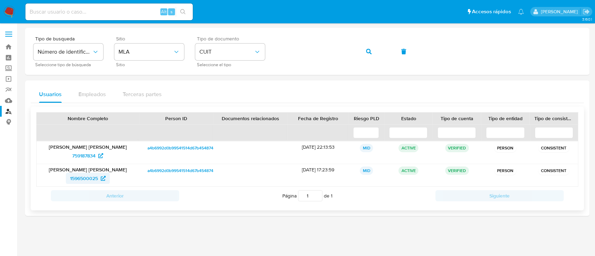
click at [98, 176] on span "1596500025" at bounding box center [88, 178] width 36 height 11
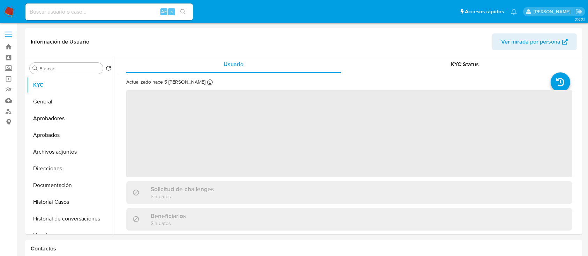
select select "10"
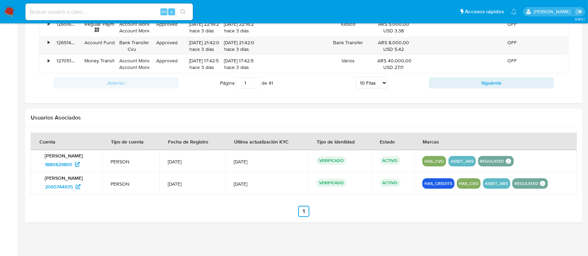
scroll to position [673, 0]
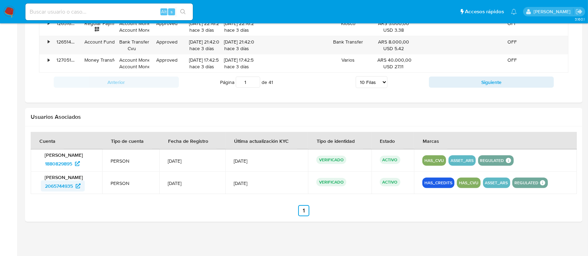
click at [66, 183] on span "2065744935" at bounding box center [59, 186] width 28 height 11
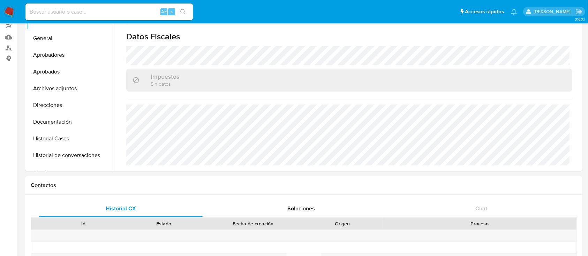
scroll to position [0, 0]
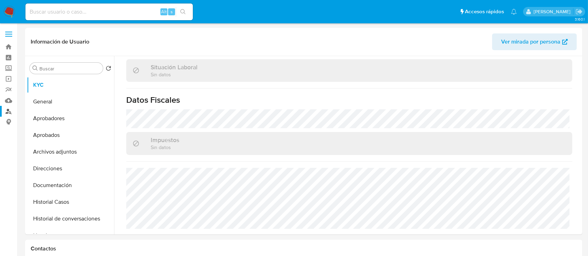
click at [5, 112] on link "Buscador de personas" at bounding box center [41, 111] width 83 height 11
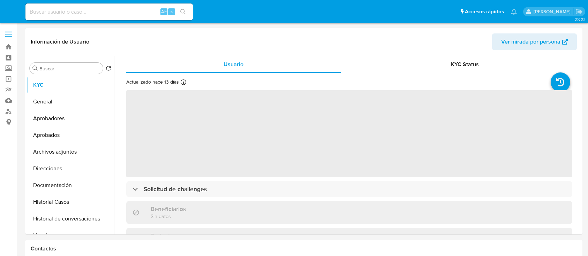
select select "10"
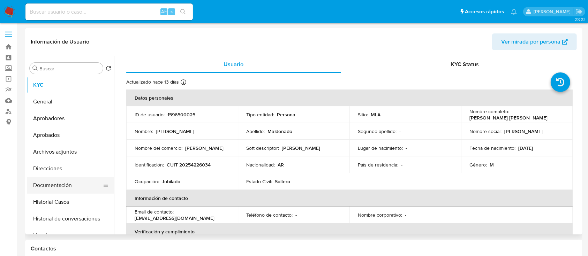
click at [55, 180] on button "Documentación" at bounding box center [68, 185] width 82 height 17
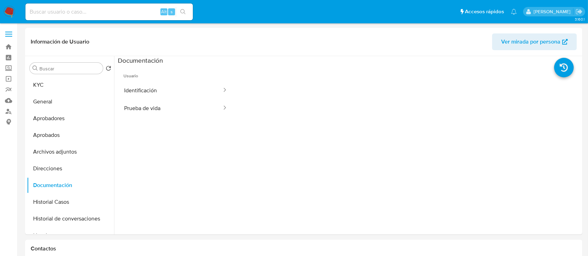
click at [155, 105] on button "Prueba de vida" at bounding box center [170, 108] width 105 height 18
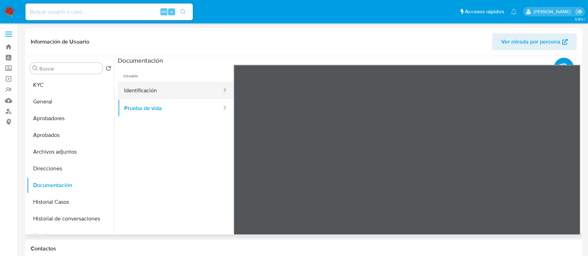
click at [140, 88] on button "Identificación" at bounding box center [170, 91] width 105 height 18
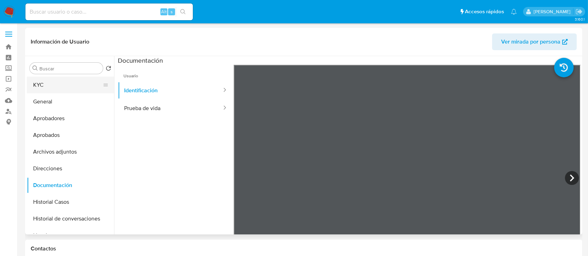
click at [52, 89] on button "KYC" at bounding box center [68, 85] width 82 height 17
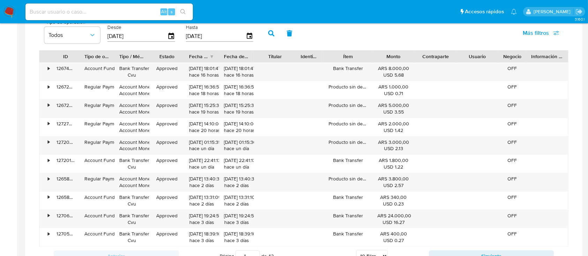
scroll to position [511, 0]
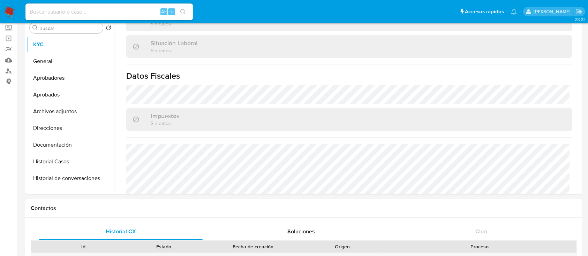
scroll to position [139, 0]
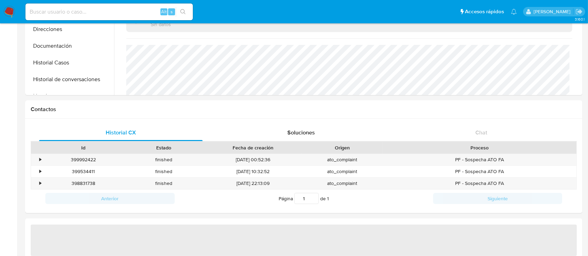
select select "10"
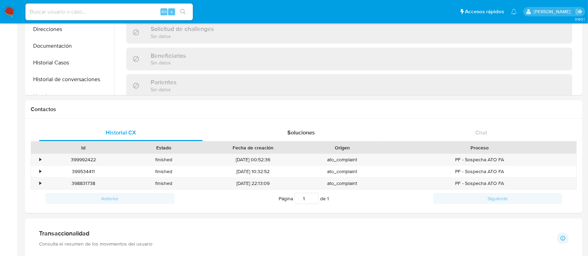
scroll to position [350, 0]
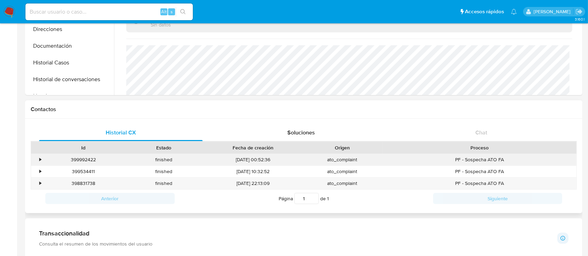
click at [37, 155] on div "•" at bounding box center [37, 159] width 12 height 11
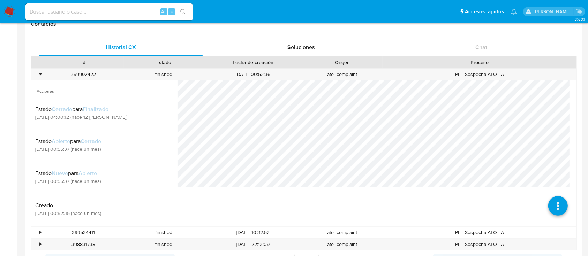
scroll to position [232, 0]
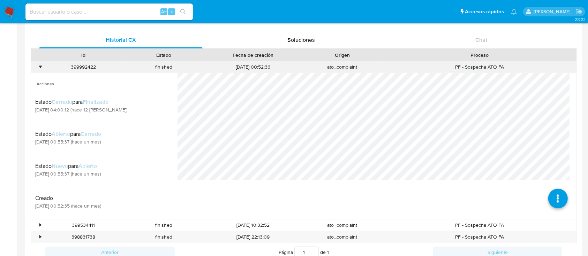
click at [40, 67] on div "•" at bounding box center [40, 67] width 2 height 7
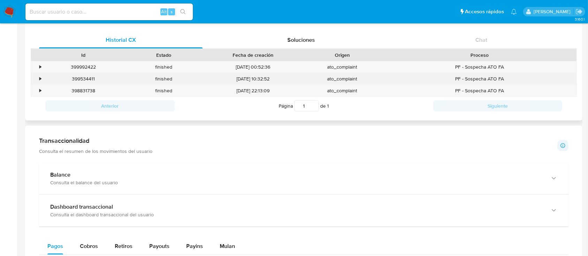
click at [38, 78] on div "•" at bounding box center [37, 78] width 12 height 11
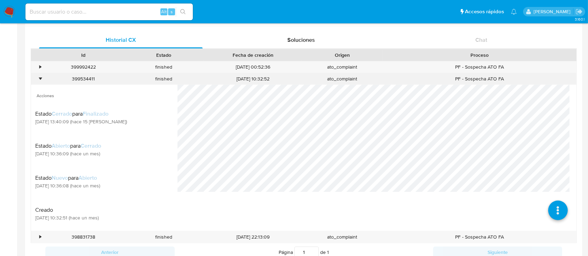
click at [38, 78] on div "•" at bounding box center [37, 78] width 12 height 11
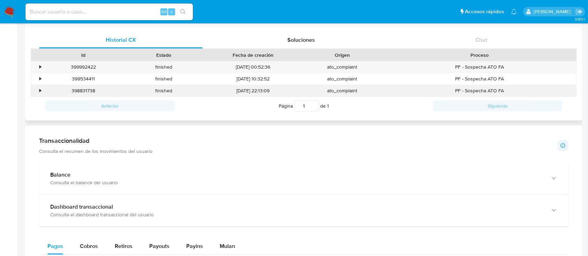
click at [40, 89] on div "•" at bounding box center [40, 90] width 2 height 7
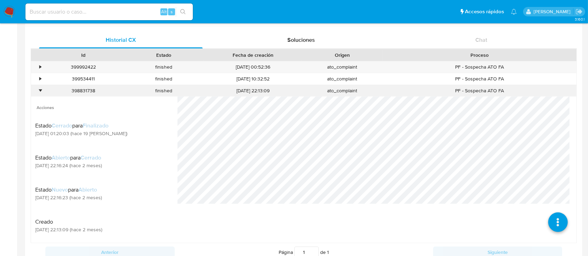
click at [40, 89] on div "•" at bounding box center [40, 90] width 2 height 7
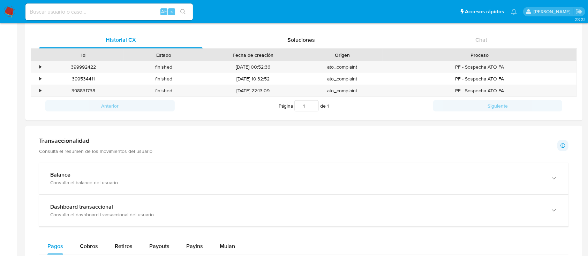
scroll to position [464, 0]
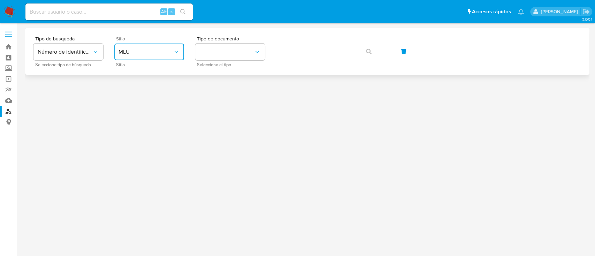
click at [161, 46] on button "MLU" at bounding box center [149, 52] width 70 height 17
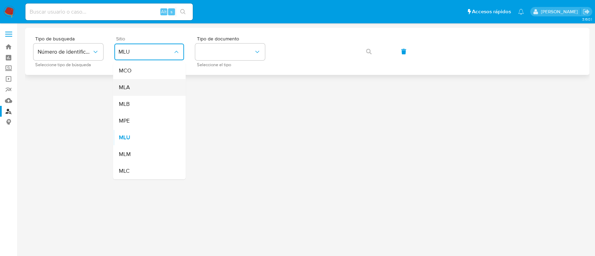
click at [153, 83] on div "MLA" at bounding box center [146, 87] width 57 height 17
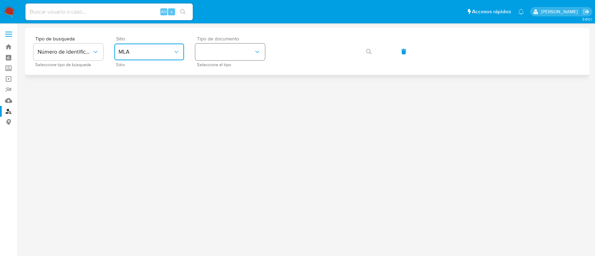
click at [237, 59] on button "identificationType" at bounding box center [230, 52] width 70 height 17
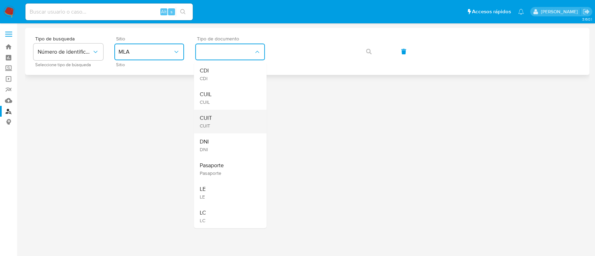
click at [229, 112] on div "CUIT CUIT" at bounding box center [227, 122] width 57 height 24
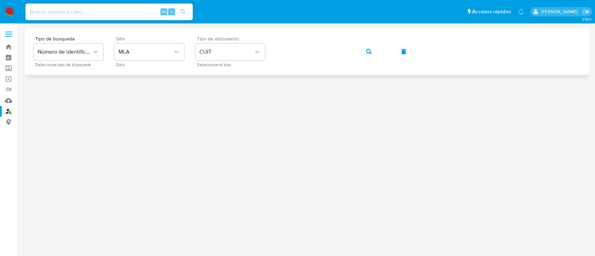
drag, startPoint x: 363, startPoint y: 50, endPoint x: 348, endPoint y: 62, distance: 19.8
click at [363, 50] on button "button" at bounding box center [369, 51] width 24 height 17
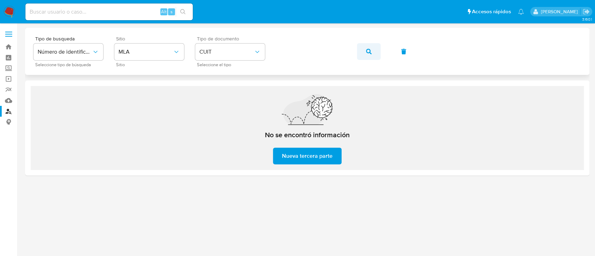
click at [366, 52] on icon "button" at bounding box center [369, 52] width 6 height 6
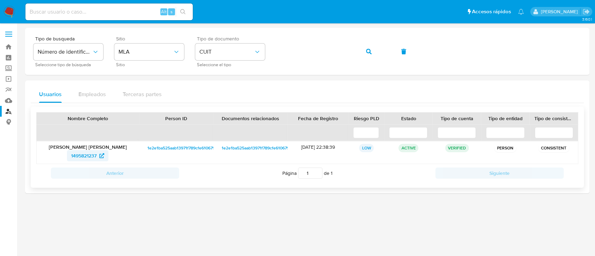
click at [94, 156] on span "1495821237" at bounding box center [83, 155] width 25 height 11
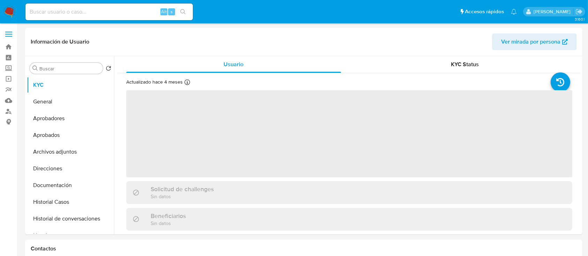
select select "10"
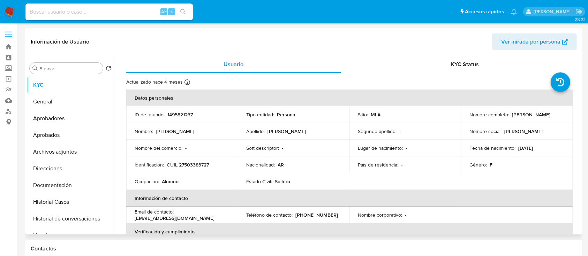
click at [190, 166] on p "CUIL 27503383727" at bounding box center [188, 165] width 42 height 6
copy p "27503383727"
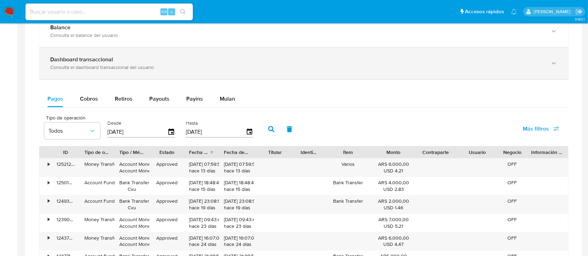
scroll to position [464, 0]
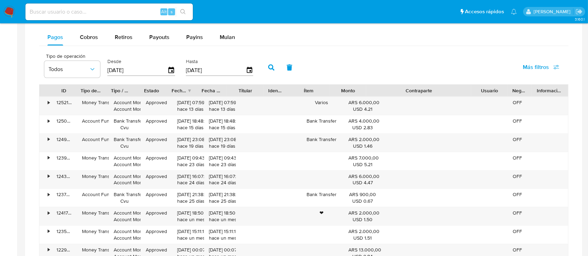
drag, startPoint x: 450, startPoint y: 90, endPoint x: 514, endPoint y: 90, distance: 64.1
click at [514, 90] on div "ID Tipo de operación Tipo / Método Estado Fecha de creación Fecha de aprobación…" at bounding box center [303, 91] width 528 height 12
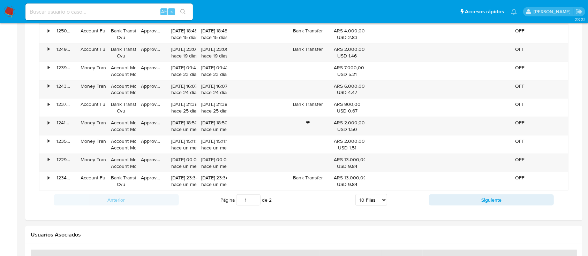
scroll to position [558, 0]
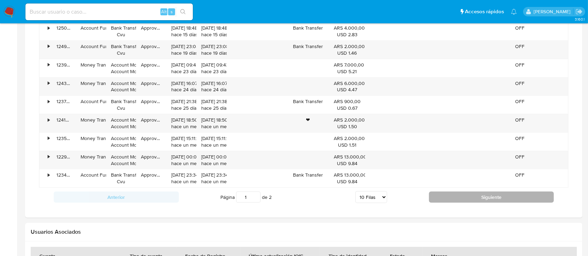
click at [450, 199] on button "Siguiente" at bounding box center [491, 197] width 125 height 11
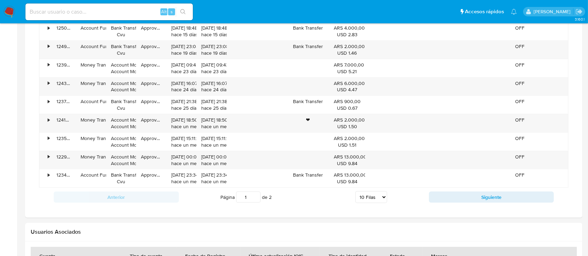
type input "2"
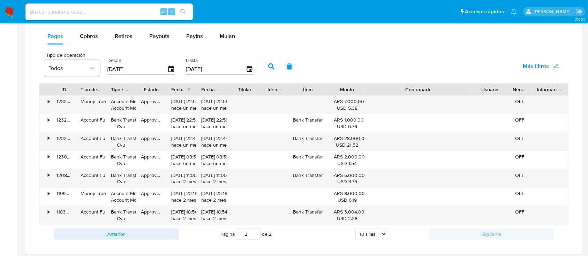
scroll to position [464, 0]
click at [220, 34] on span "Mulan" at bounding box center [227, 37] width 15 height 8
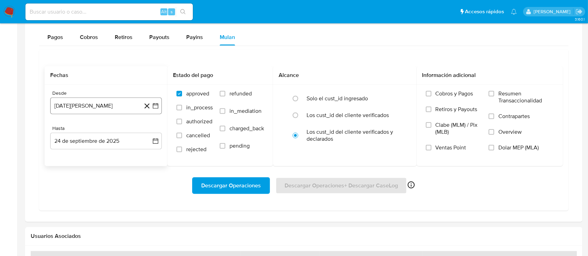
click at [95, 106] on button "24 de agosto de 2024" at bounding box center [106, 106] width 112 height 17
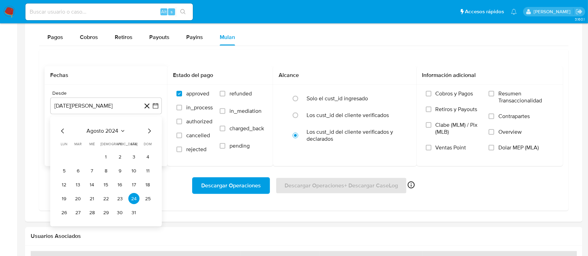
click at [152, 131] on icon "Mes siguiente" at bounding box center [149, 131] width 8 height 8
click at [80, 156] on button "1" at bounding box center [77, 157] width 11 height 11
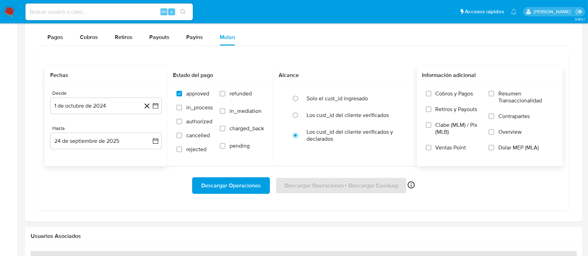
click at [512, 149] on span "Dolar MEP (MLA)" at bounding box center [518, 147] width 40 height 7
click at [494, 149] on input "Dolar MEP (MLA)" at bounding box center [491, 148] width 6 height 6
click at [227, 183] on span "Descargar Operaciones" at bounding box center [231, 185] width 60 height 15
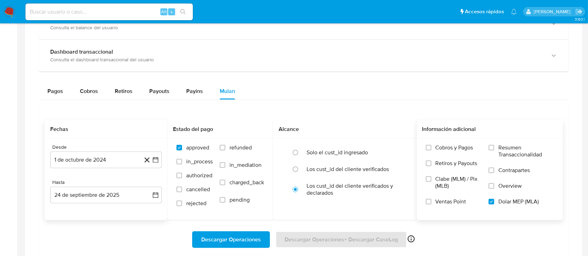
scroll to position [329, 0]
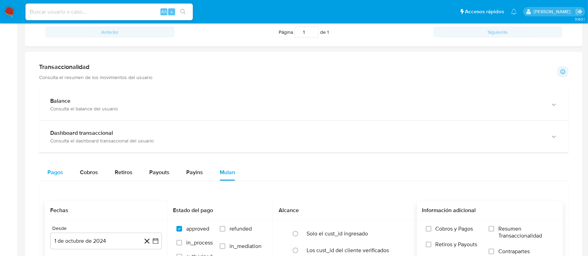
click at [58, 177] on div "Pagos" at bounding box center [55, 172] width 16 height 17
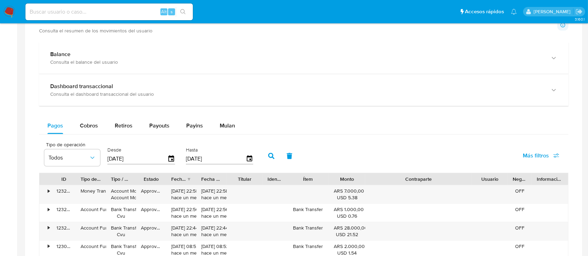
scroll to position [469, 0]
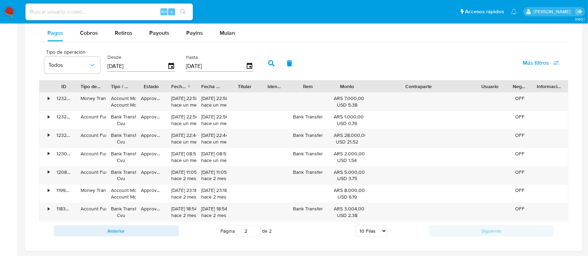
click at [137, 66] on input "[DATE]" at bounding box center [137, 66] width 60 height 11
click at [169, 64] on icon "button" at bounding box center [171, 66] width 6 height 6
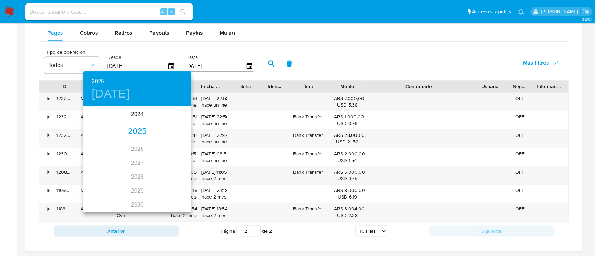
click at [131, 131] on div "2025" at bounding box center [137, 132] width 108 height 14
click at [173, 173] on div "sep." at bounding box center [173, 173] width 36 height 26
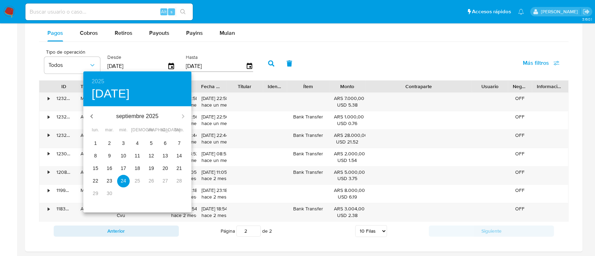
click at [97, 143] on p "1" at bounding box center [95, 143] width 3 height 7
type input "01/09/2025"
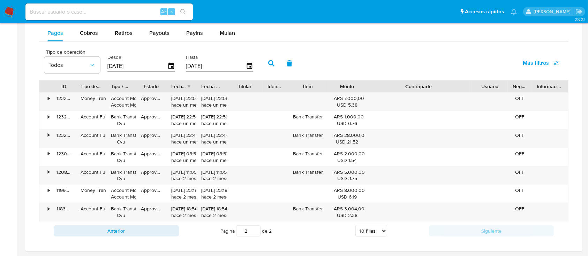
click at [271, 63] on icon "button" at bounding box center [271, 63] width 6 height 6
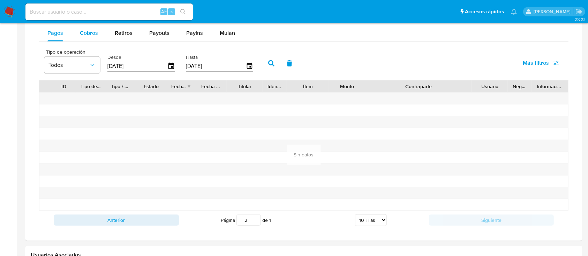
click at [91, 34] on span "Cobros" at bounding box center [89, 33] width 18 height 8
select select "10"
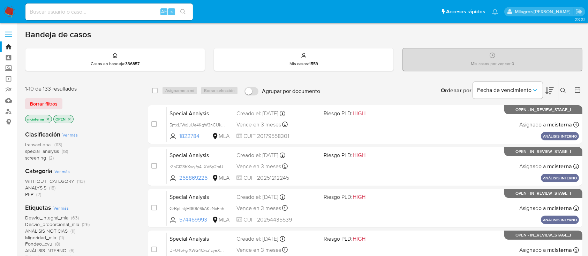
click at [82, 10] on input at bounding box center [108, 11] width 167 height 9
paste input "817869428"
type input "817869428"
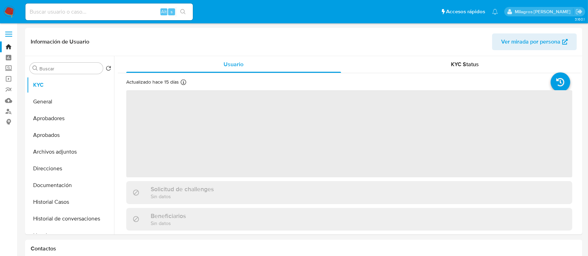
select select "10"
